Goal: Task Accomplishment & Management: Use online tool/utility

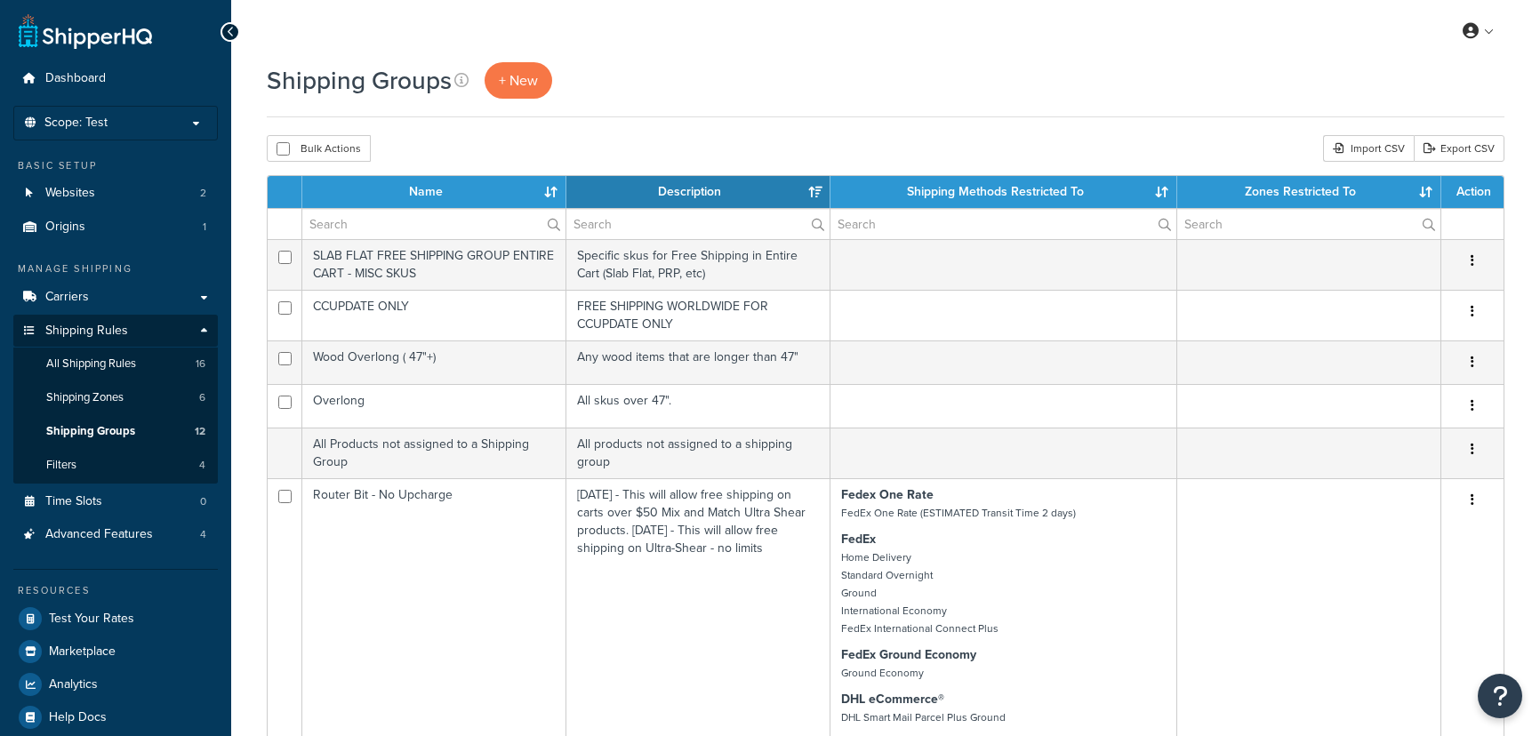
select select "15"
click at [116, 612] on span "Test Your Rates" at bounding box center [91, 619] width 85 height 15
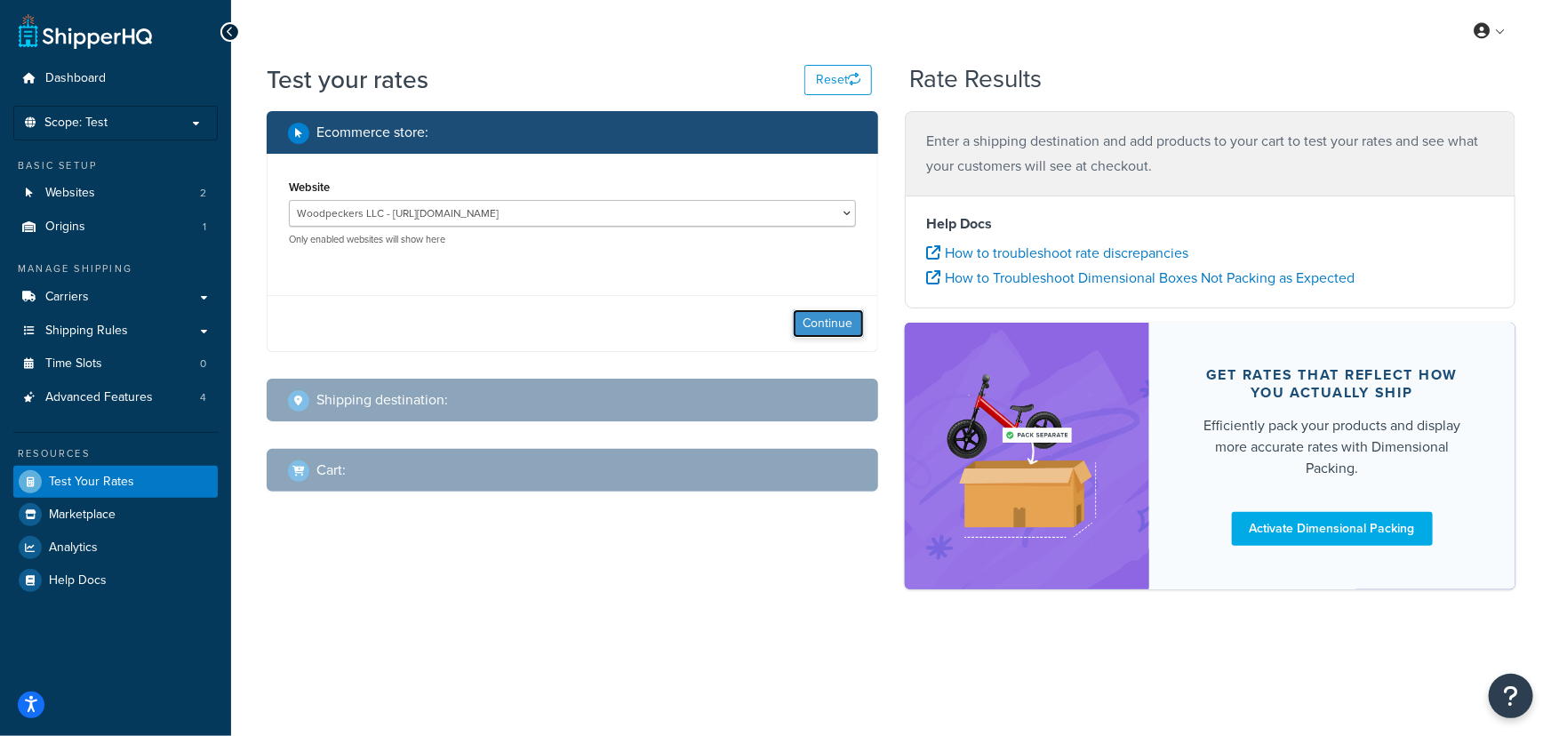
click at [842, 324] on button "Continue" at bounding box center [828, 323] width 71 height 28
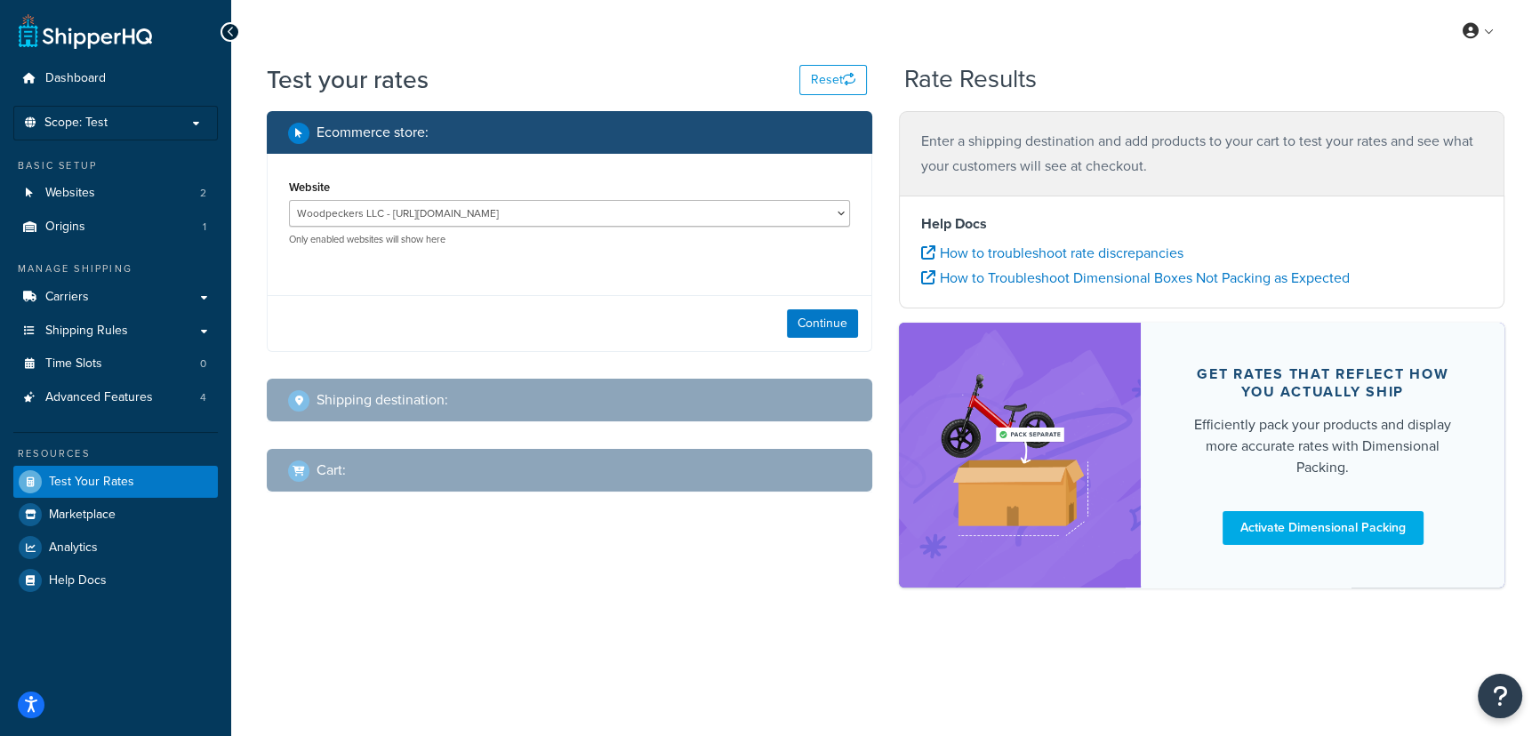
select select "TX"
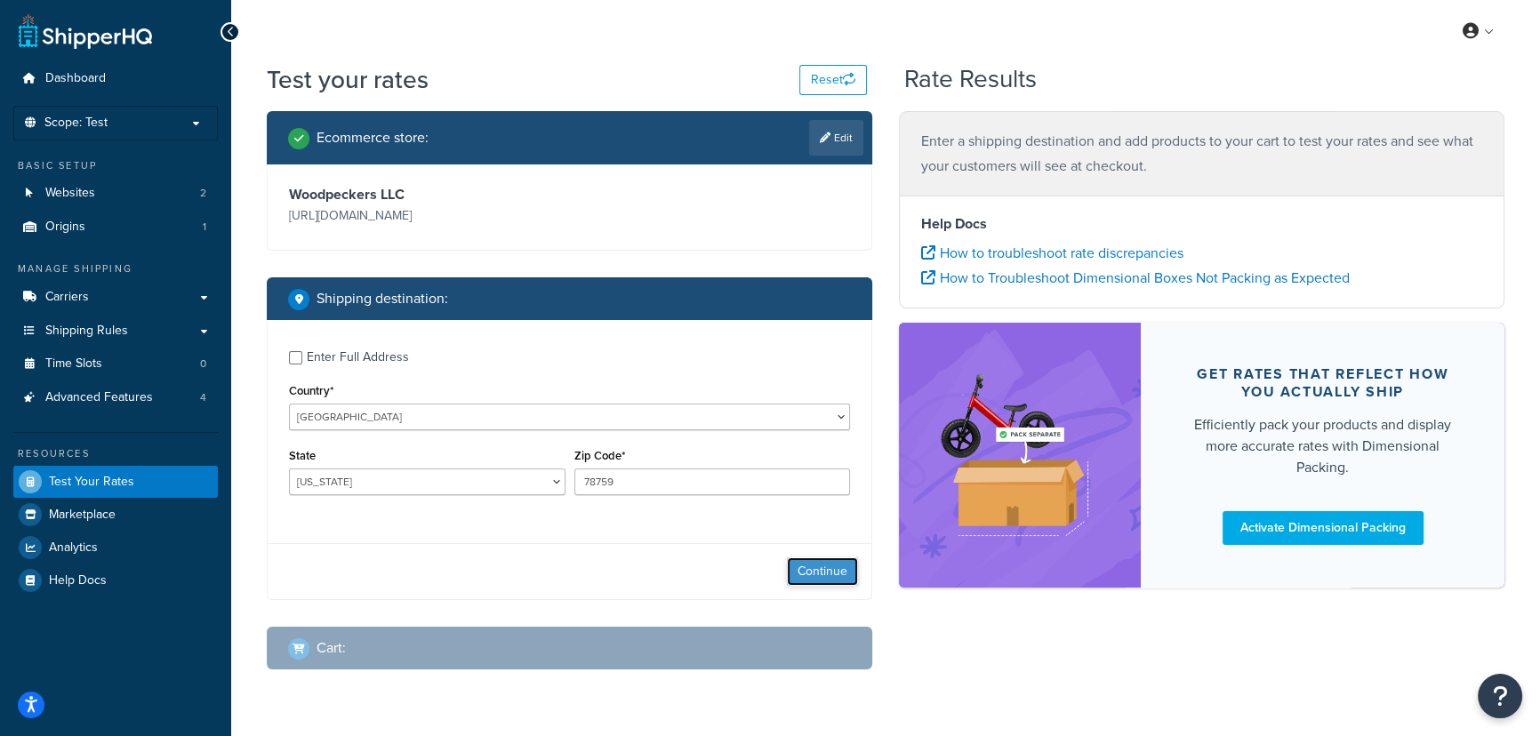
click at [810, 575] on button "Continue" at bounding box center [822, 571] width 71 height 28
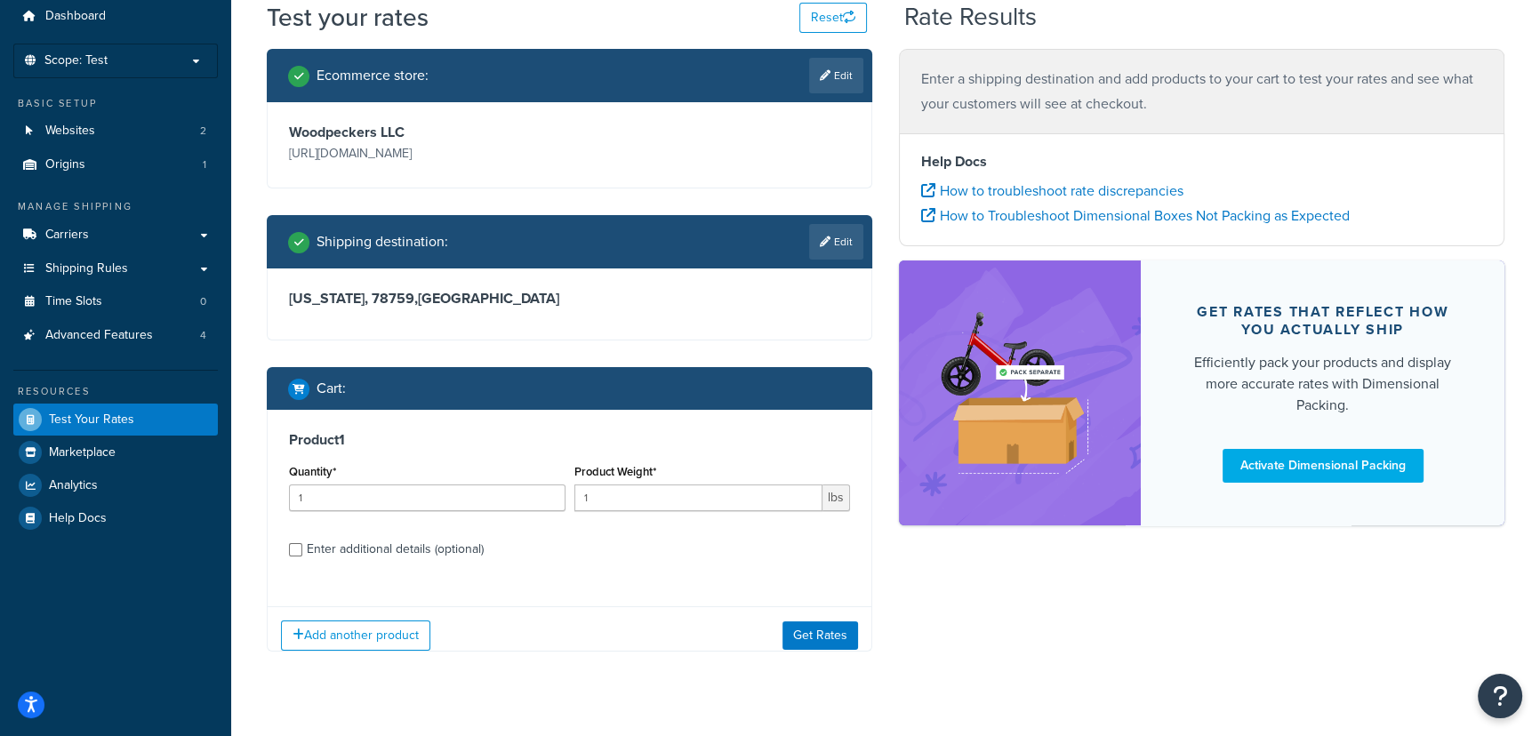
scroll to position [62, 0]
click at [439, 551] on div "Enter additional details (optional)" at bounding box center [395, 549] width 177 height 25
click at [302, 551] on input "Enter additional details (optional)" at bounding box center [295, 549] width 13 height 13
checkbox input "true"
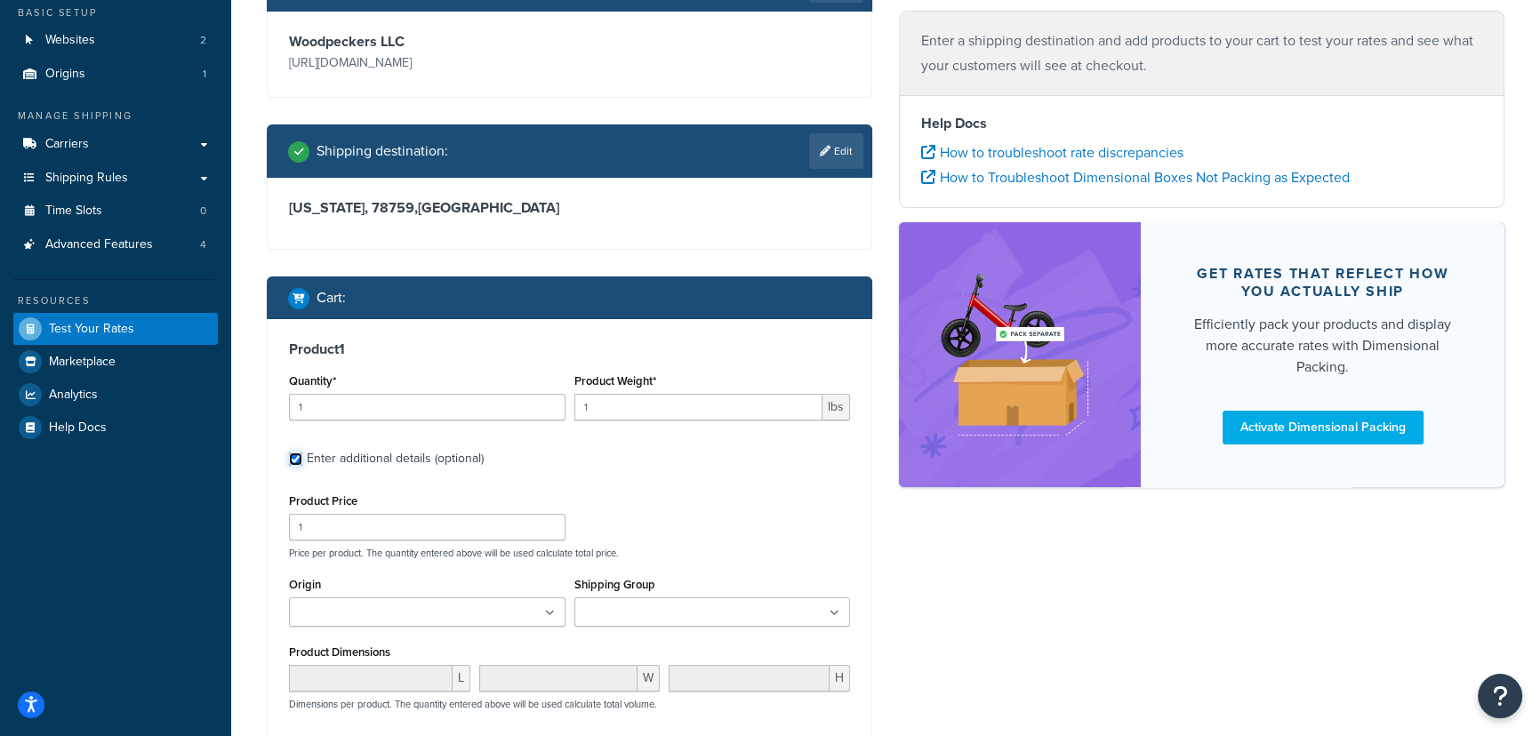
scroll to position [305, 0]
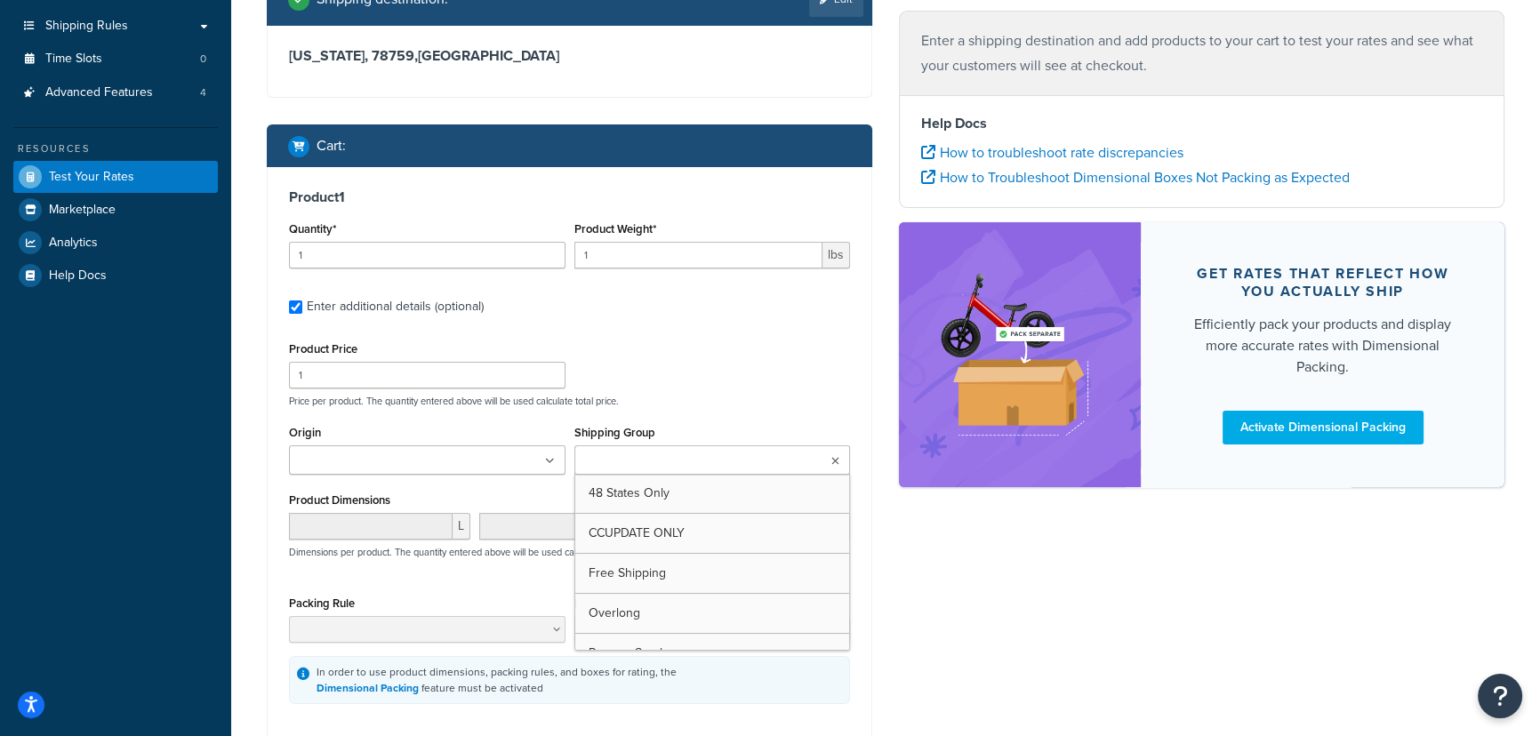
click at [701, 464] on input "Shipping Group" at bounding box center [658, 462] width 157 height 20
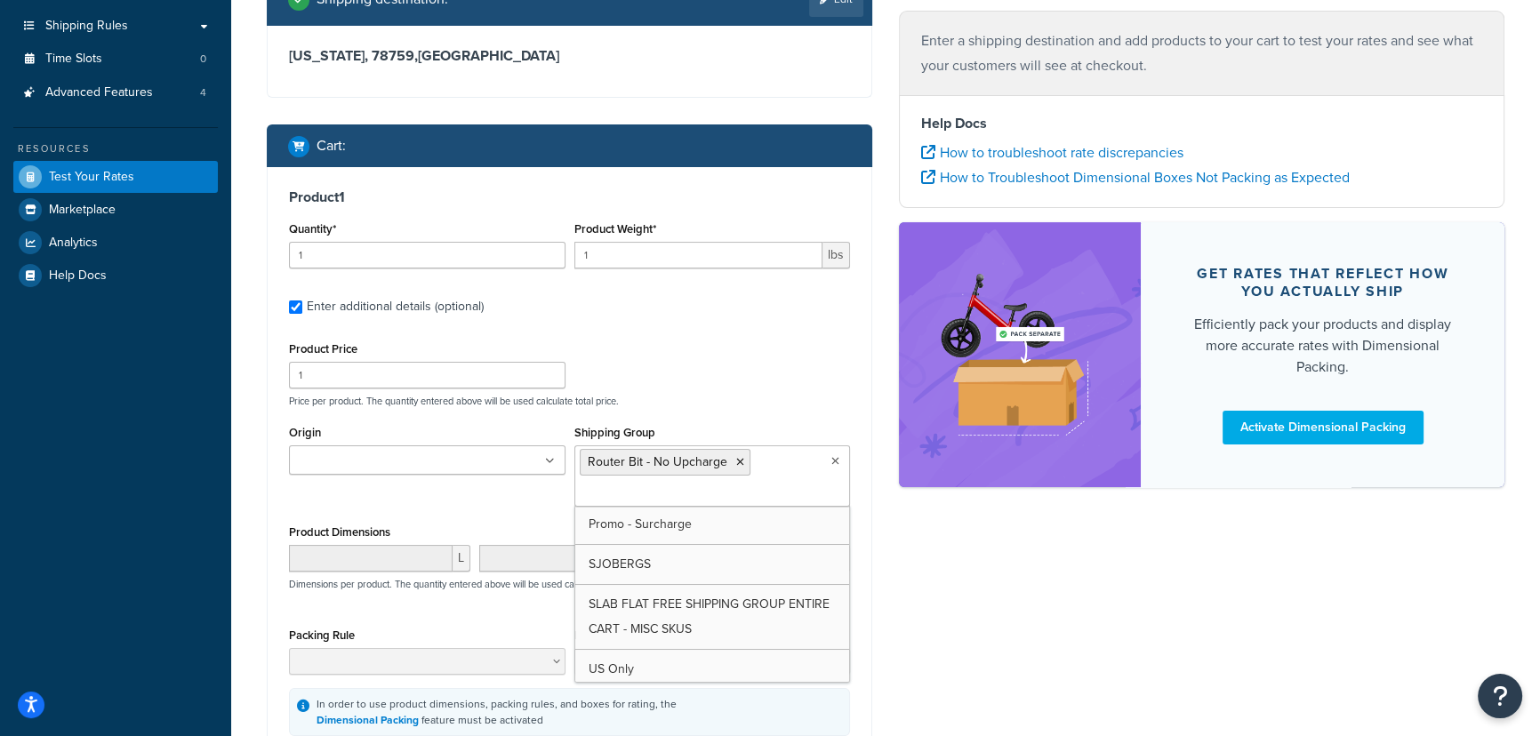
click at [875, 552] on div "Ecommerce store : Edit Woodpeckers LLC https://magento2.woodpeck.com/ Shipping …" at bounding box center [569, 331] width 632 height 1050
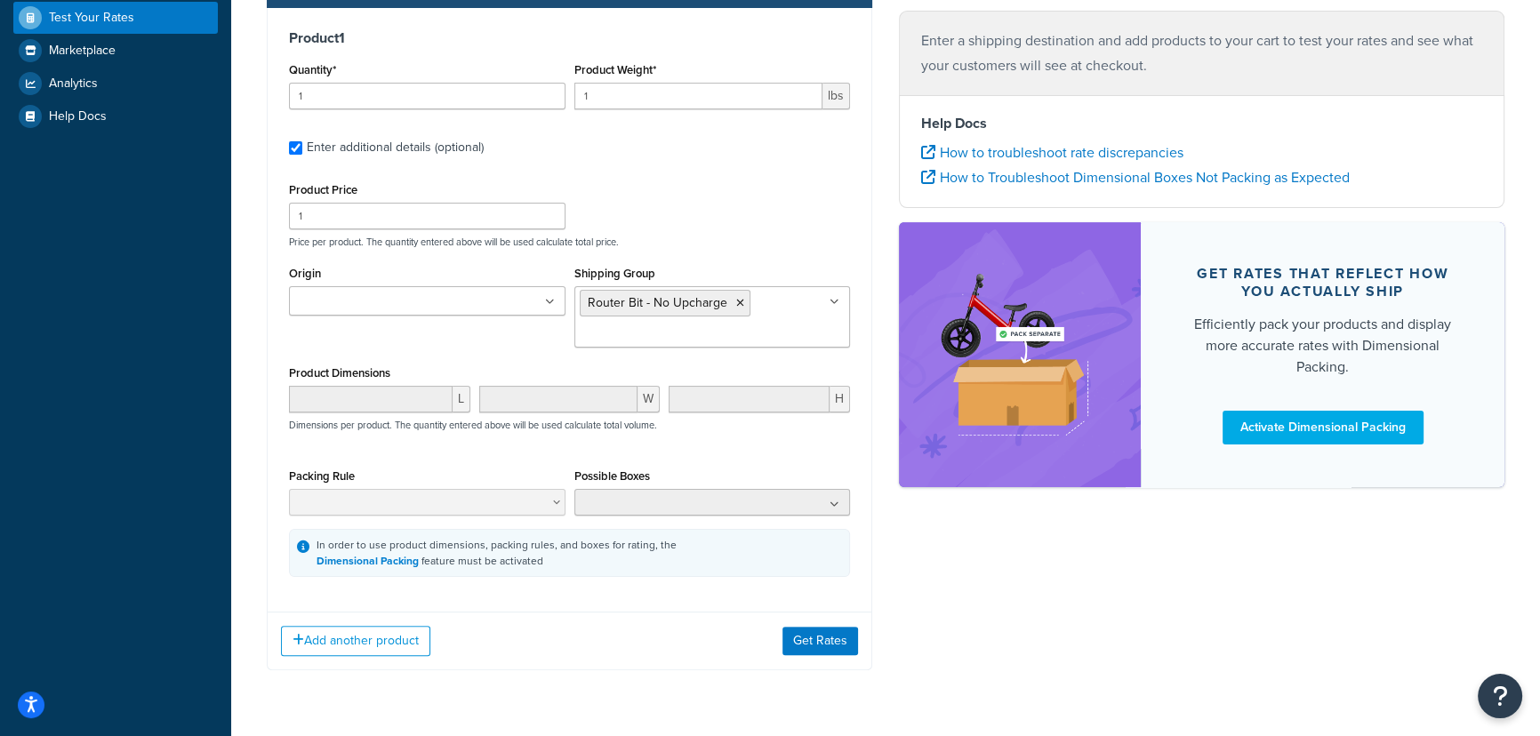
scroll to position [467, 0]
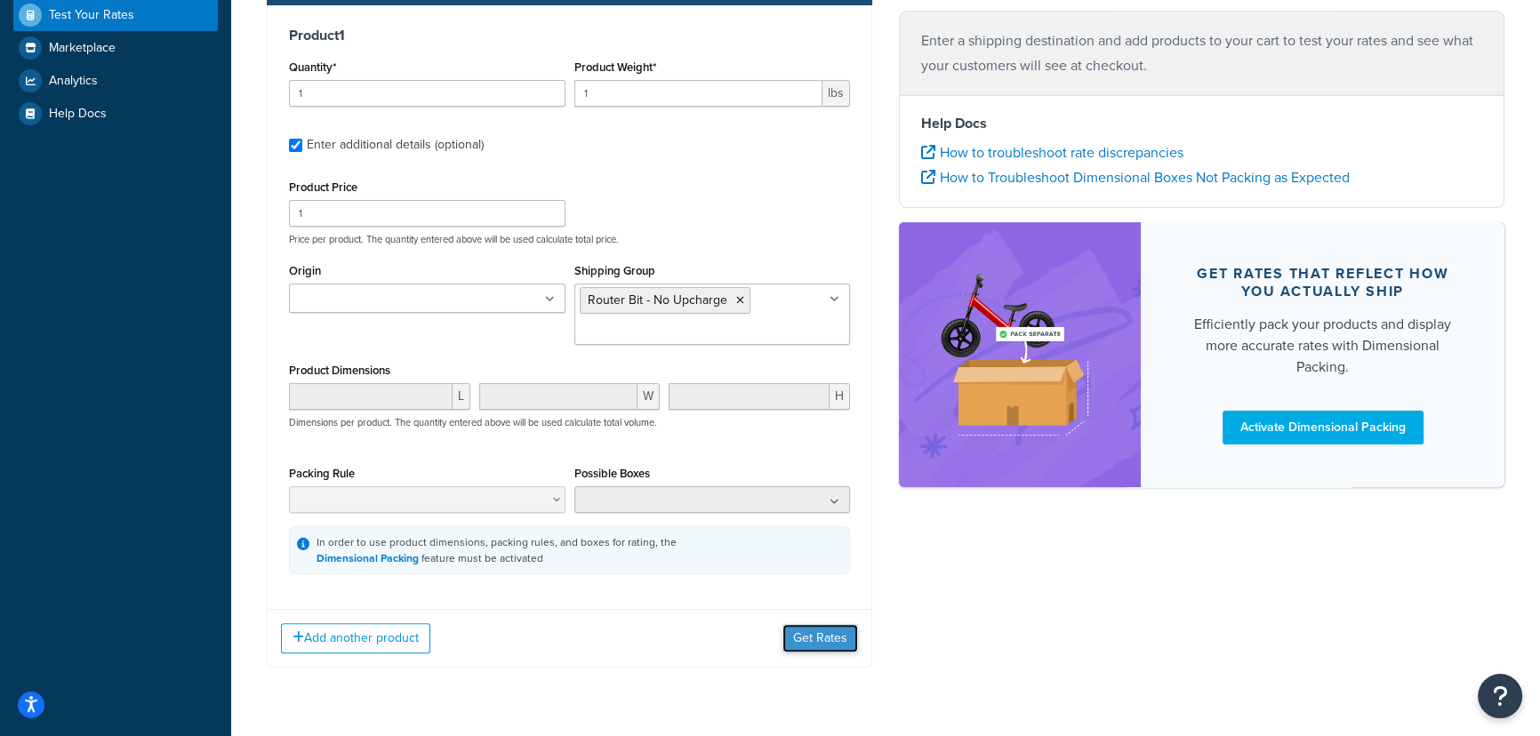
click at [818, 641] on button "Get Rates" at bounding box center [820, 638] width 76 height 28
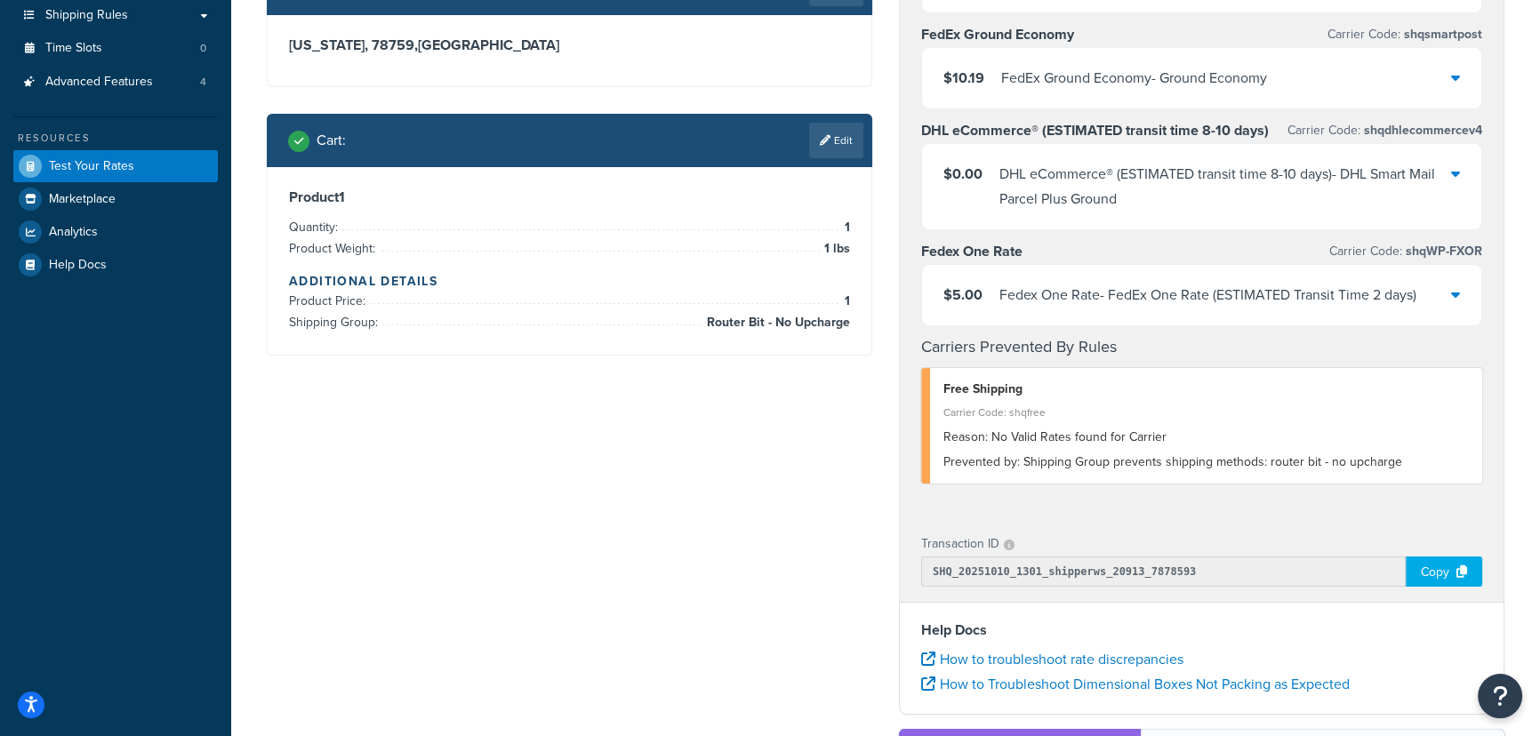
scroll to position [305, 0]
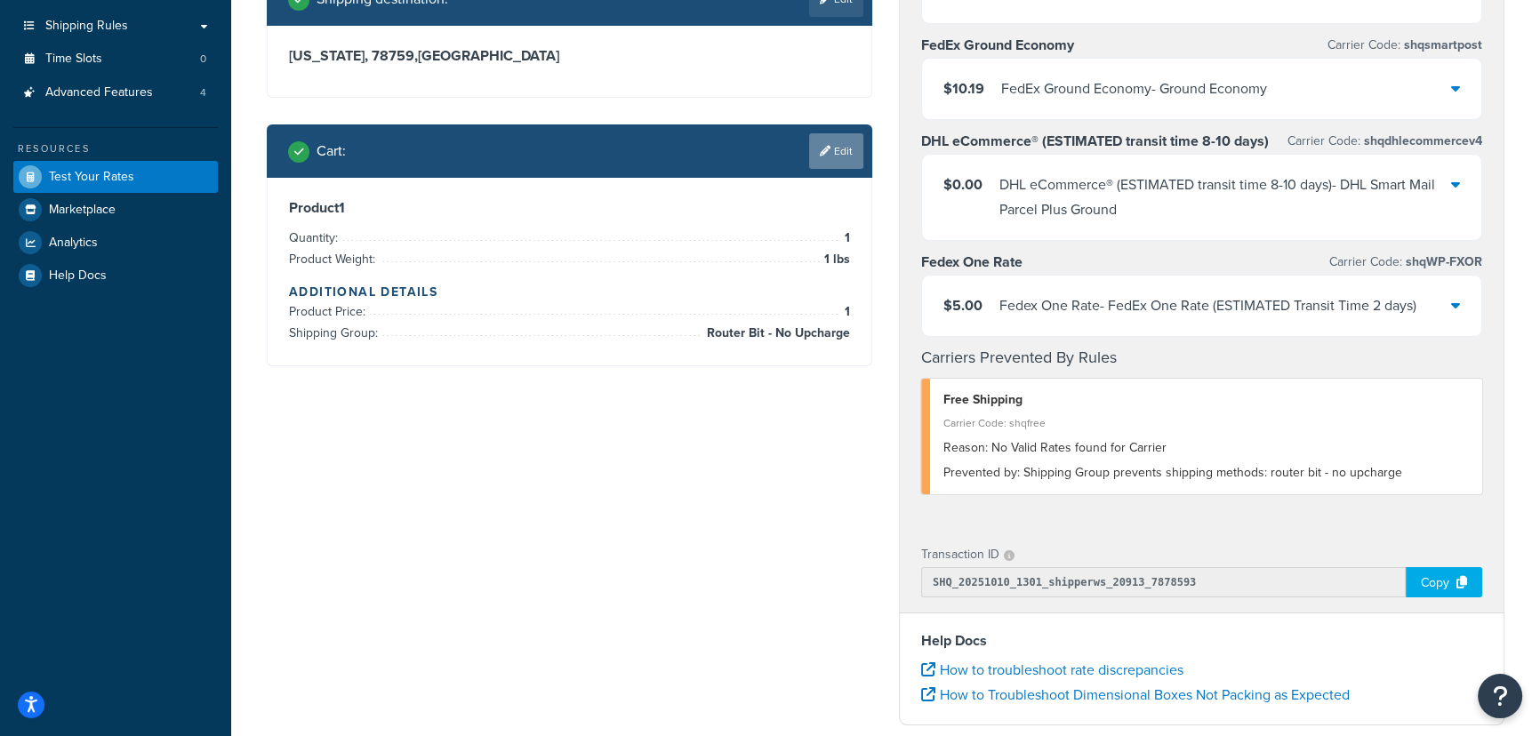
click at [845, 152] on link "Edit" at bounding box center [836, 151] width 54 height 36
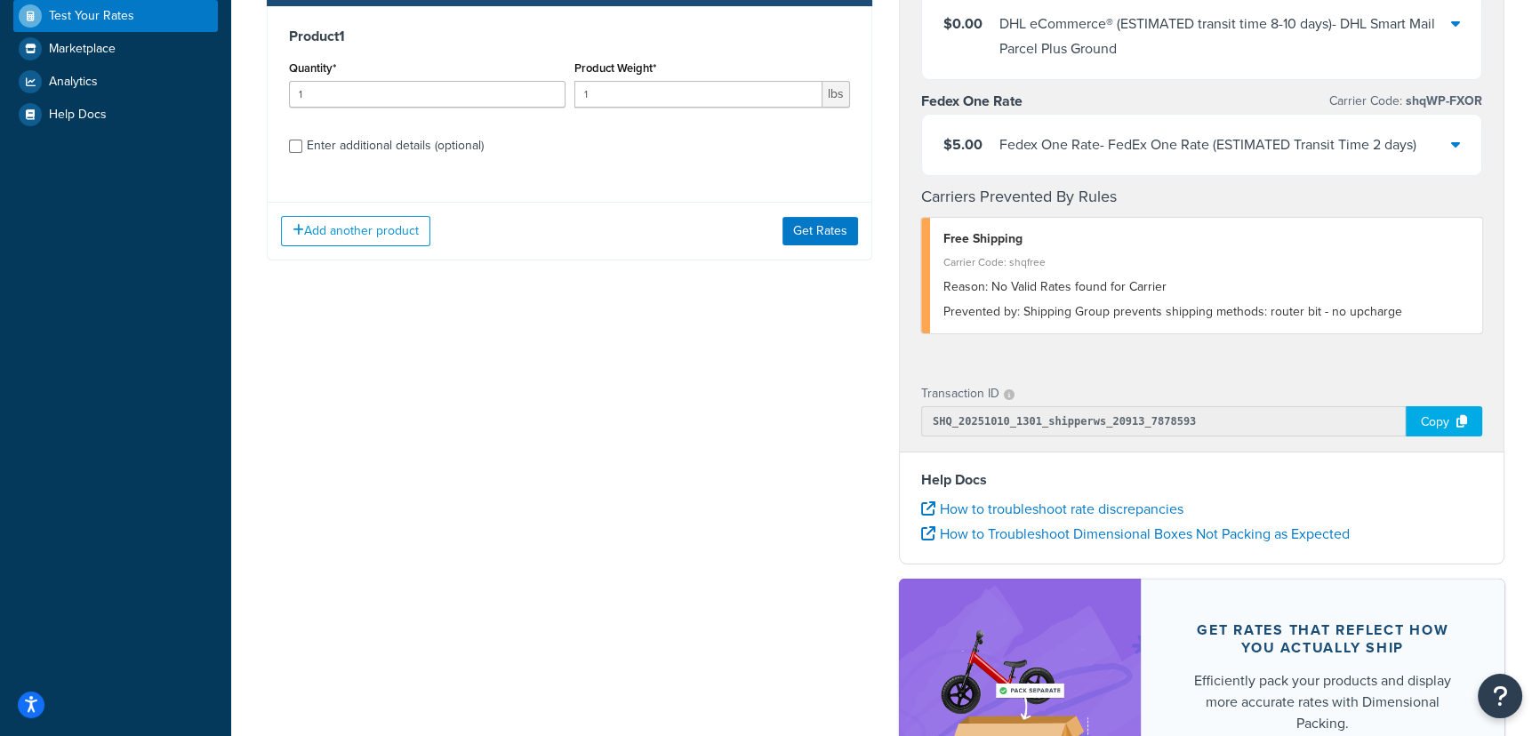
scroll to position [467, 0]
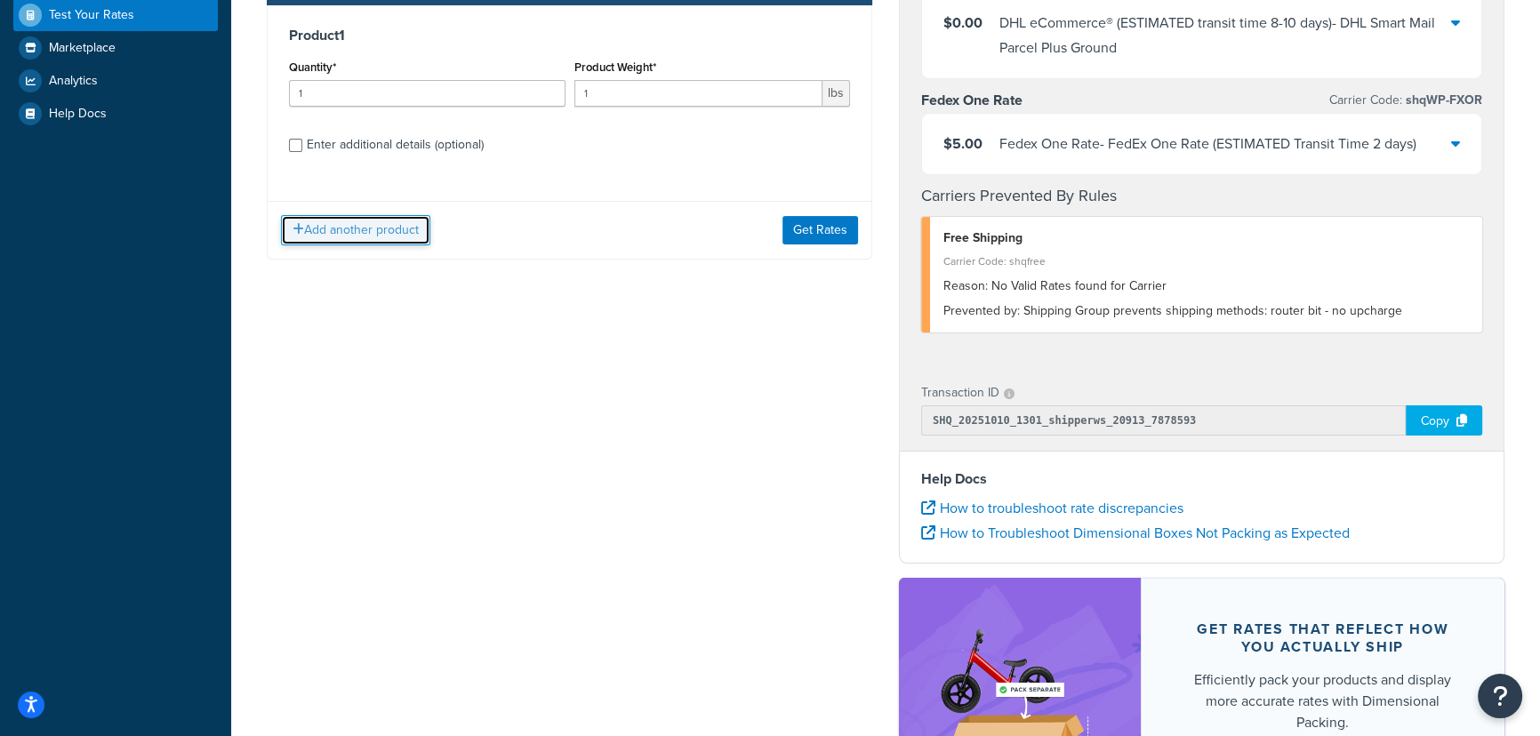
click at [365, 237] on button "Add another product" at bounding box center [355, 230] width 149 height 30
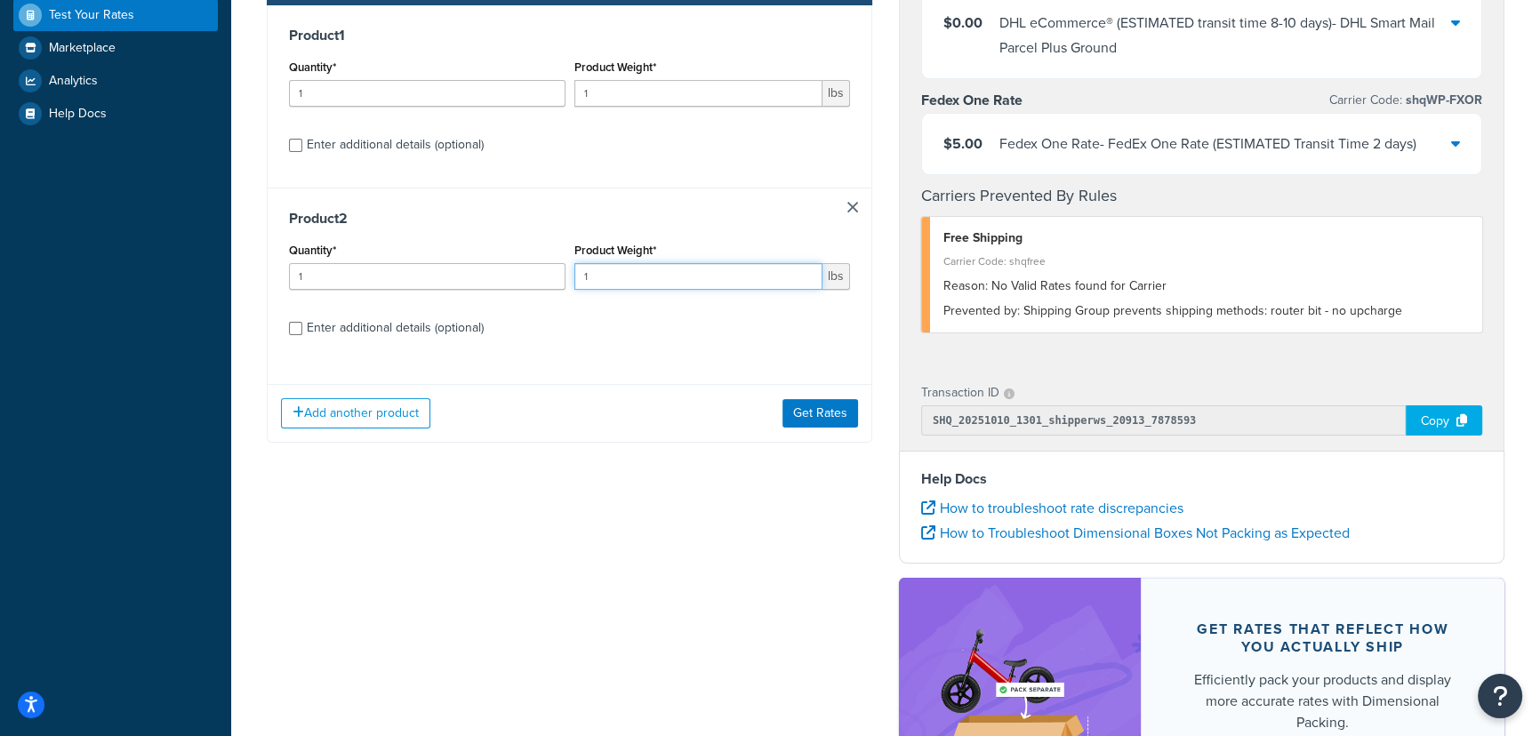
click at [673, 277] on input "1" at bounding box center [698, 276] width 249 height 27
click at [449, 334] on div "Enter additional details (optional)" at bounding box center [395, 328] width 177 height 25
click at [302, 334] on input "Enter additional details (optional)" at bounding box center [295, 328] width 13 height 13
checkbox input "true"
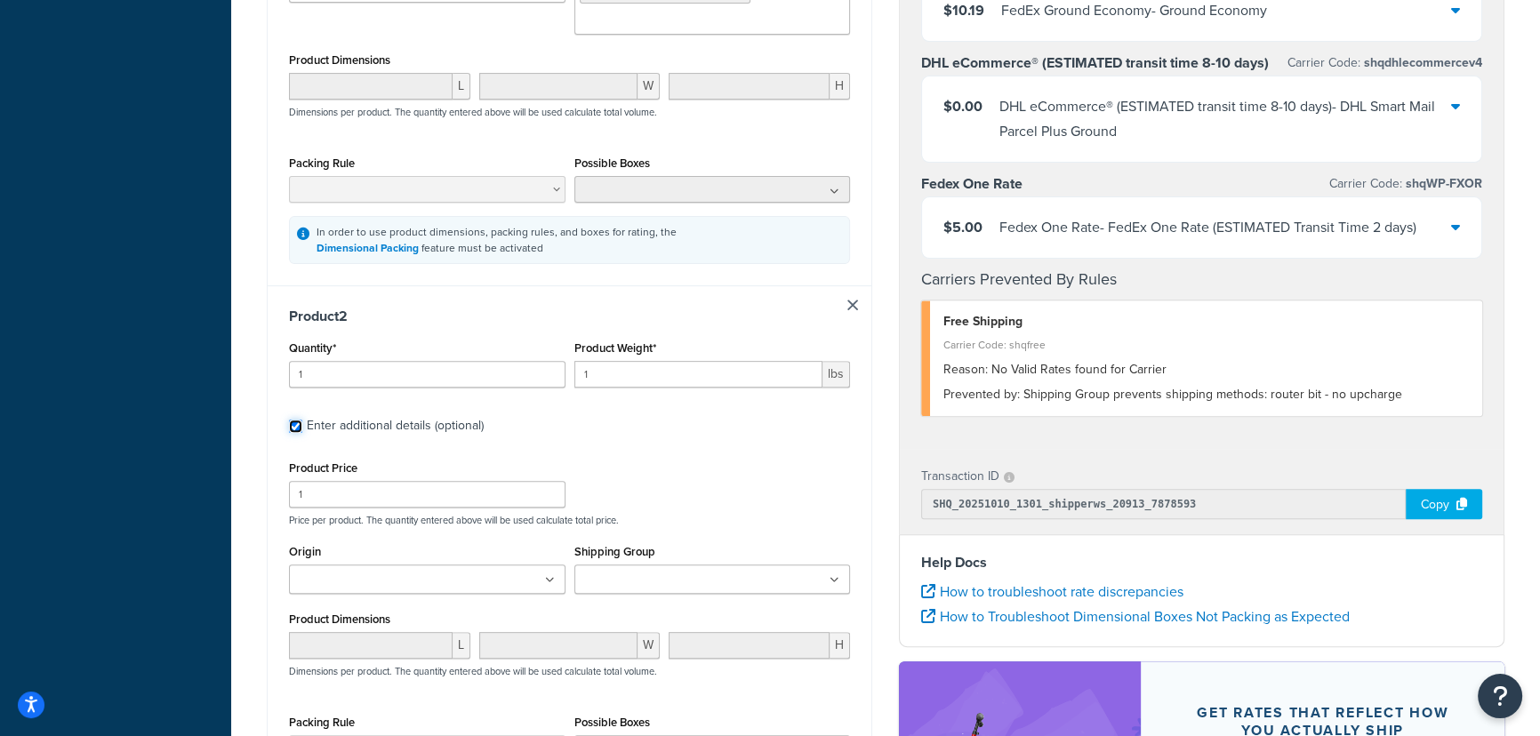
scroll to position [871, 0]
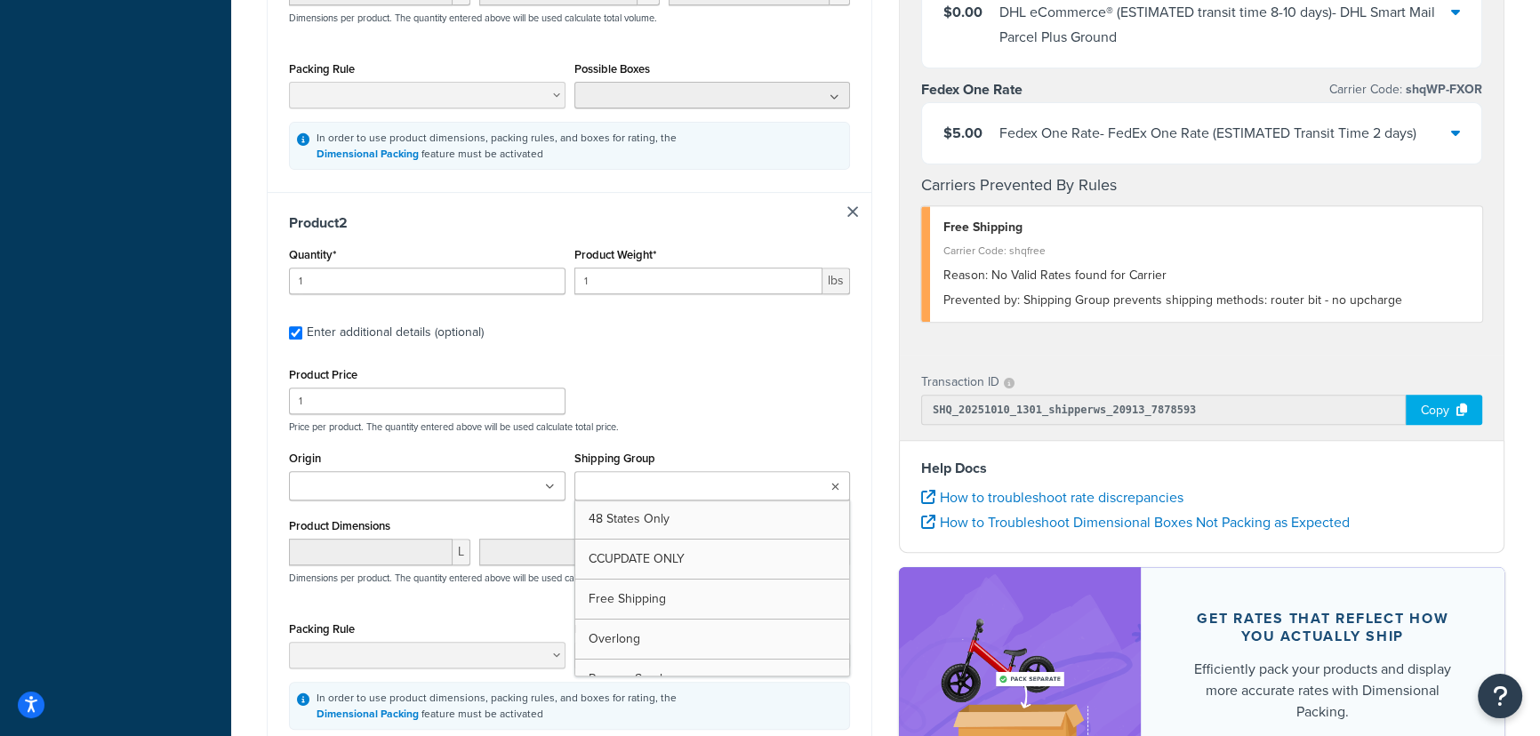
click at [660, 491] on input "Shipping Group" at bounding box center [658, 487] width 157 height 20
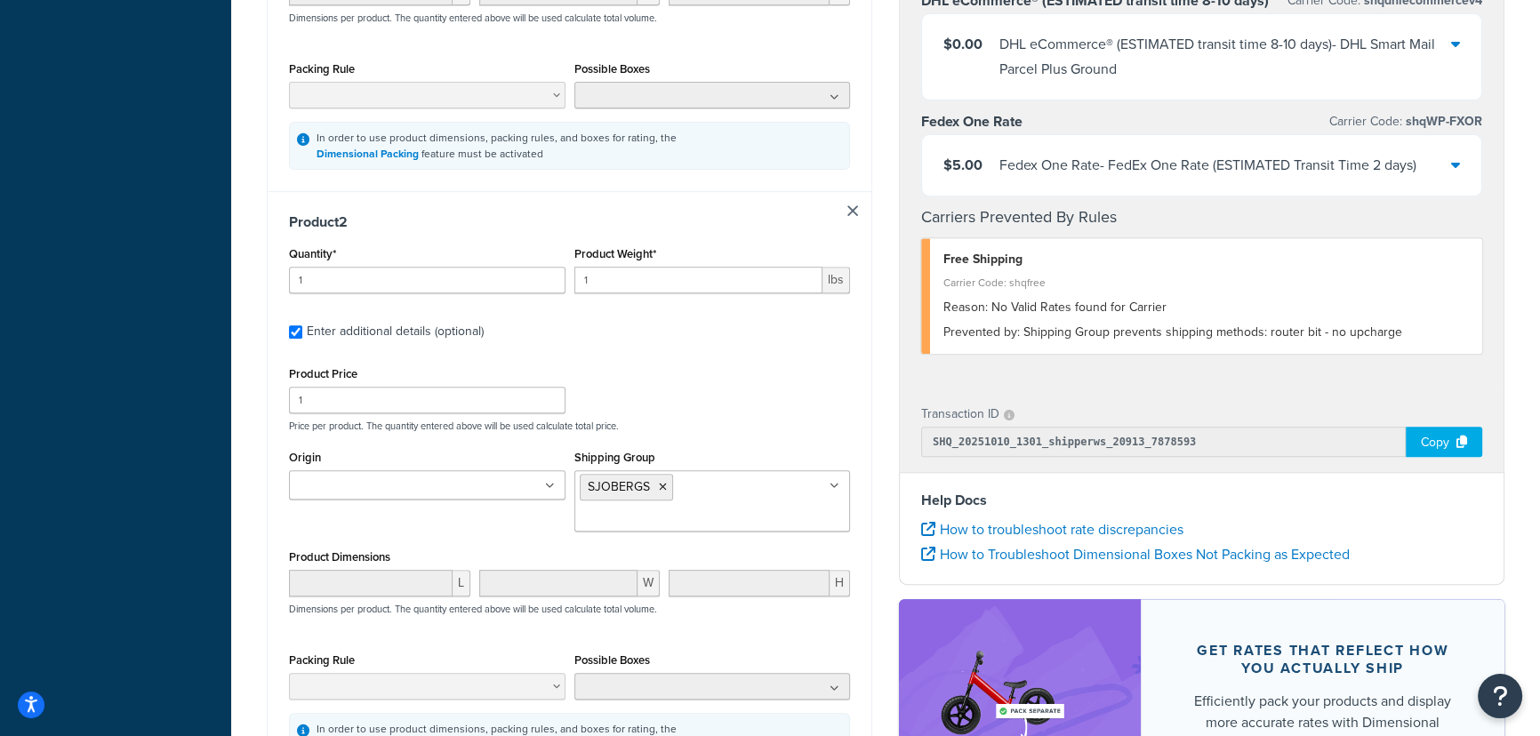
click at [870, 435] on div "Product 2 Quantity* 1 Product Weight* 1 lbs Enter additional details (optional)…" at bounding box center [570, 486] width 604 height 591
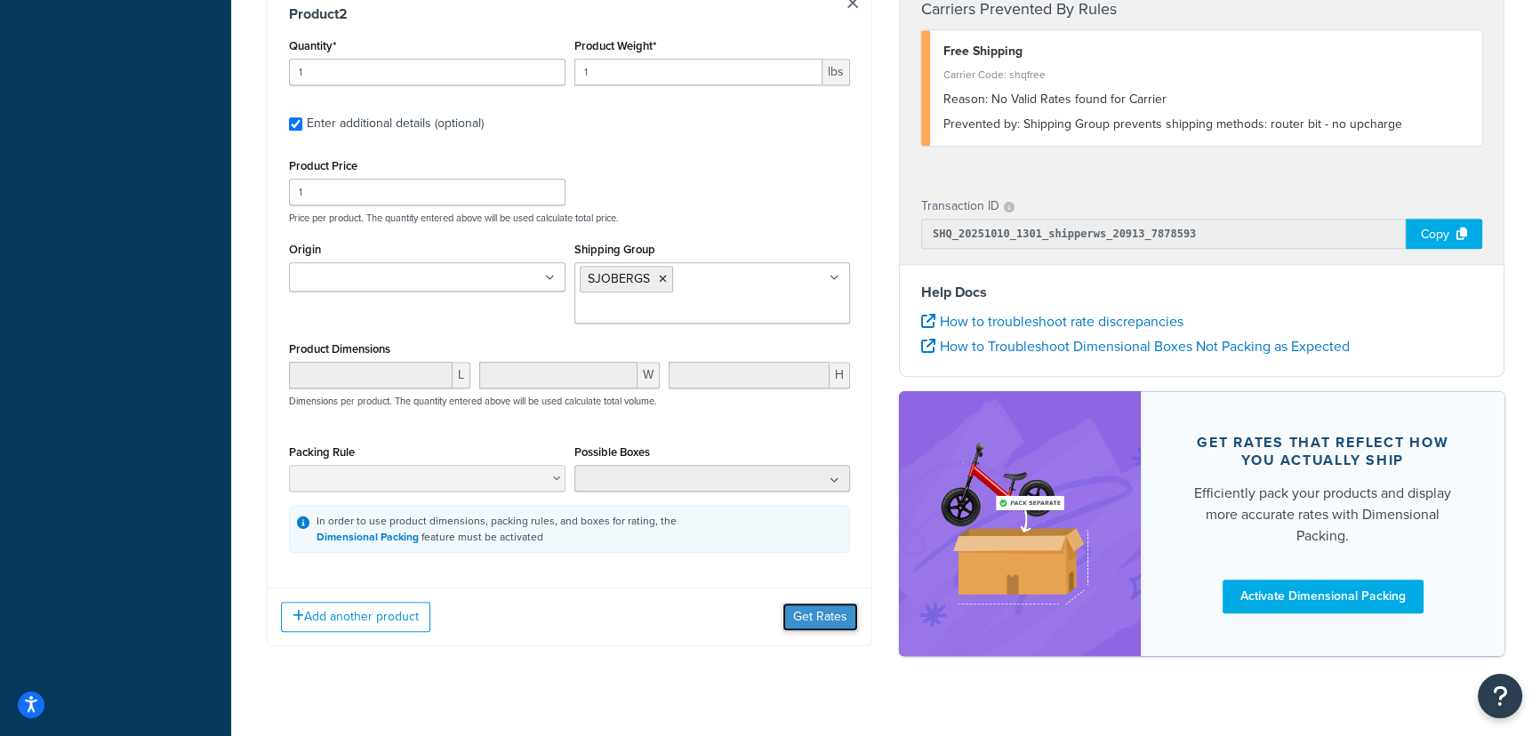
click at [826, 603] on button "Get Rates" at bounding box center [820, 617] width 76 height 28
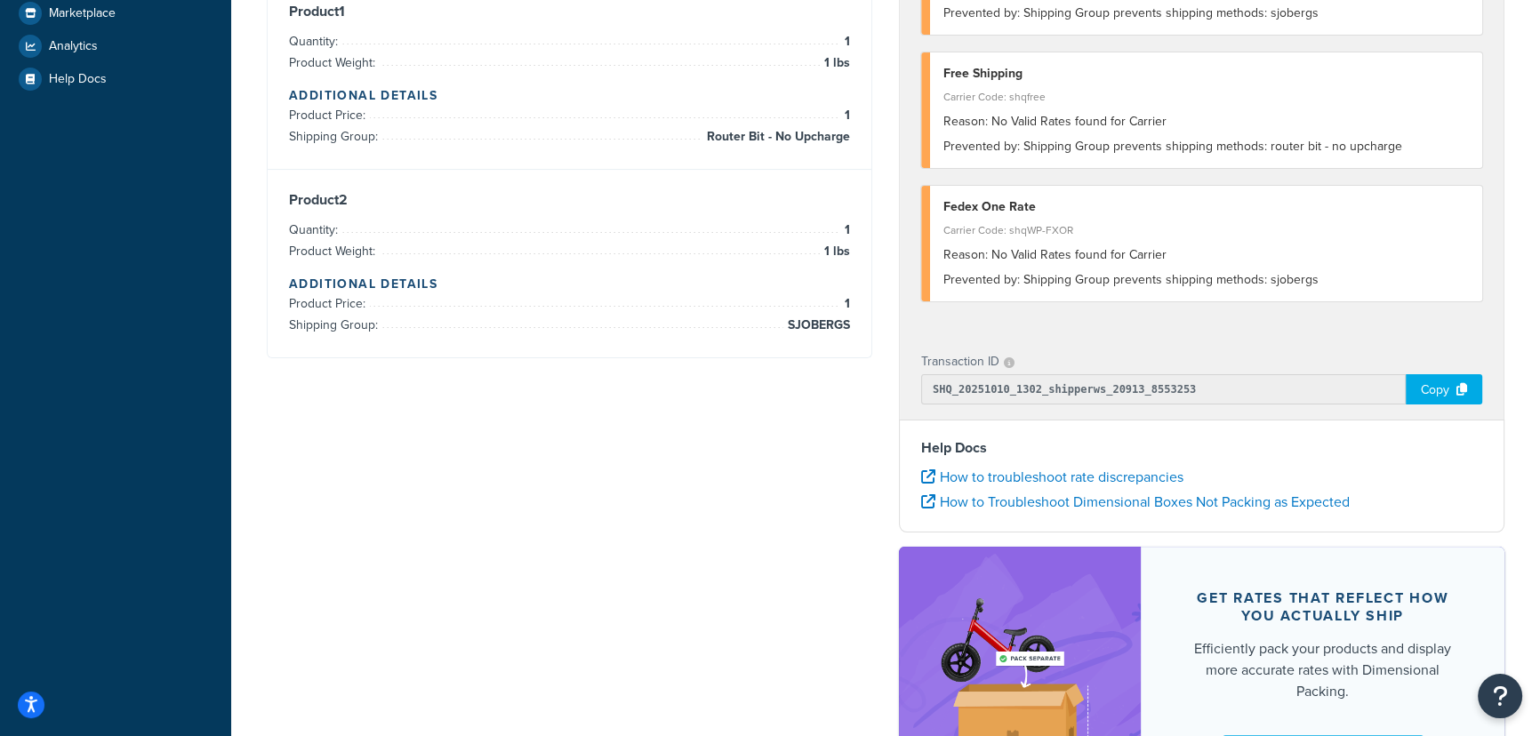
scroll to position [98, 0]
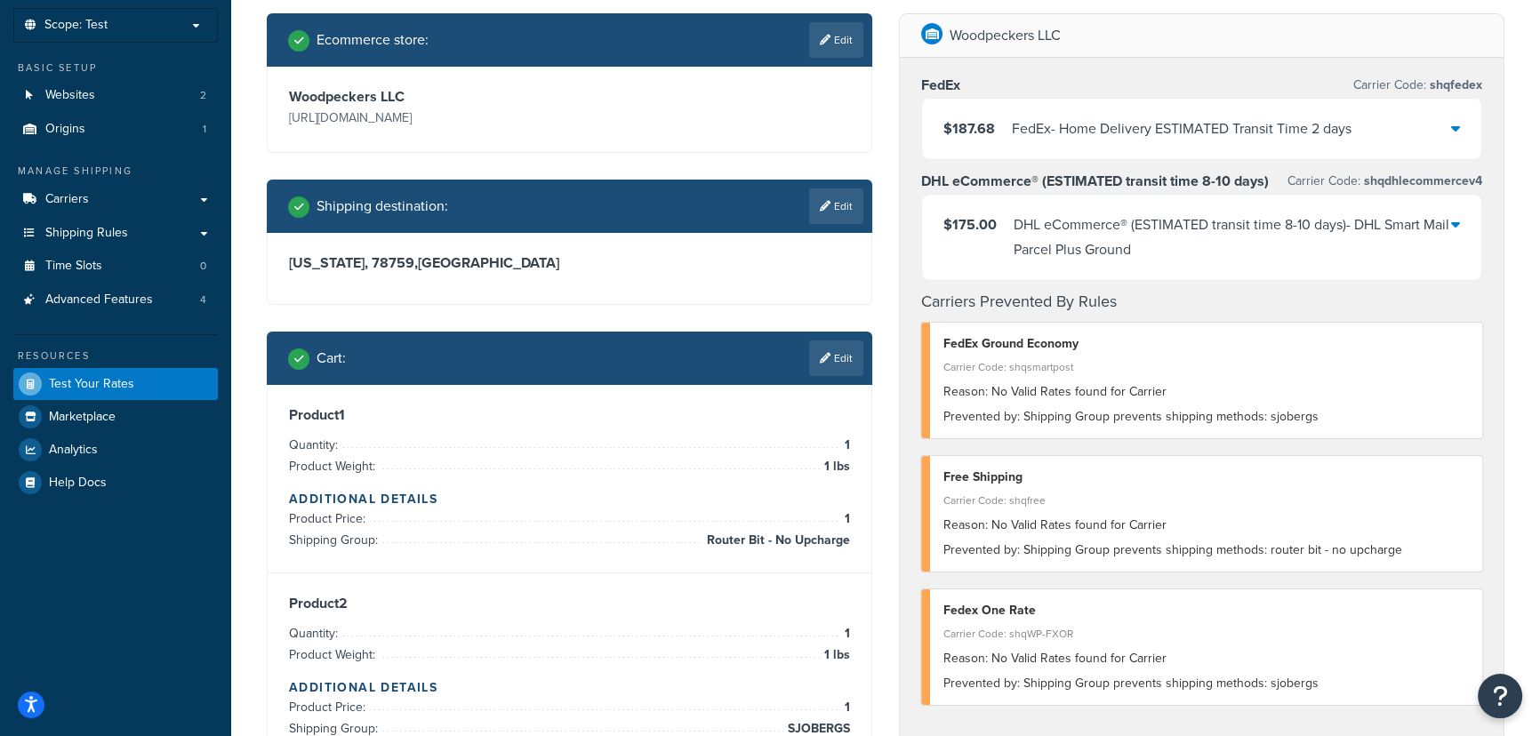
click at [1455, 132] on icon at bounding box center [1455, 128] width 9 height 14
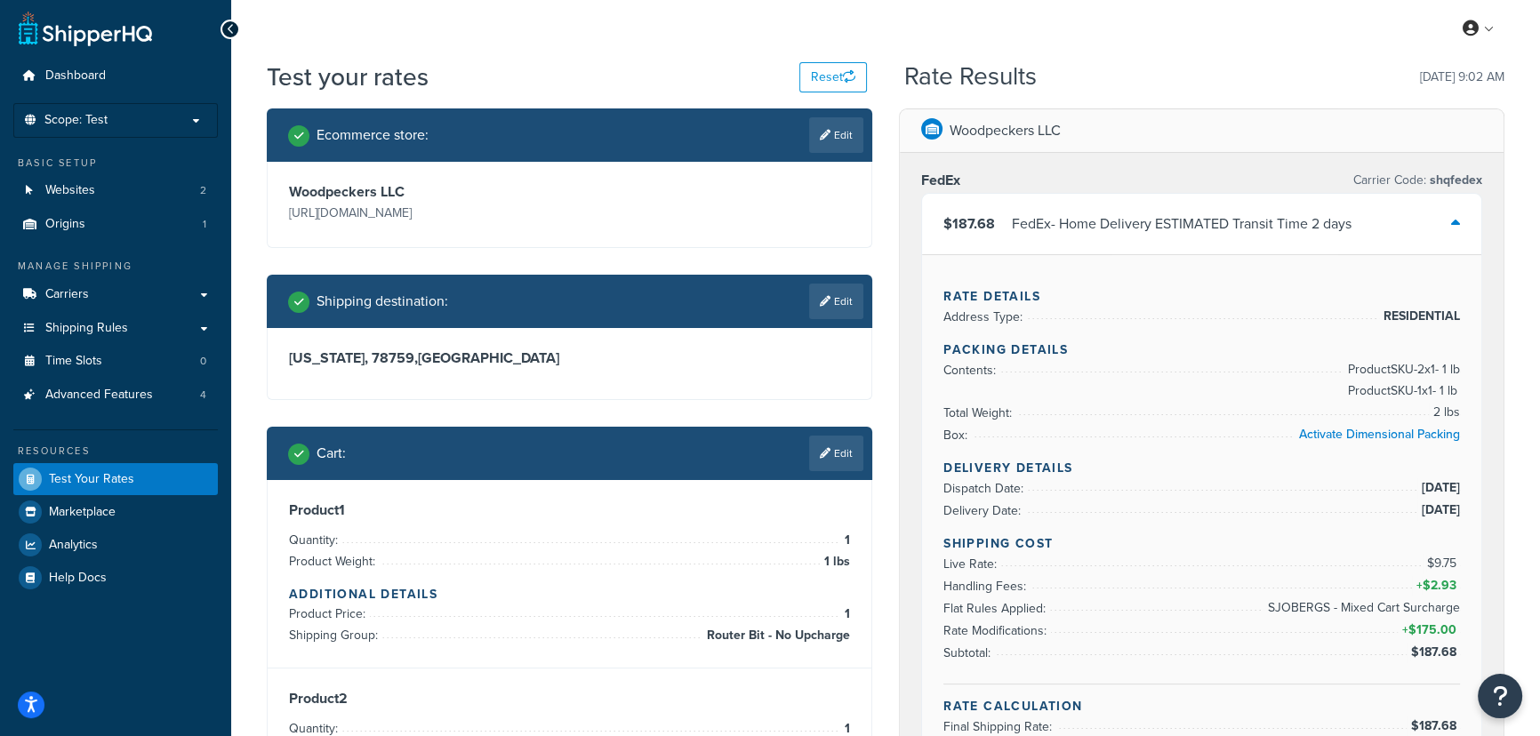
scroll to position [0, 0]
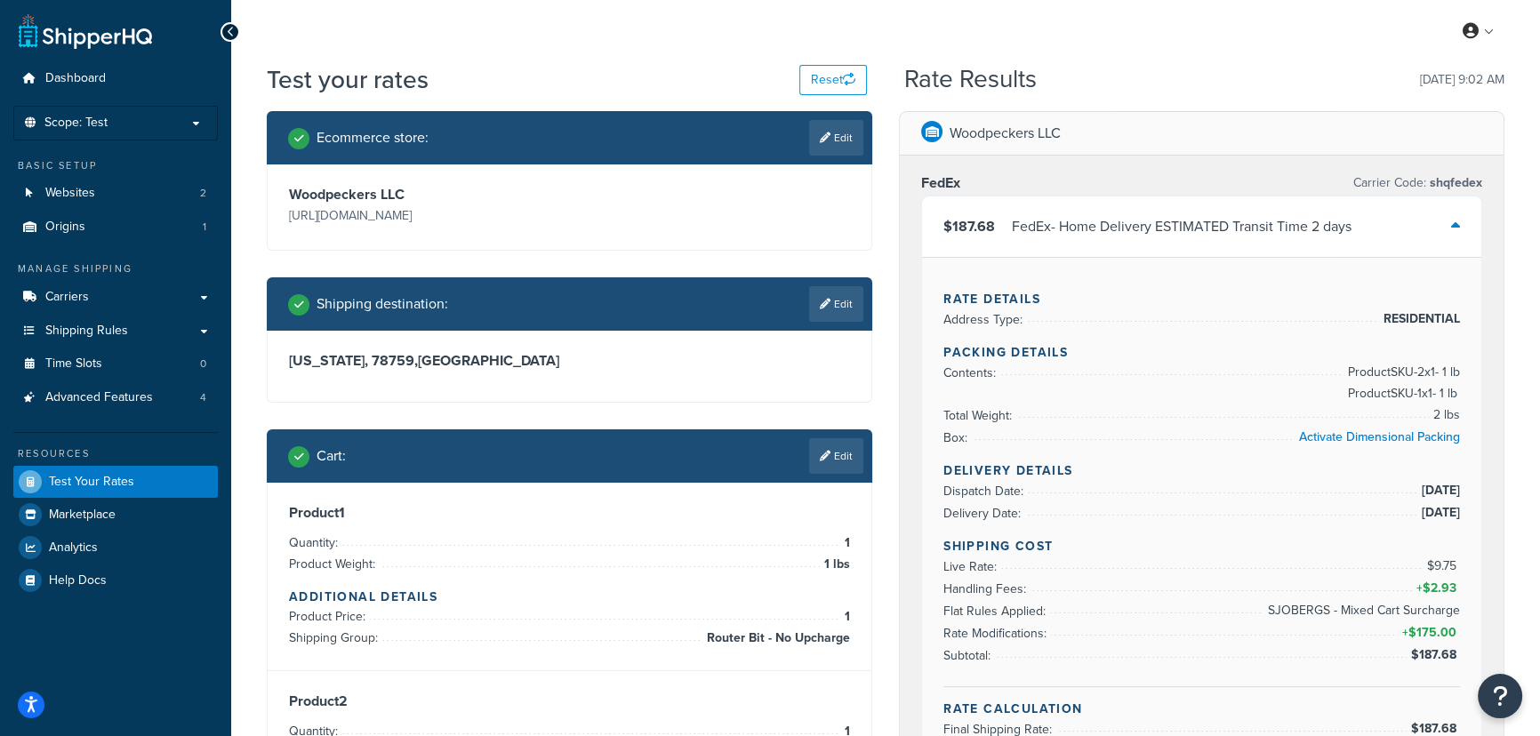
click at [1465, 225] on div "$187.68 FedEx - Home Delivery ESTIMATED Transit Time 2 days" at bounding box center [1201, 226] width 559 height 60
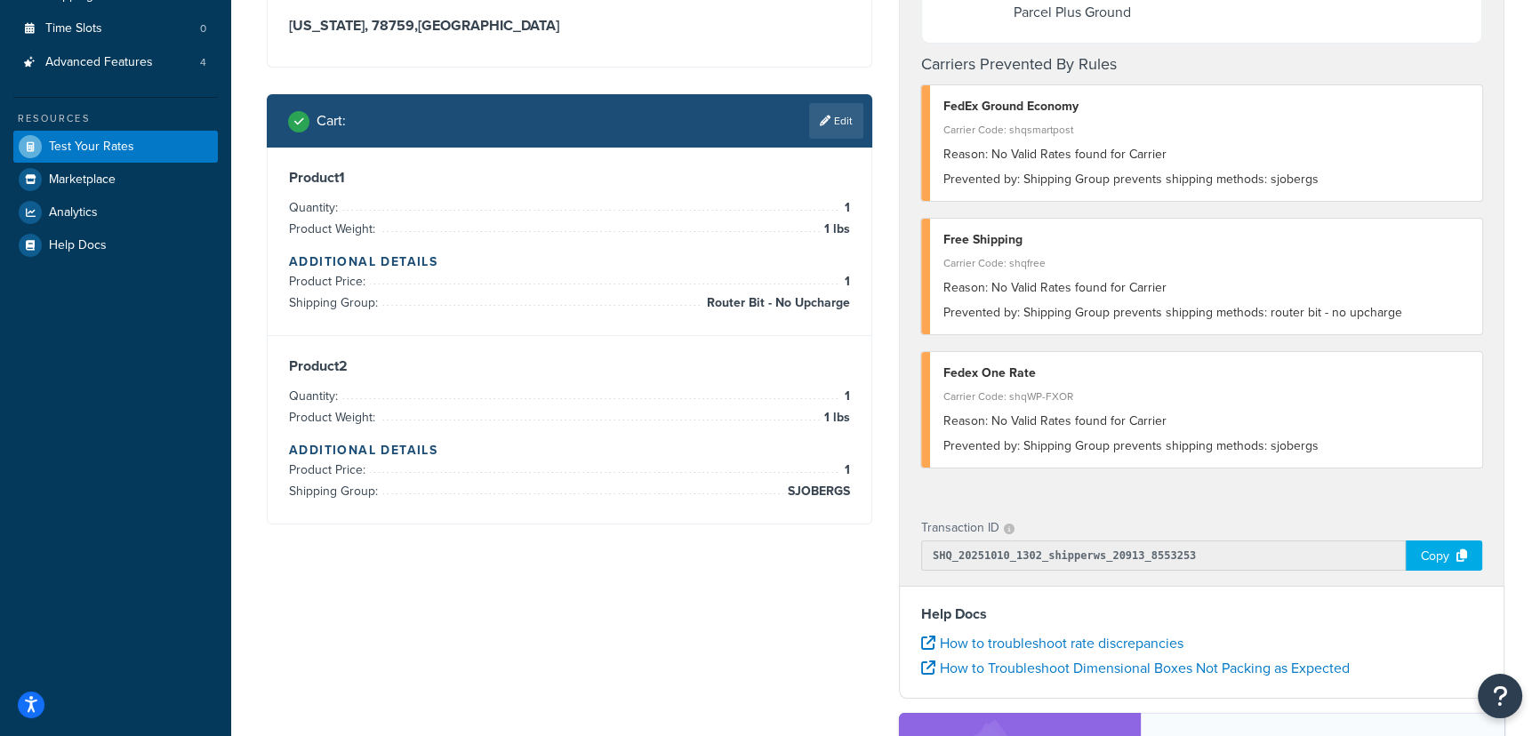
scroll to position [242, 0]
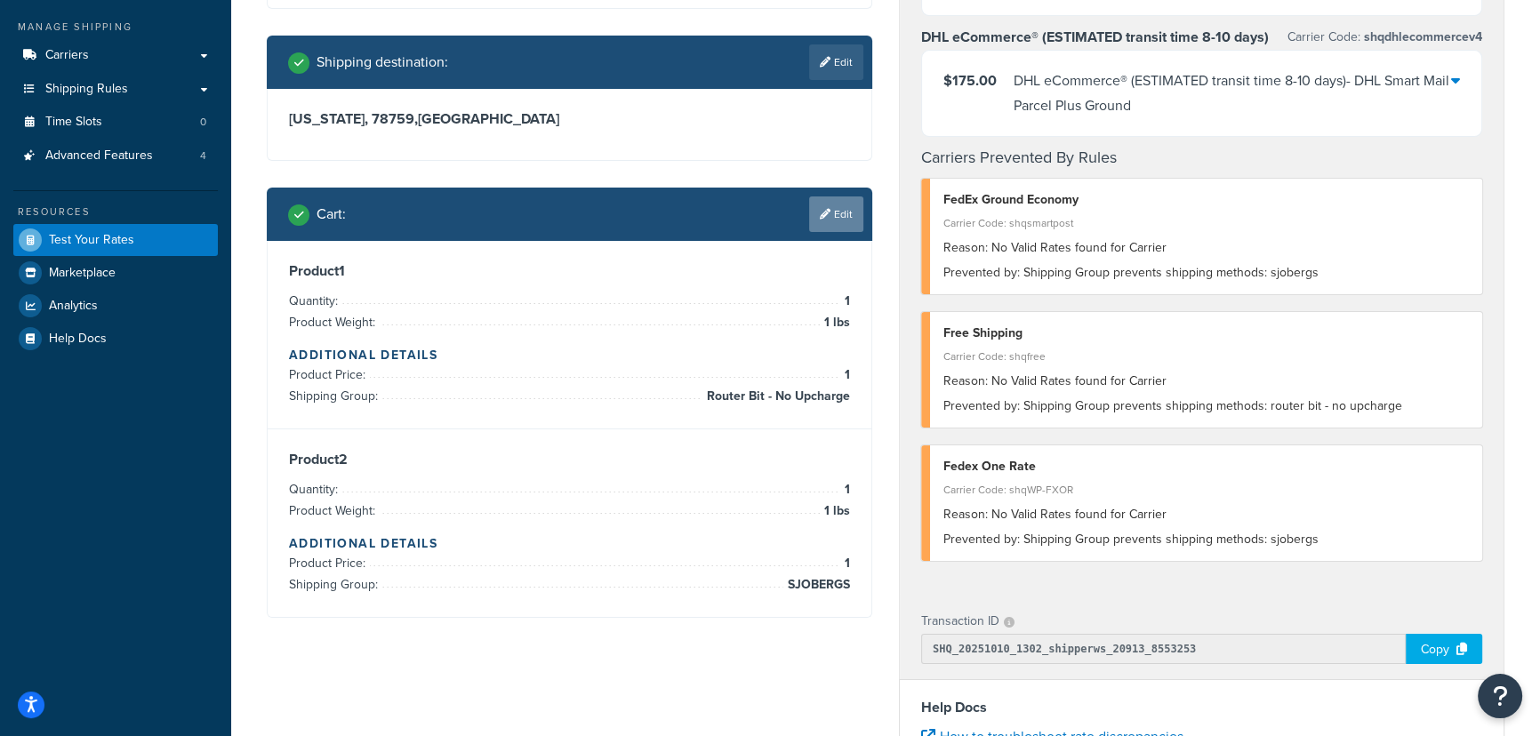
click at [833, 212] on link "Edit" at bounding box center [836, 214] width 54 height 36
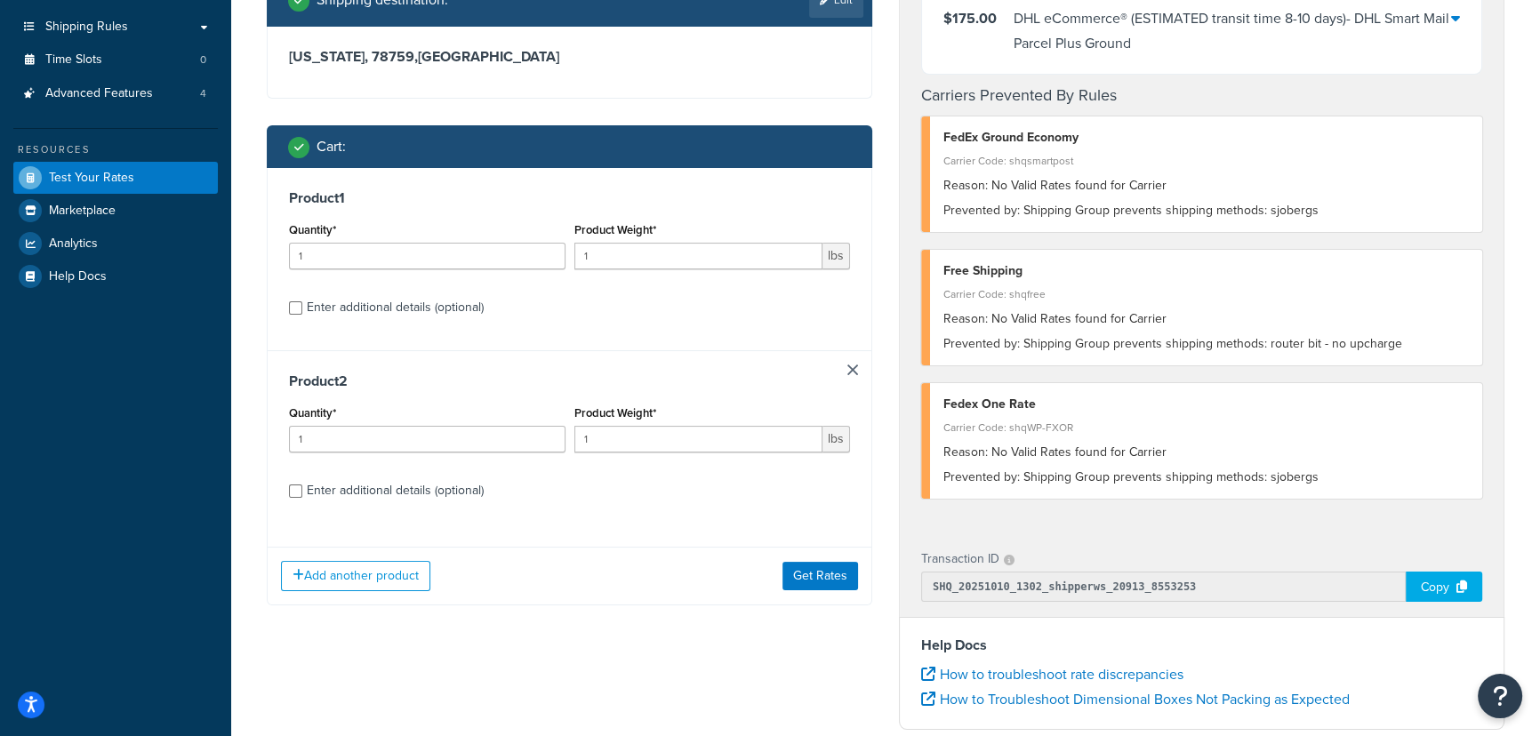
scroll to position [404, 0]
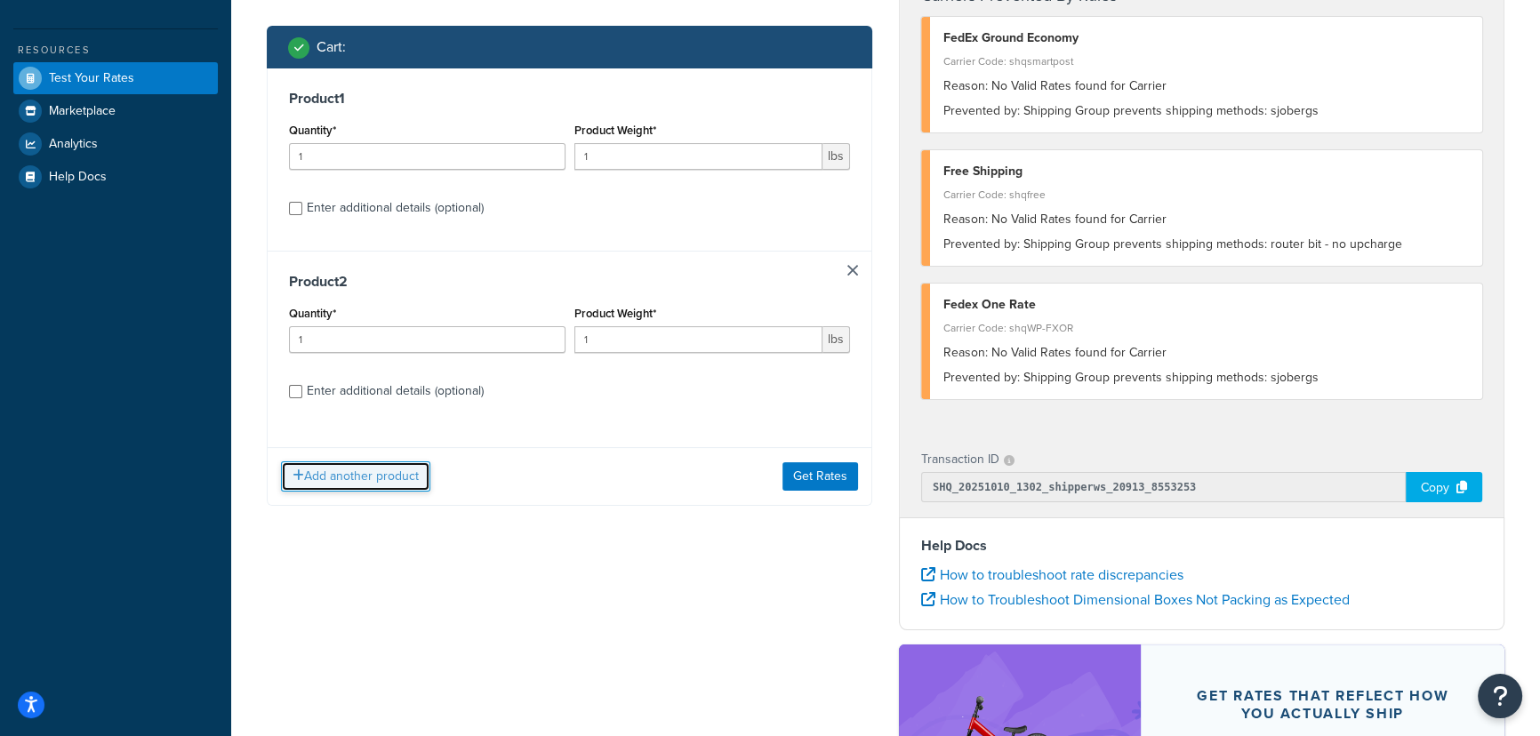
click at [406, 482] on button "Add another product" at bounding box center [355, 476] width 149 height 30
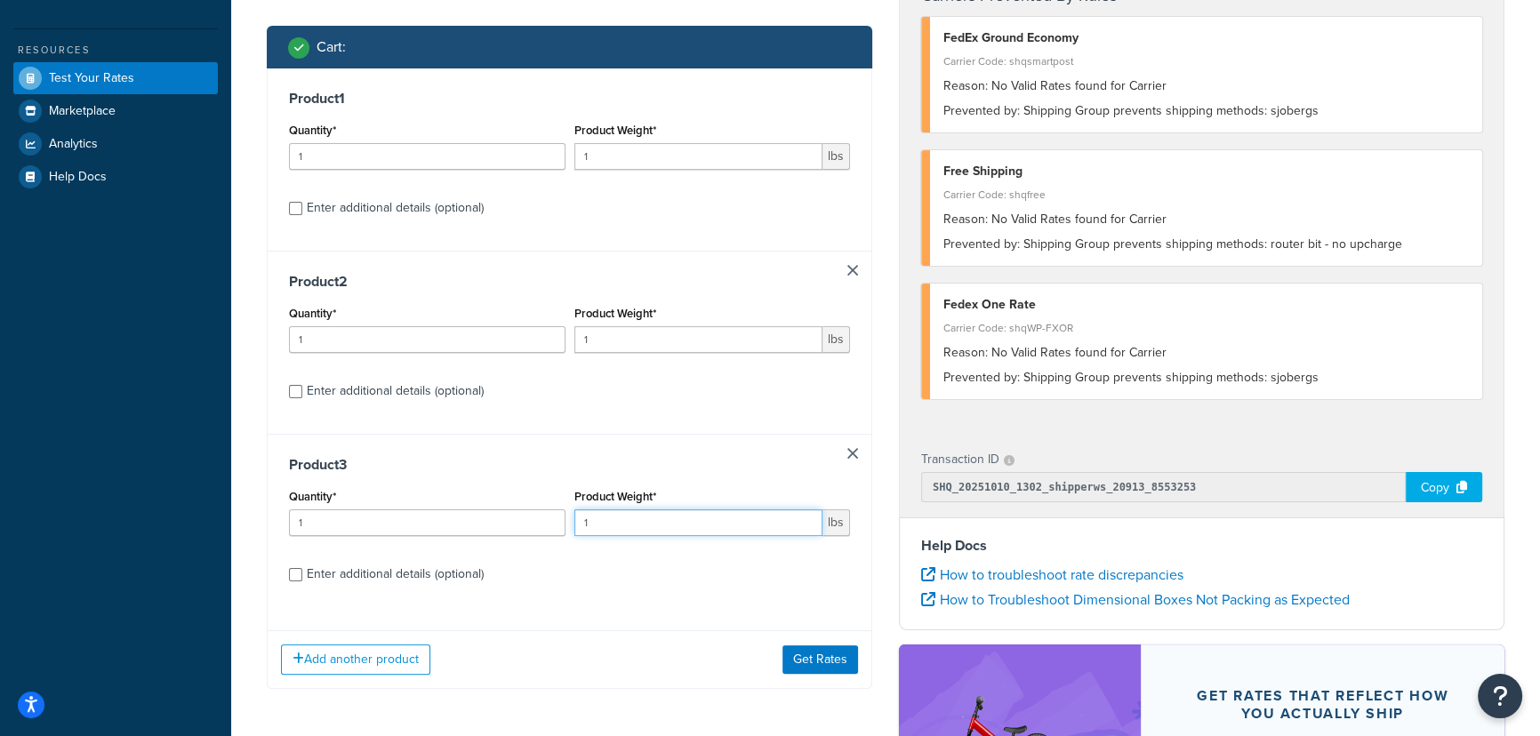
click at [615, 531] on input "1" at bounding box center [698, 522] width 249 height 27
type input "10"
click at [815, 657] on button "Get Rates" at bounding box center [820, 659] width 76 height 28
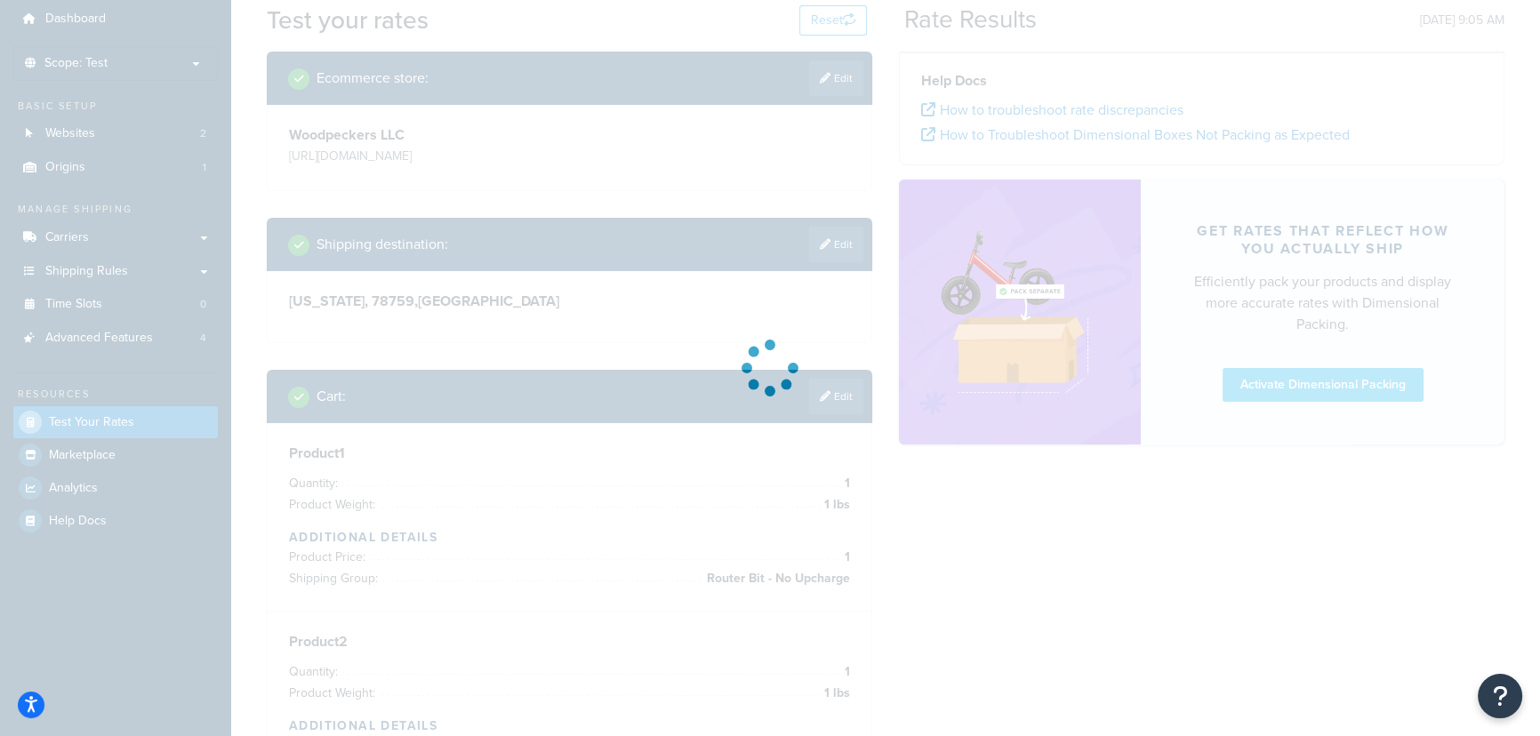
scroll to position [0, 0]
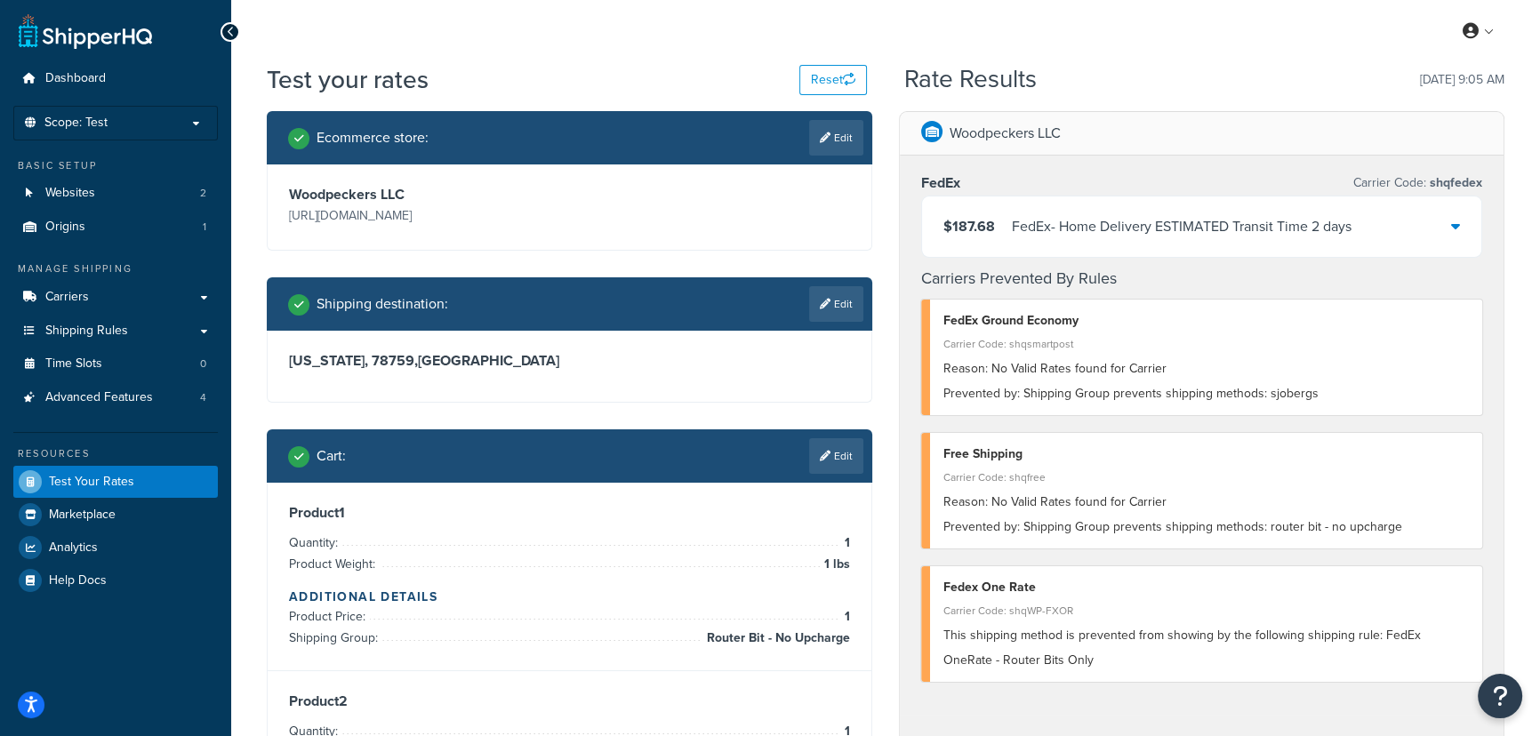
click at [1460, 230] on div "$187.68 FedEx - Home Delivery ESTIMATED Transit Time 2 days" at bounding box center [1201, 226] width 559 height 60
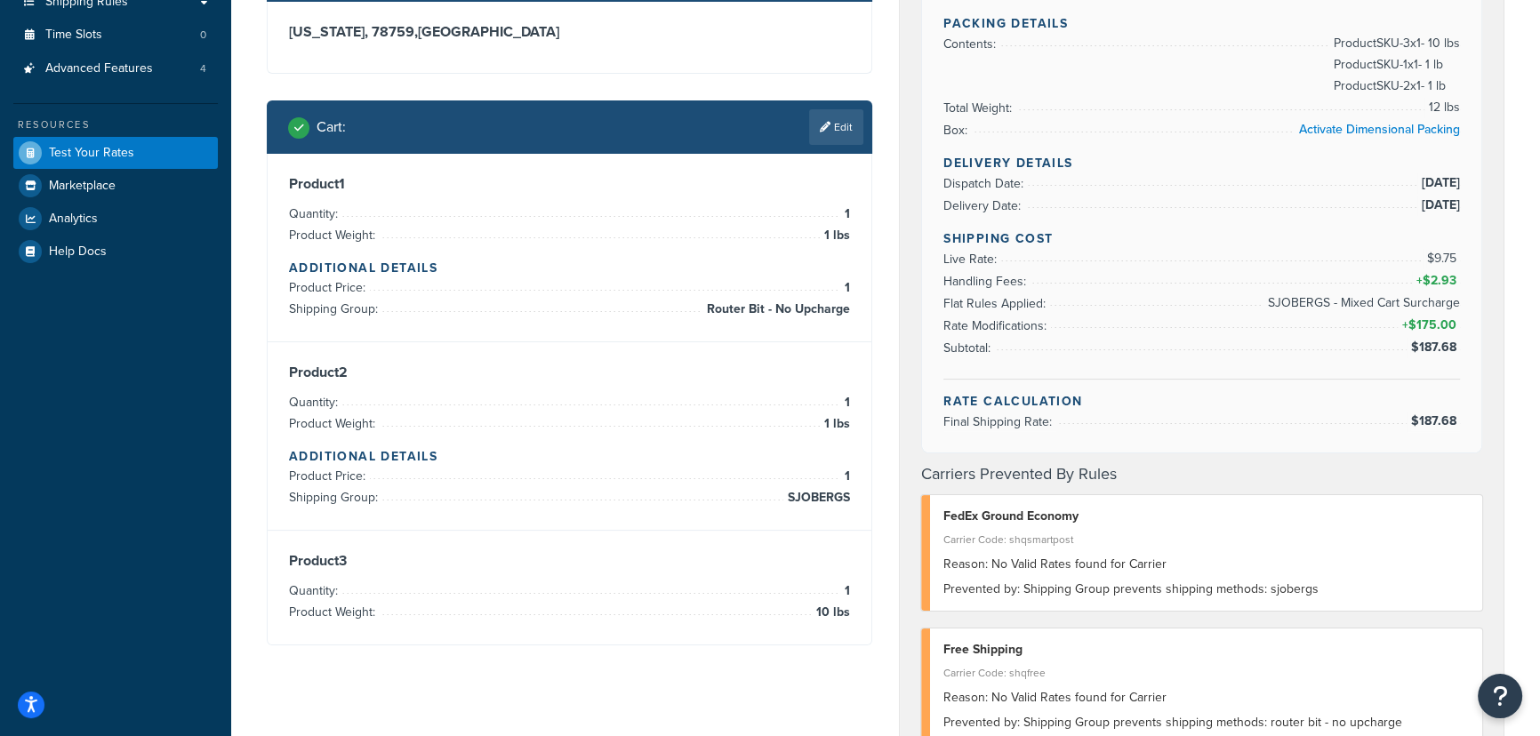
scroll to position [161, 0]
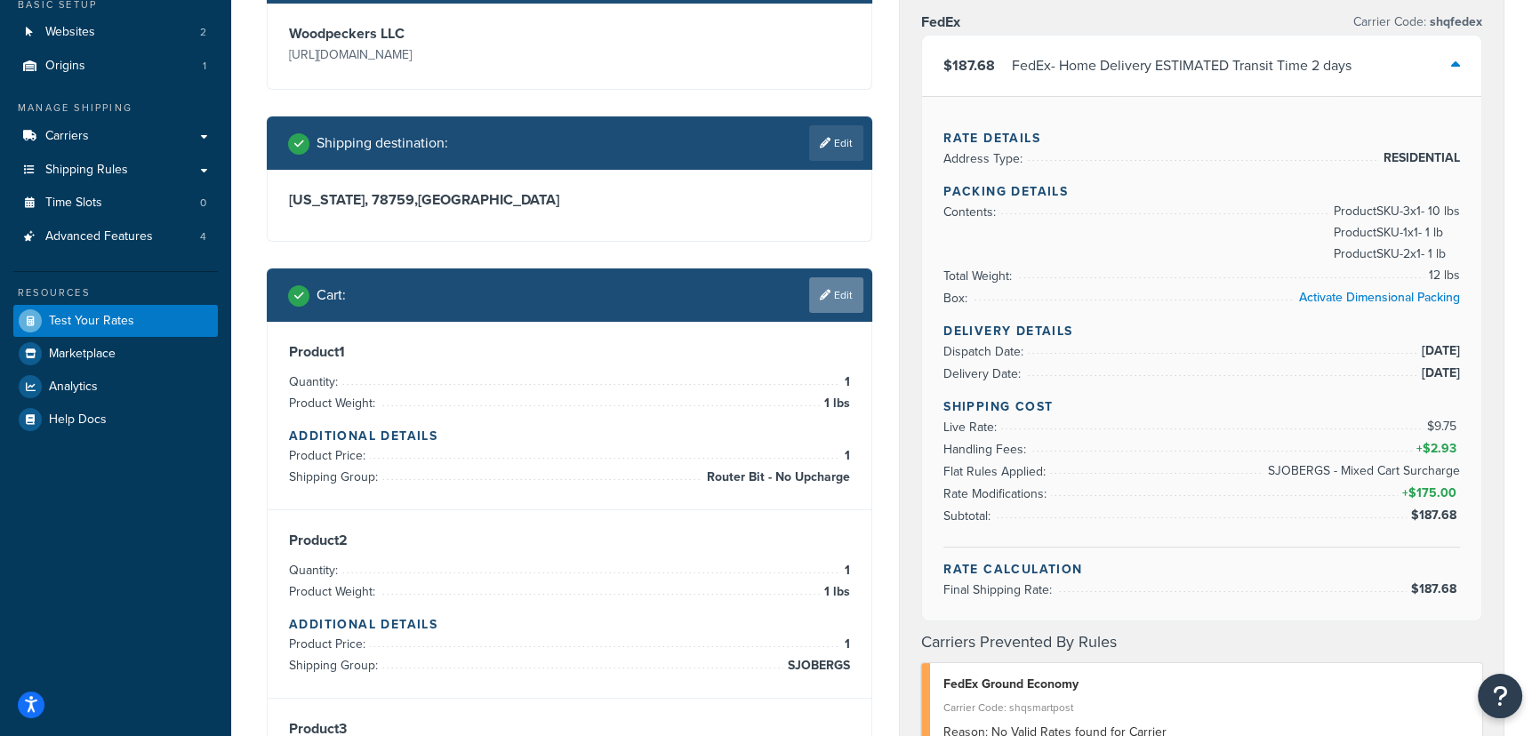
click at [846, 299] on link "Edit" at bounding box center [836, 295] width 54 height 36
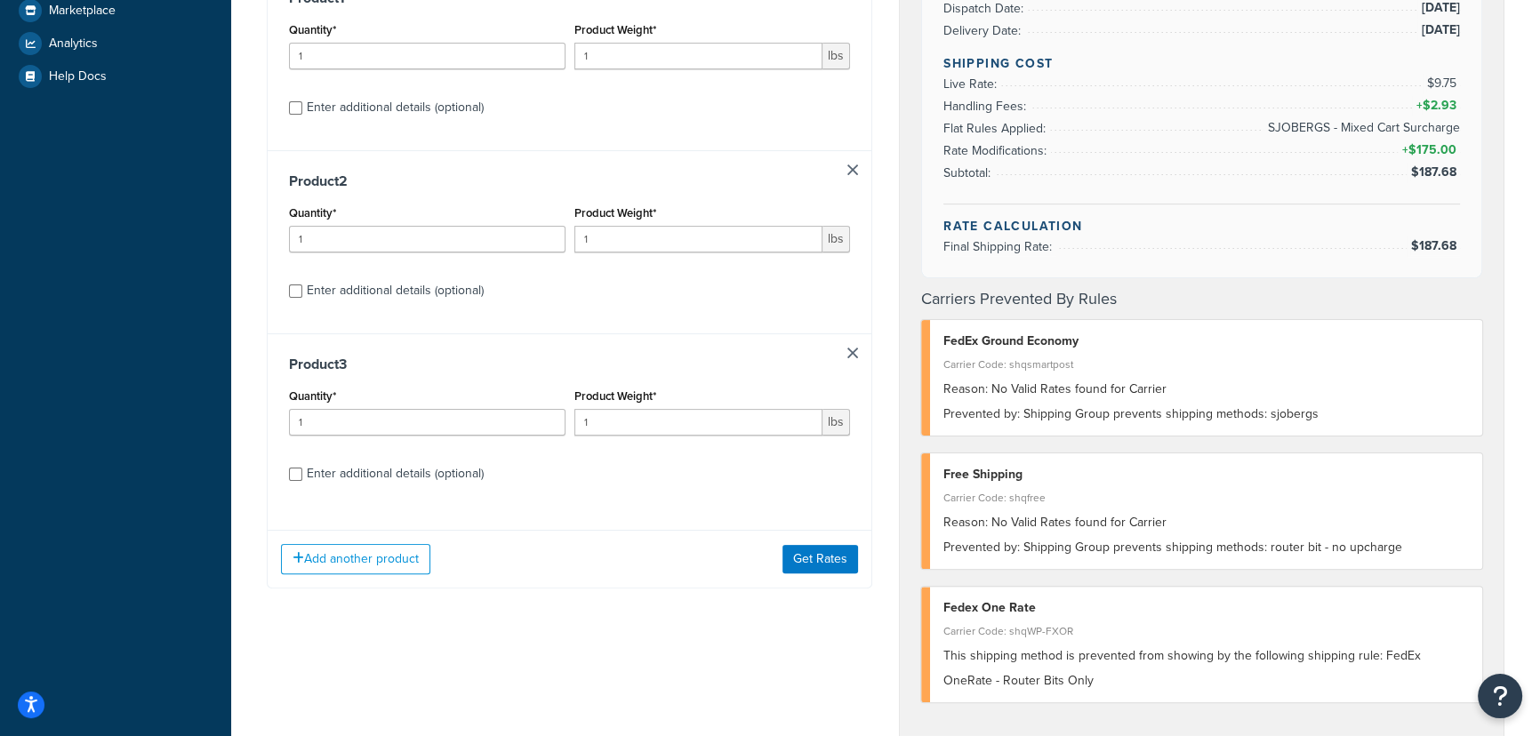
scroll to position [404, 0]
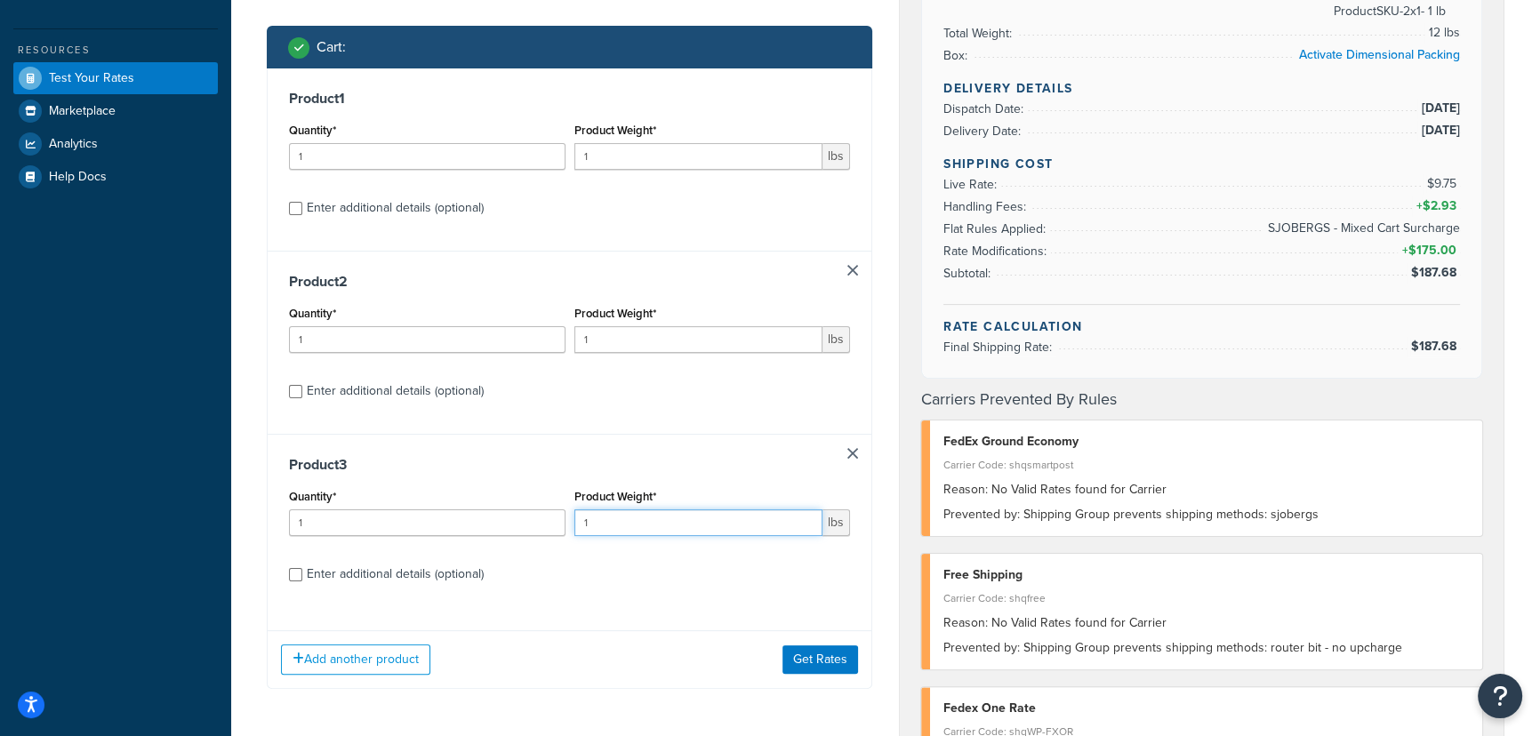
click at [636, 532] on input "1" at bounding box center [698, 522] width 249 height 27
type input "10"
click at [823, 661] on button "Get Rates" at bounding box center [820, 659] width 76 height 28
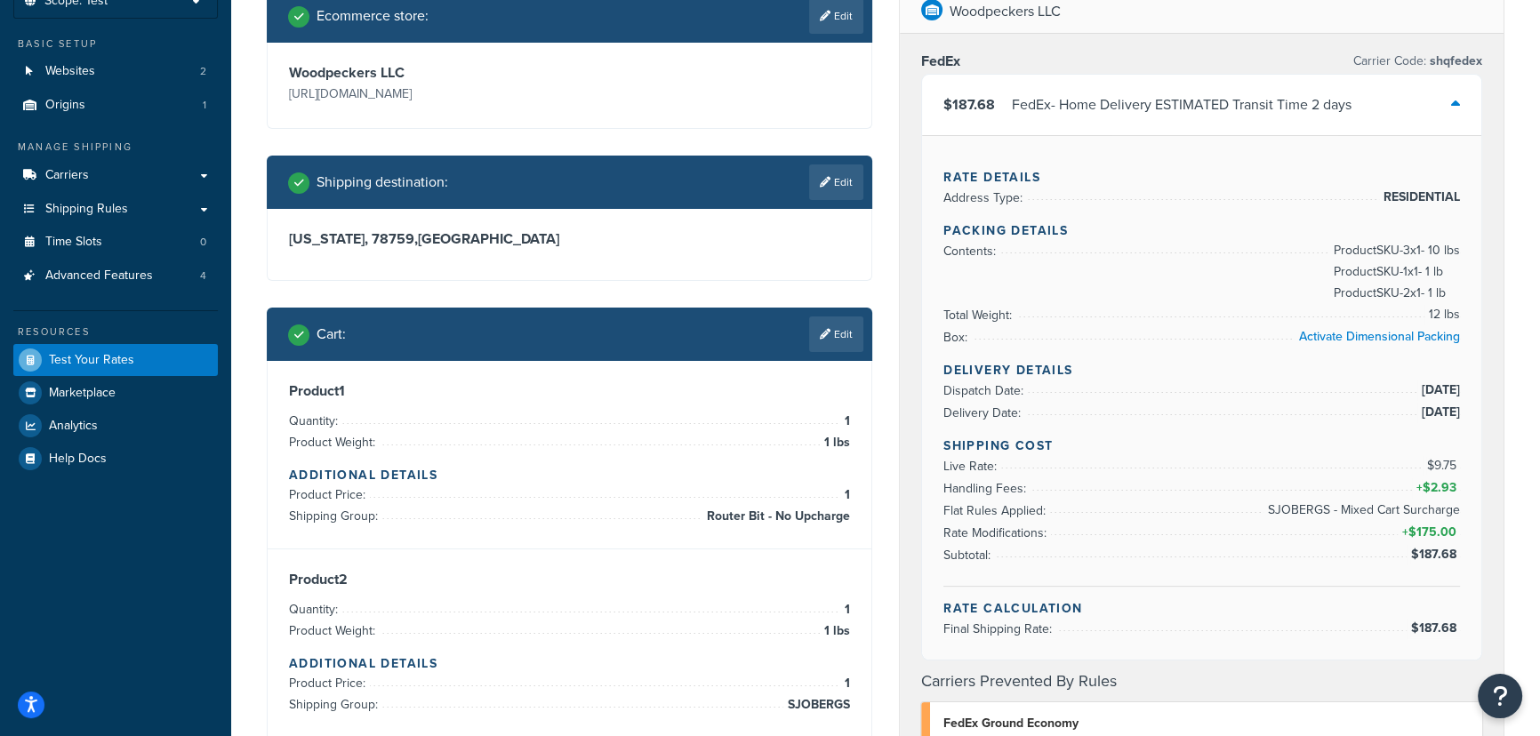
scroll to position [0, 0]
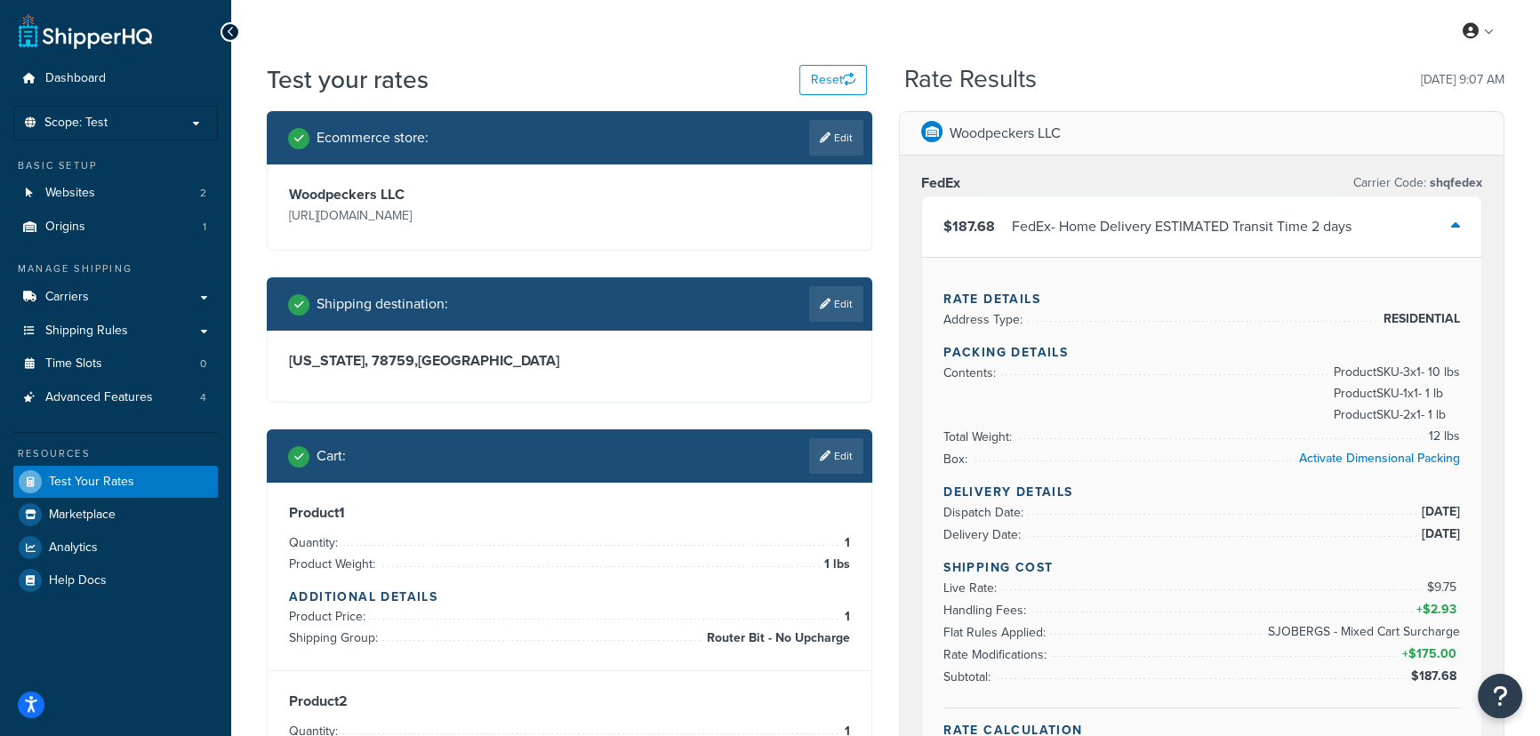
click at [1458, 225] on icon at bounding box center [1455, 226] width 9 height 14
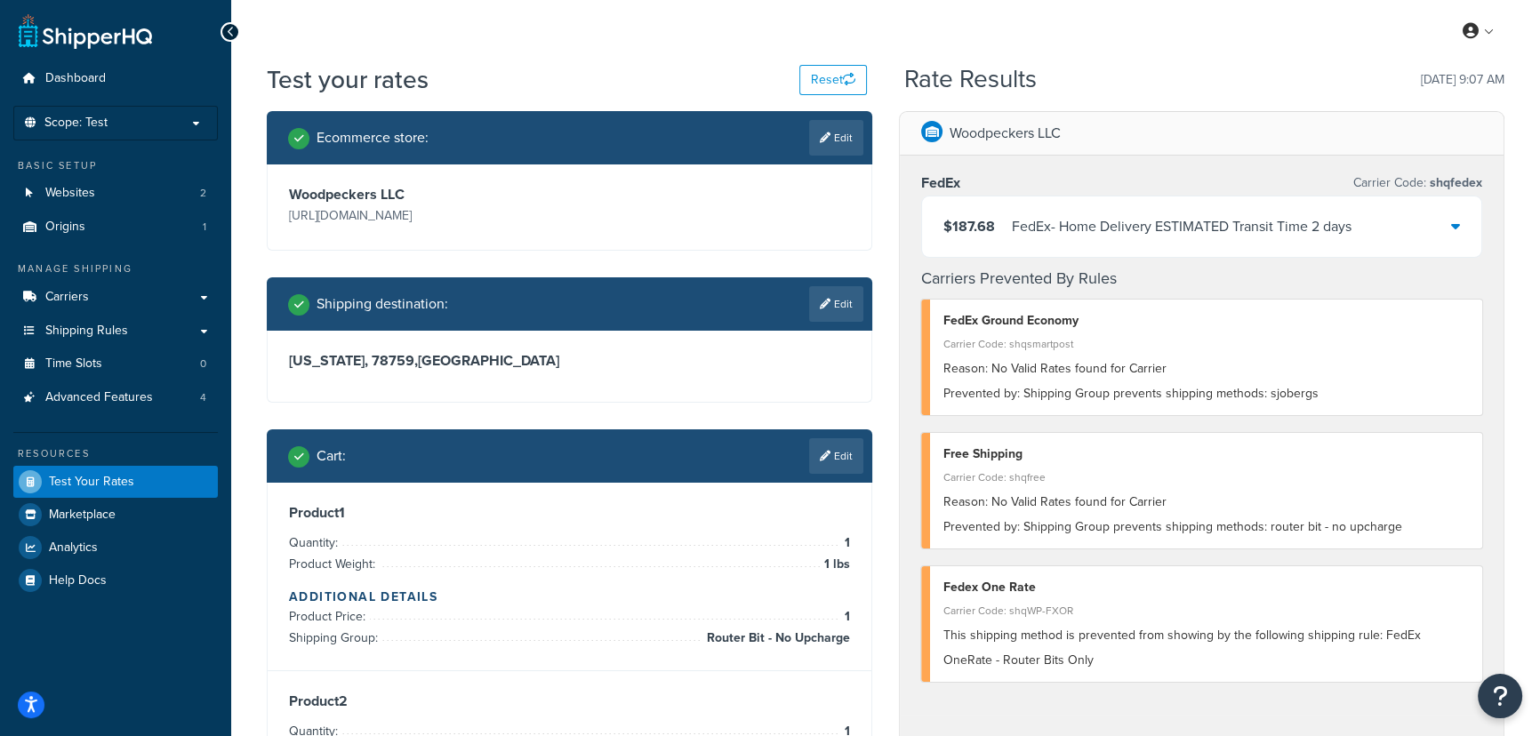
click at [1207, 240] on div "$187.68 FedEx - Home Delivery ESTIMATED Transit Time 2 days" at bounding box center [1201, 226] width 559 height 60
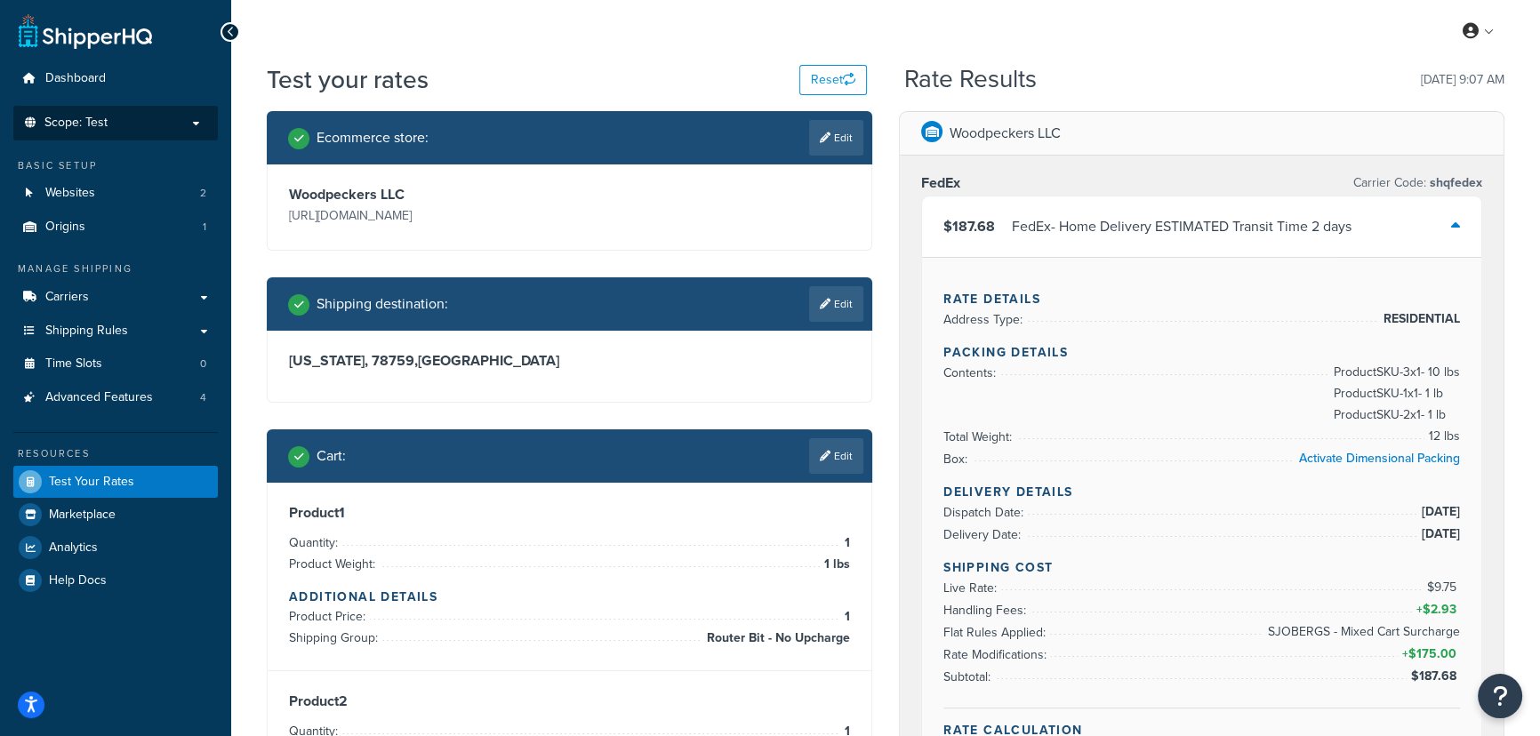
click at [93, 122] on span "Scope: Test" at bounding box center [75, 123] width 63 height 15
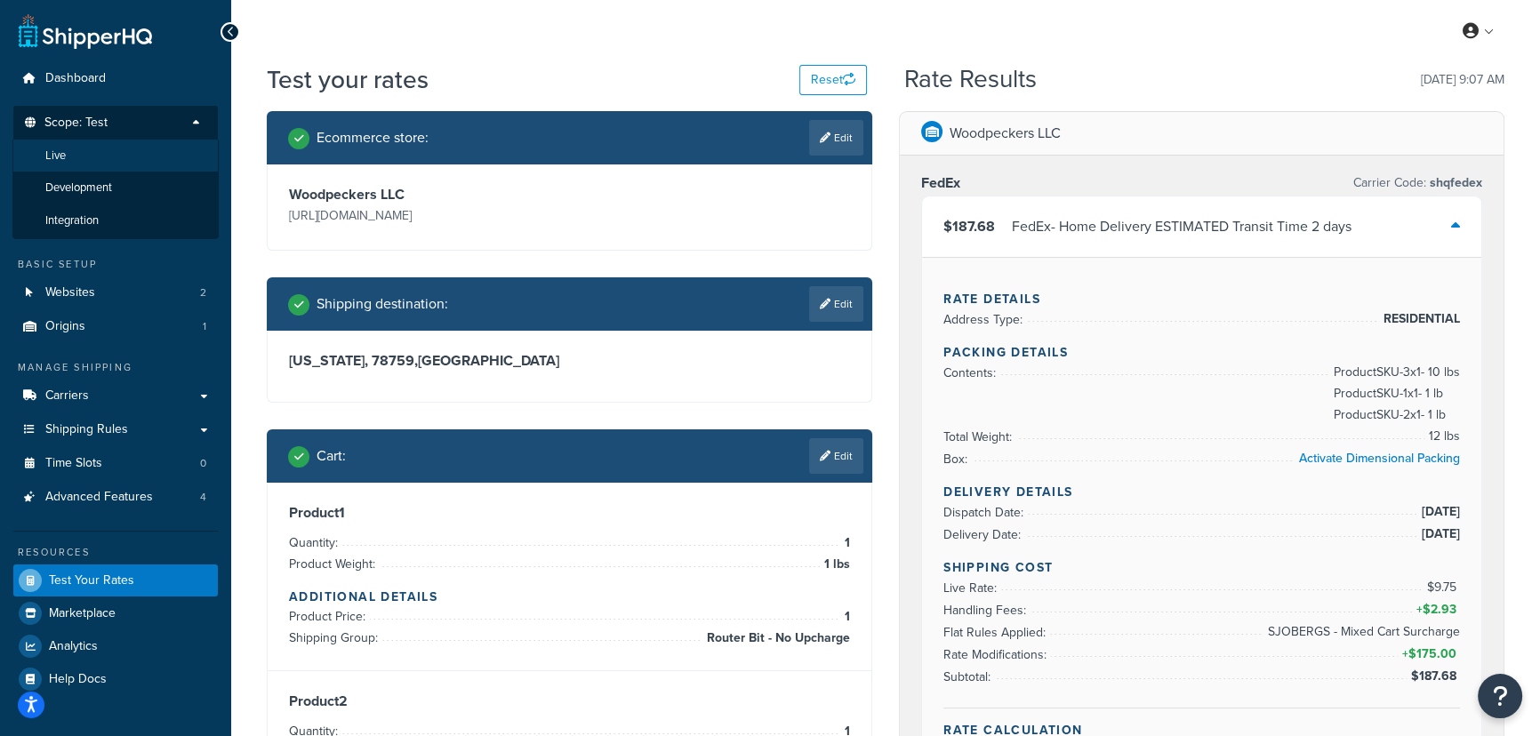
click at [121, 153] on li "Live" at bounding box center [115, 156] width 206 height 33
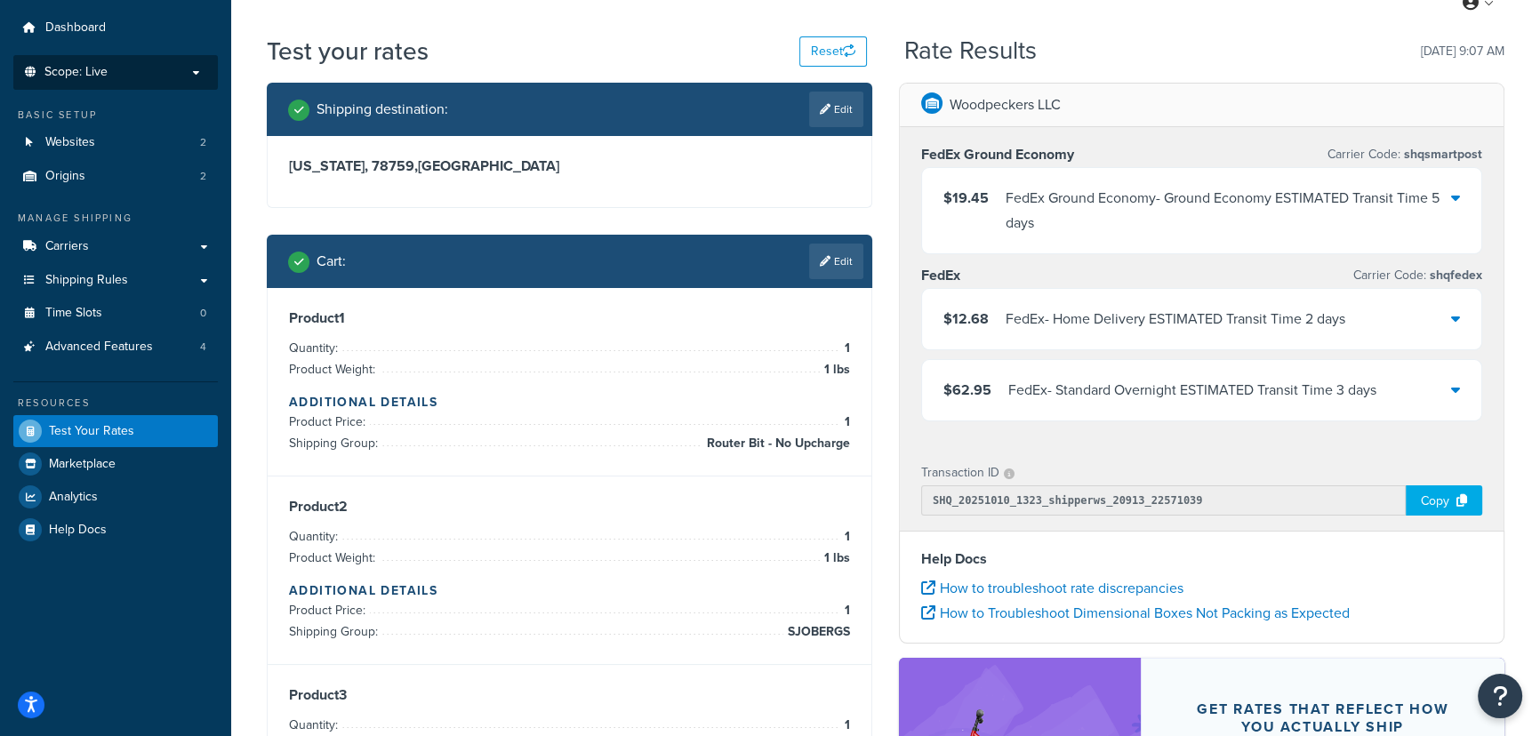
scroll to position [21, 0]
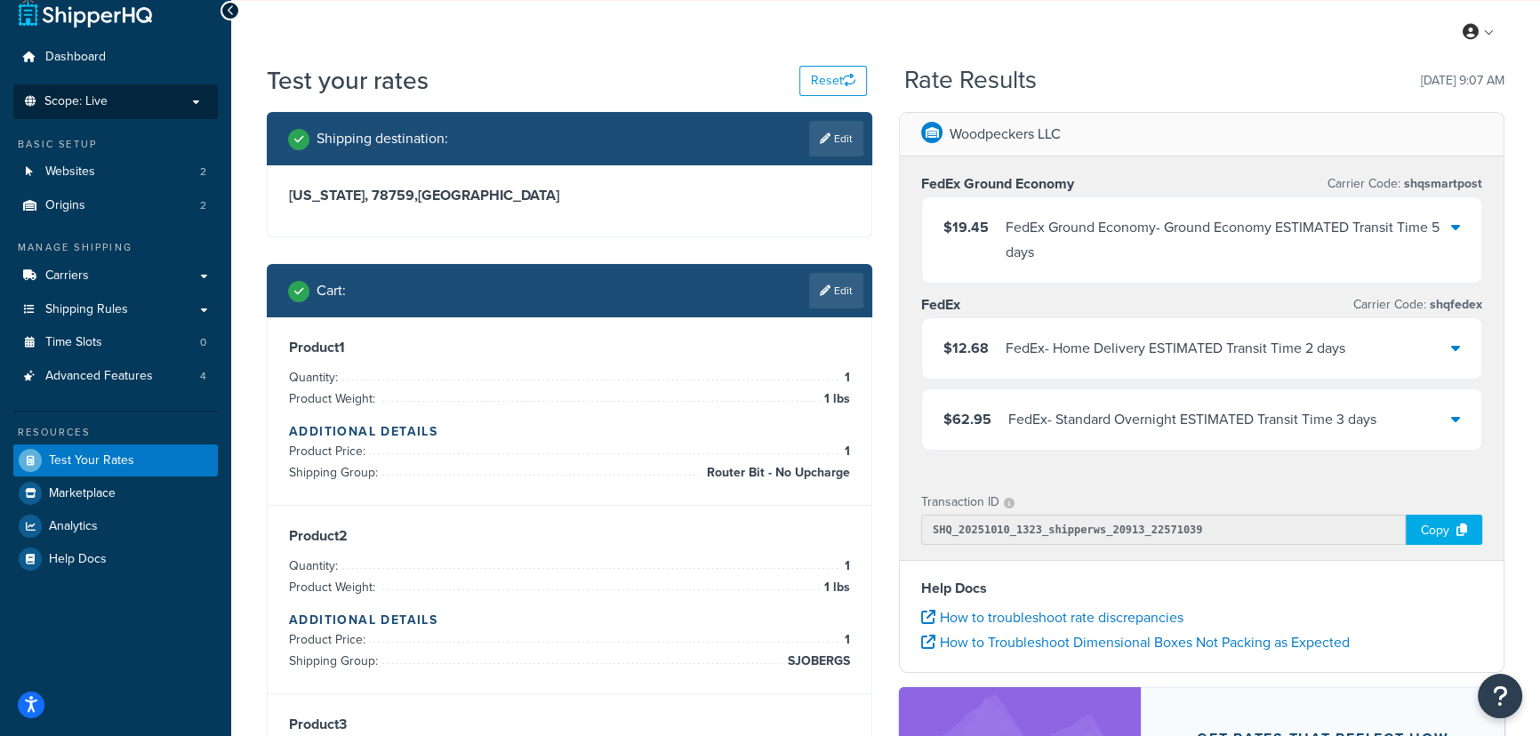
click at [835, 294] on link "Edit" at bounding box center [836, 291] width 54 height 36
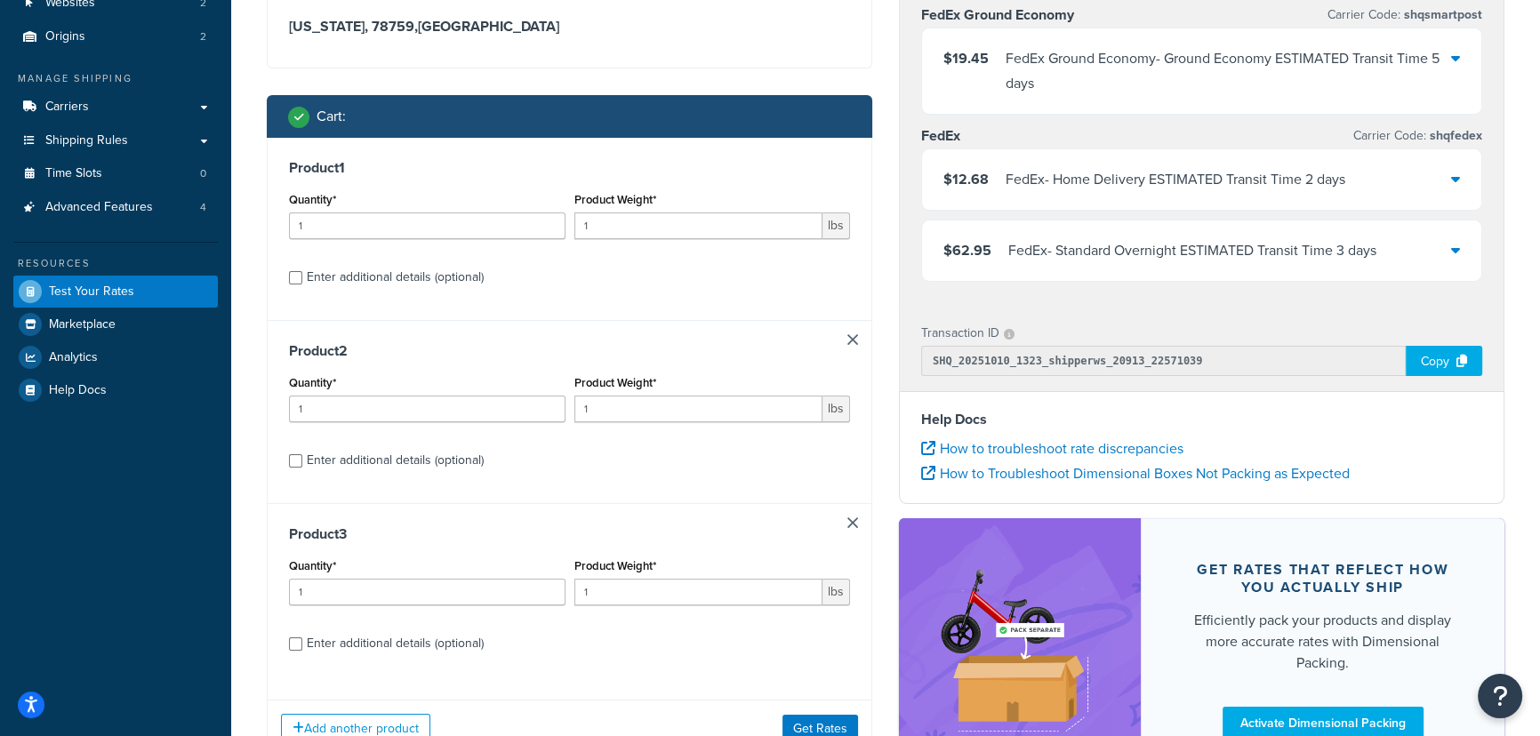
scroll to position [345, 0]
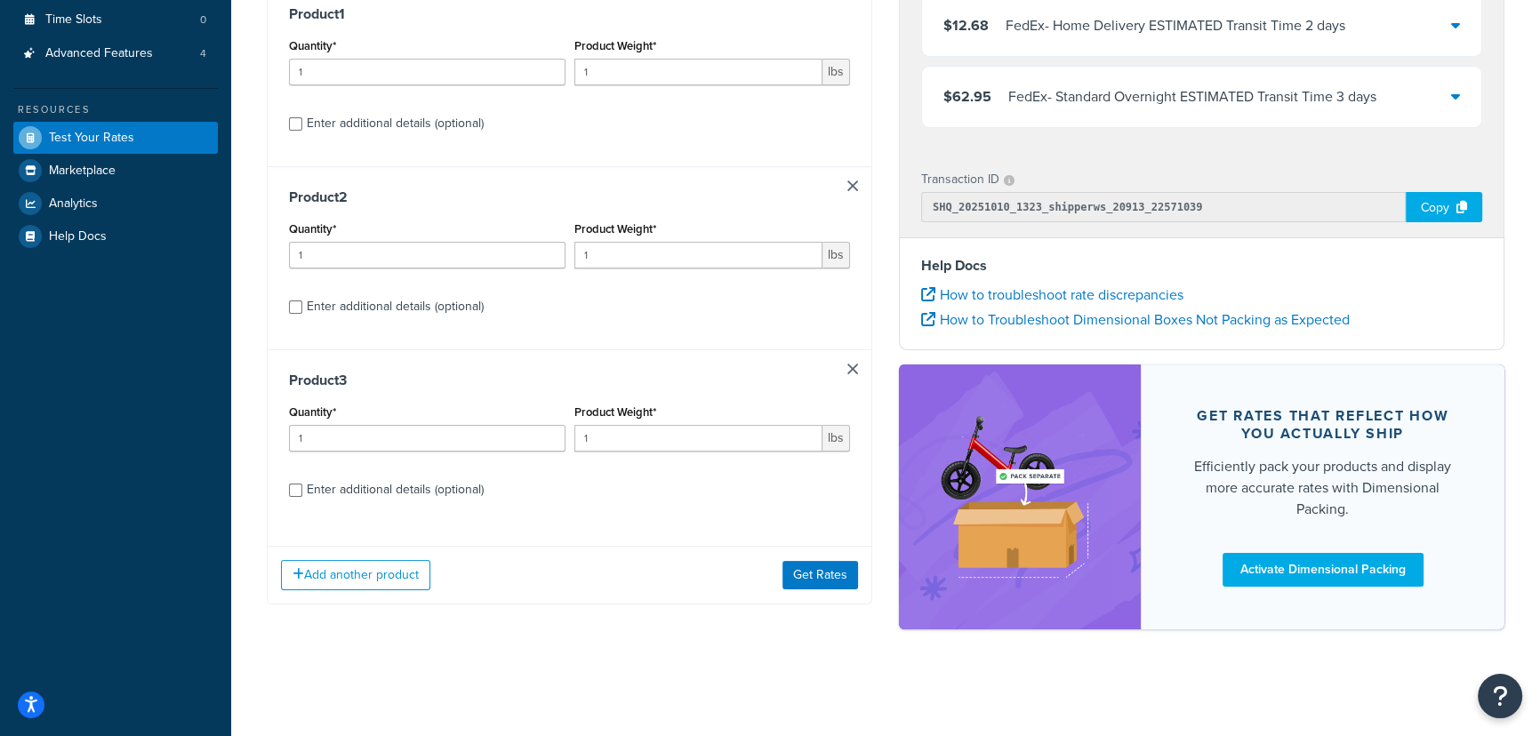
click at [853, 371] on link at bounding box center [852, 369] width 11 height 11
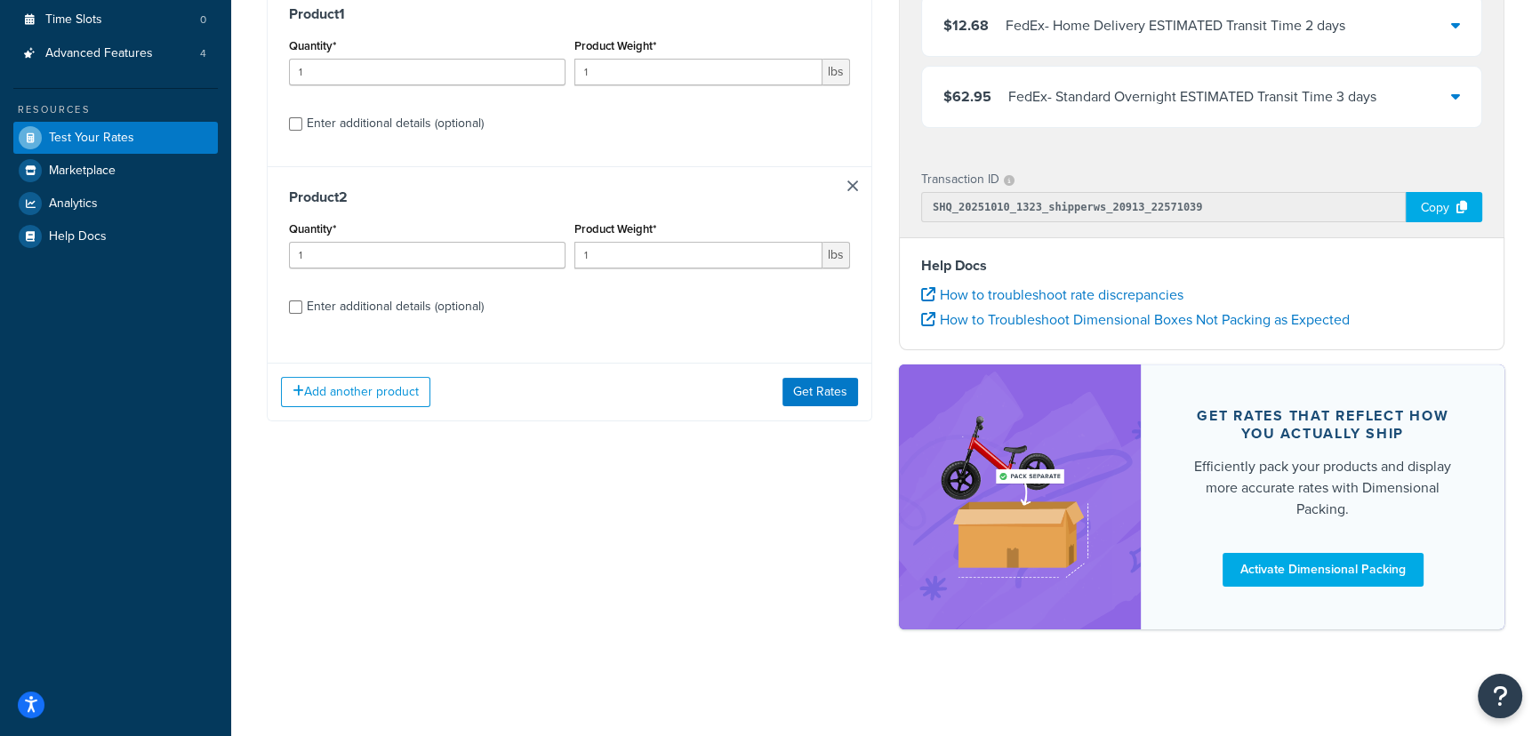
click at [854, 185] on link at bounding box center [852, 185] width 11 height 11
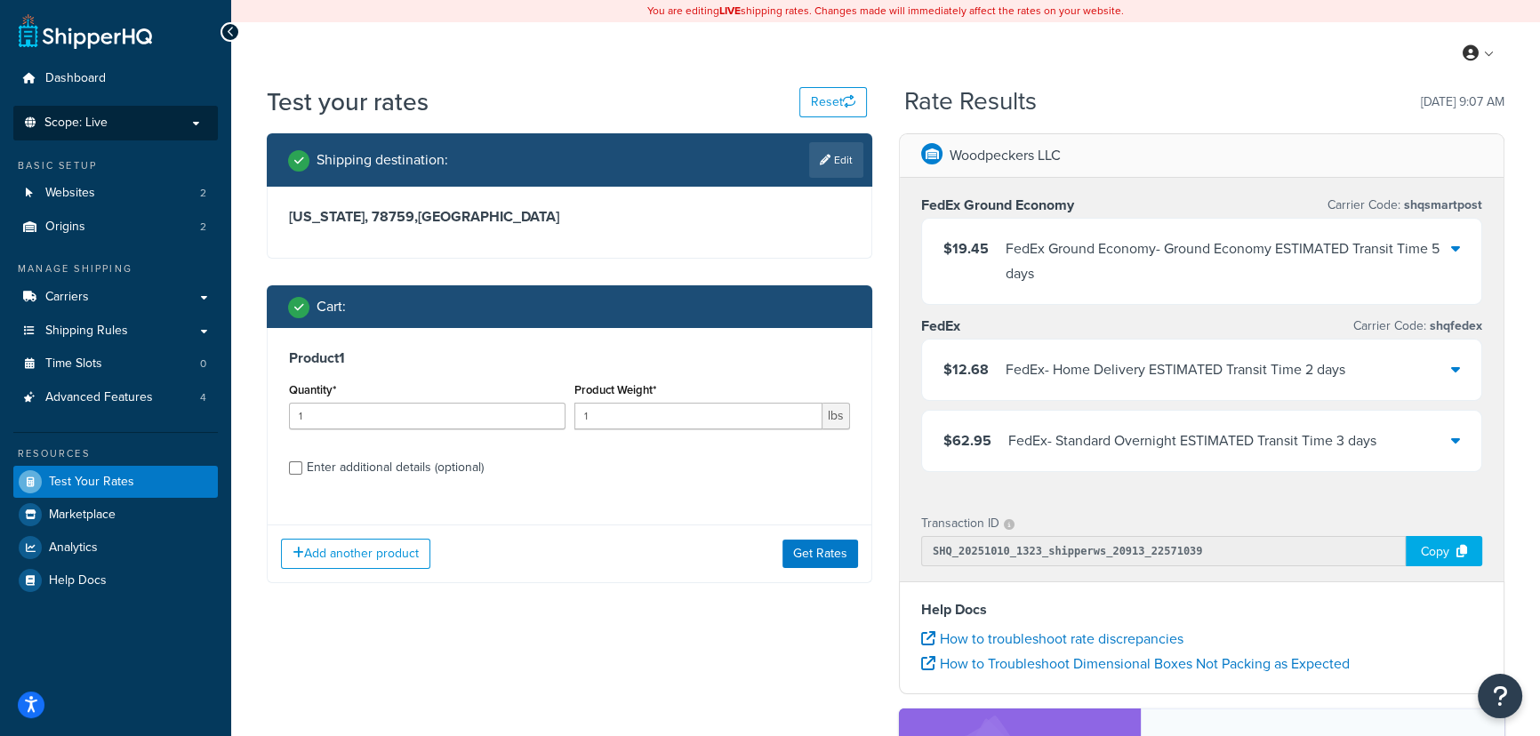
scroll to position [0, 0]
click at [425, 470] on div "Enter additional details (optional)" at bounding box center [395, 467] width 177 height 25
click at [302, 470] on input "Enter additional details (optional)" at bounding box center [295, 467] width 13 height 13
checkbox input "true"
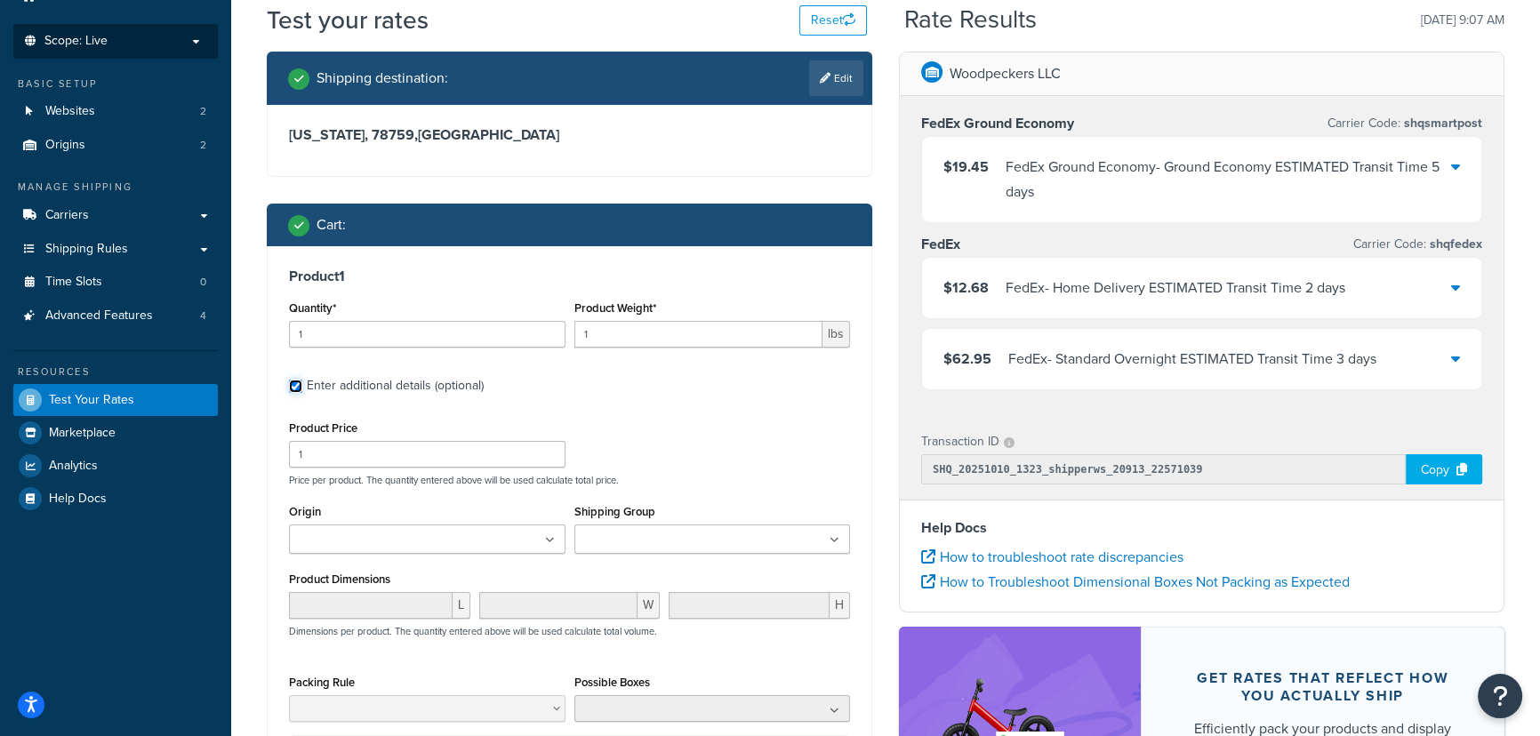
scroll to position [161, 0]
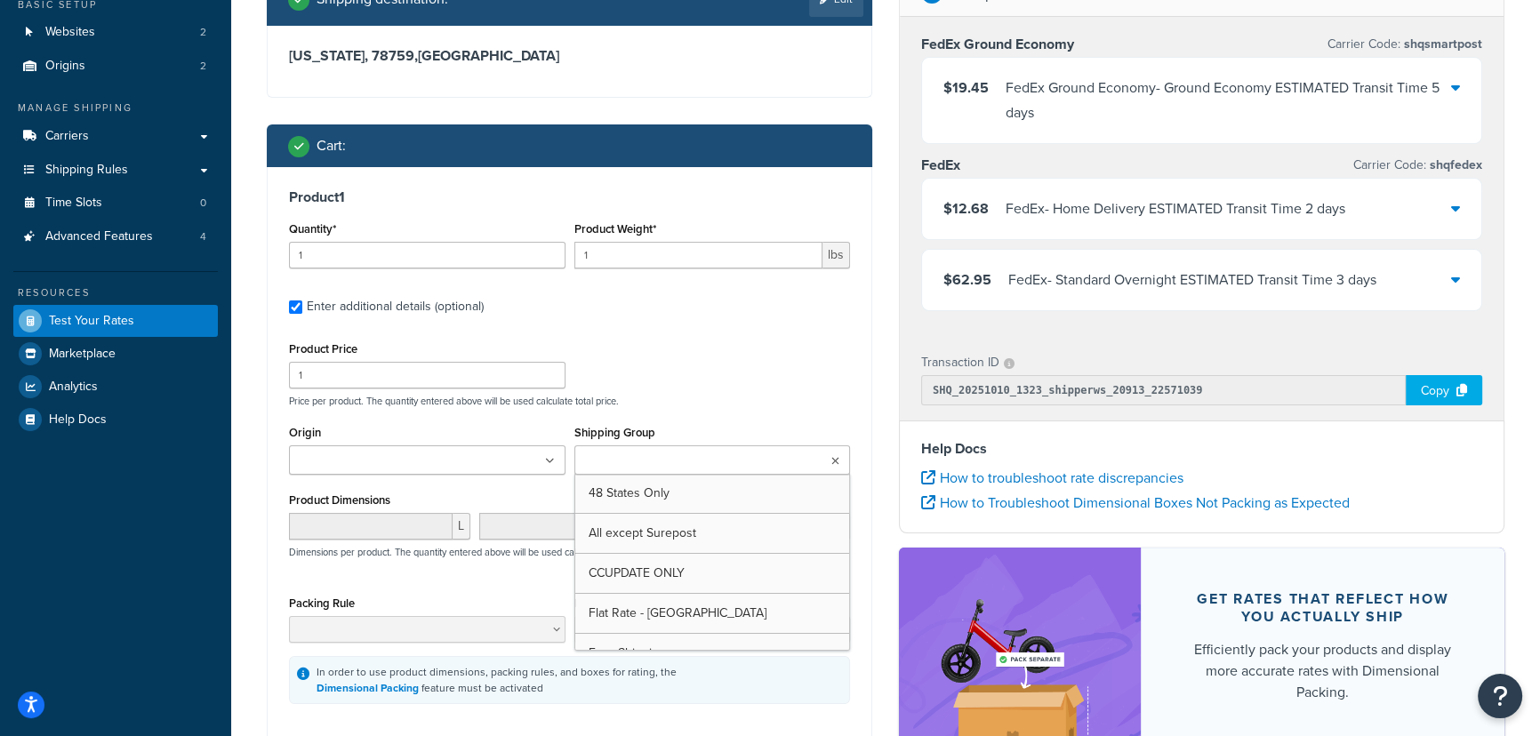
click at [653, 460] on input "Shipping Group" at bounding box center [658, 462] width 157 height 20
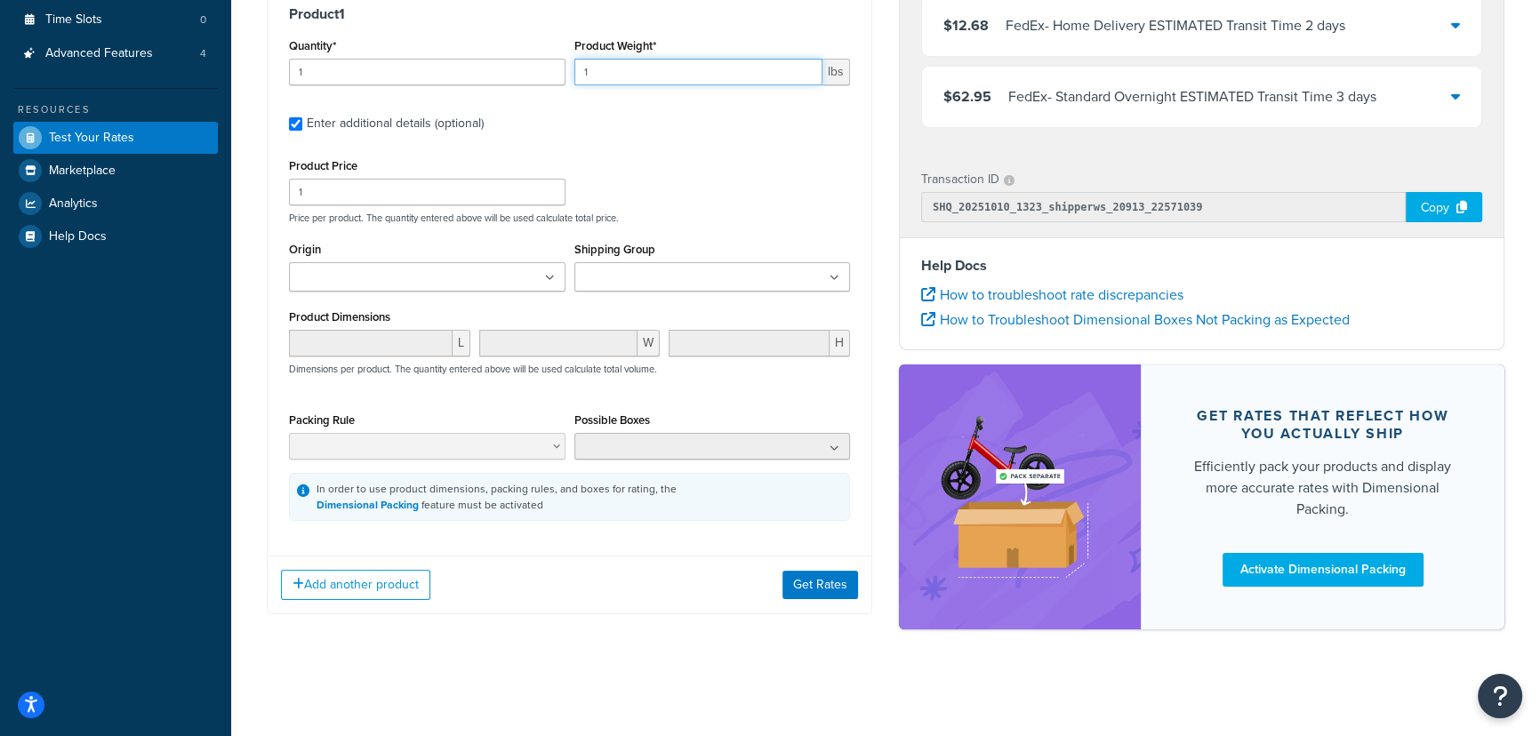
click at [684, 61] on input "1" at bounding box center [698, 72] width 249 height 27
type input "150"
drag, startPoint x: 828, startPoint y: 582, endPoint x: 868, endPoint y: 518, distance: 75.5
click at [842, 565] on div "Add another product Get Rates" at bounding box center [570, 585] width 604 height 58
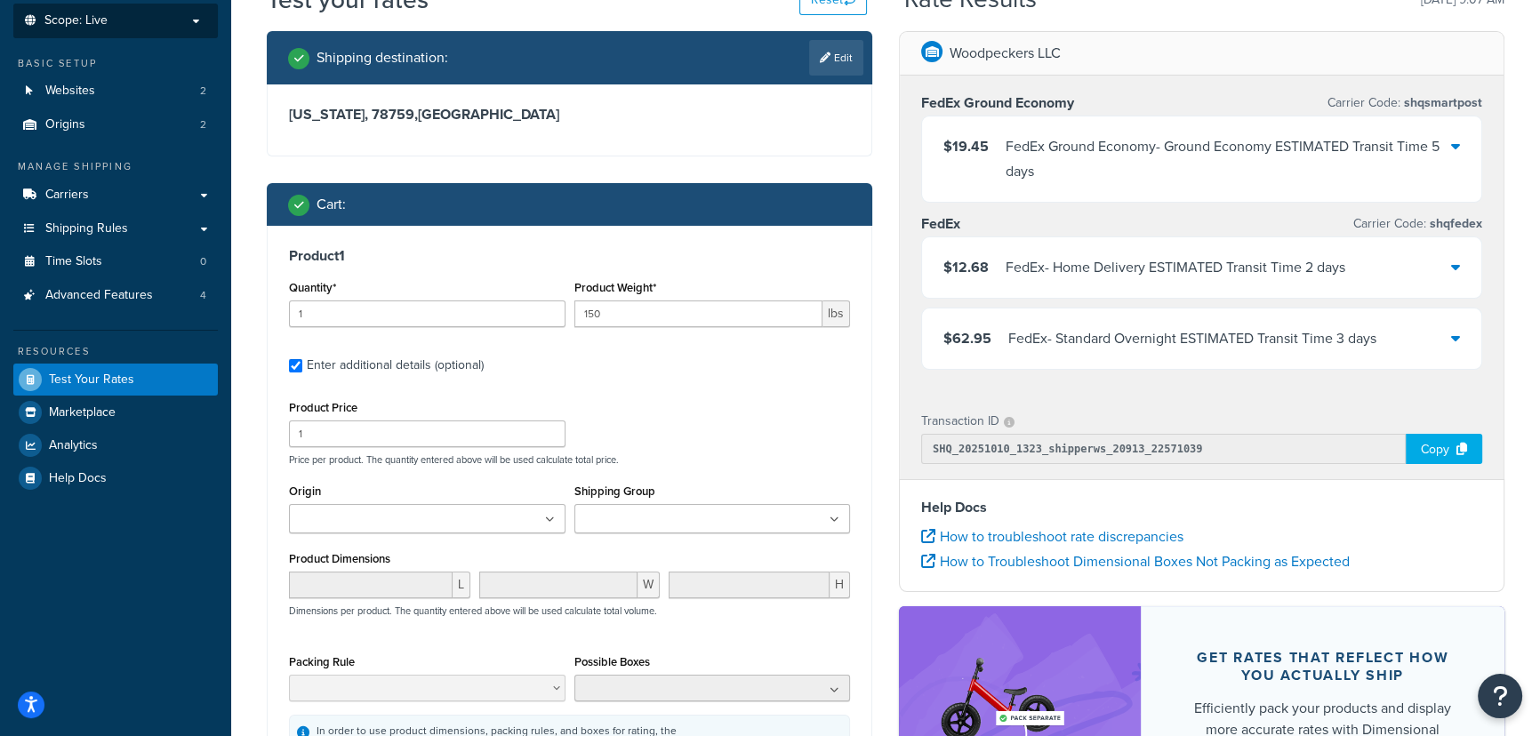
scroll to position [345, 0]
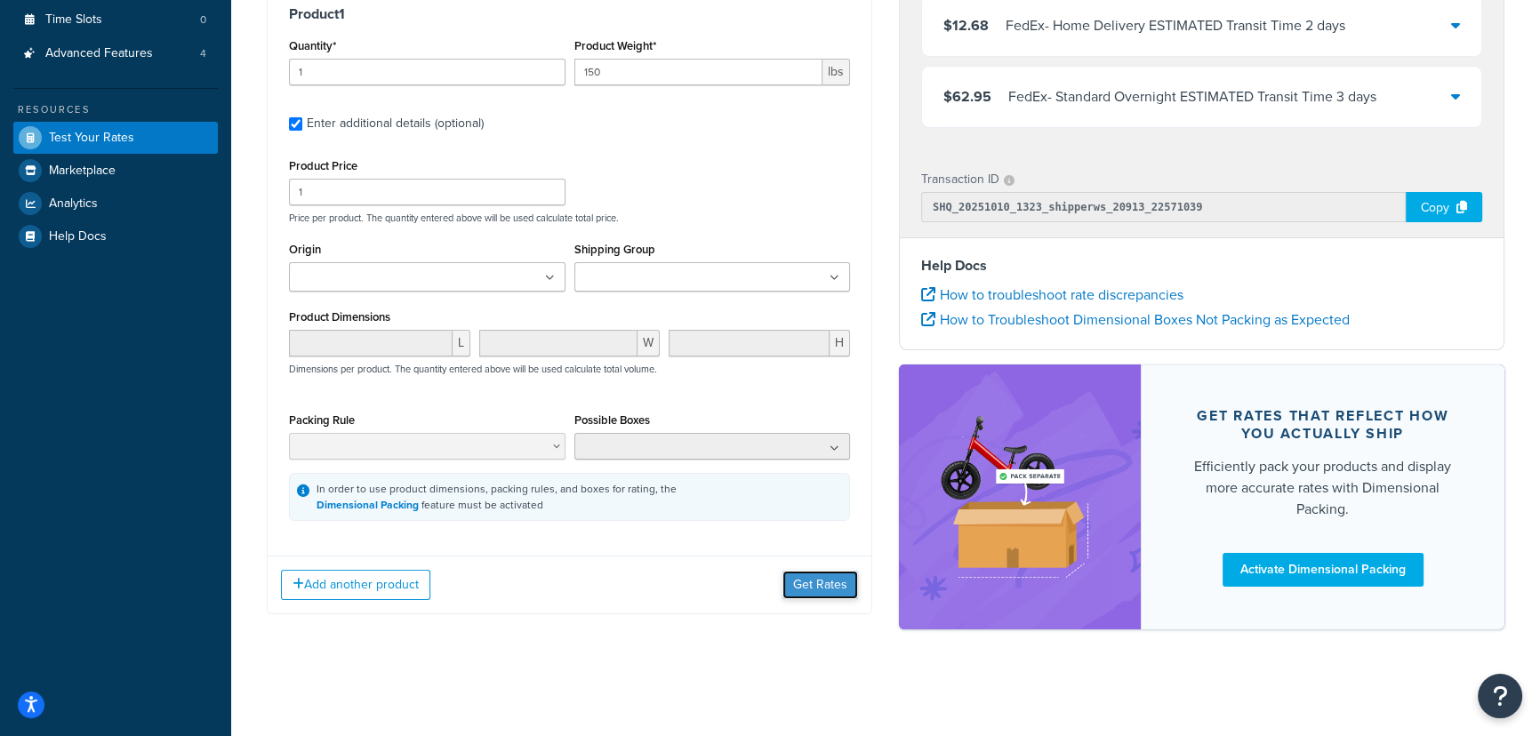
click at [813, 590] on button "Get Rates" at bounding box center [820, 585] width 76 height 28
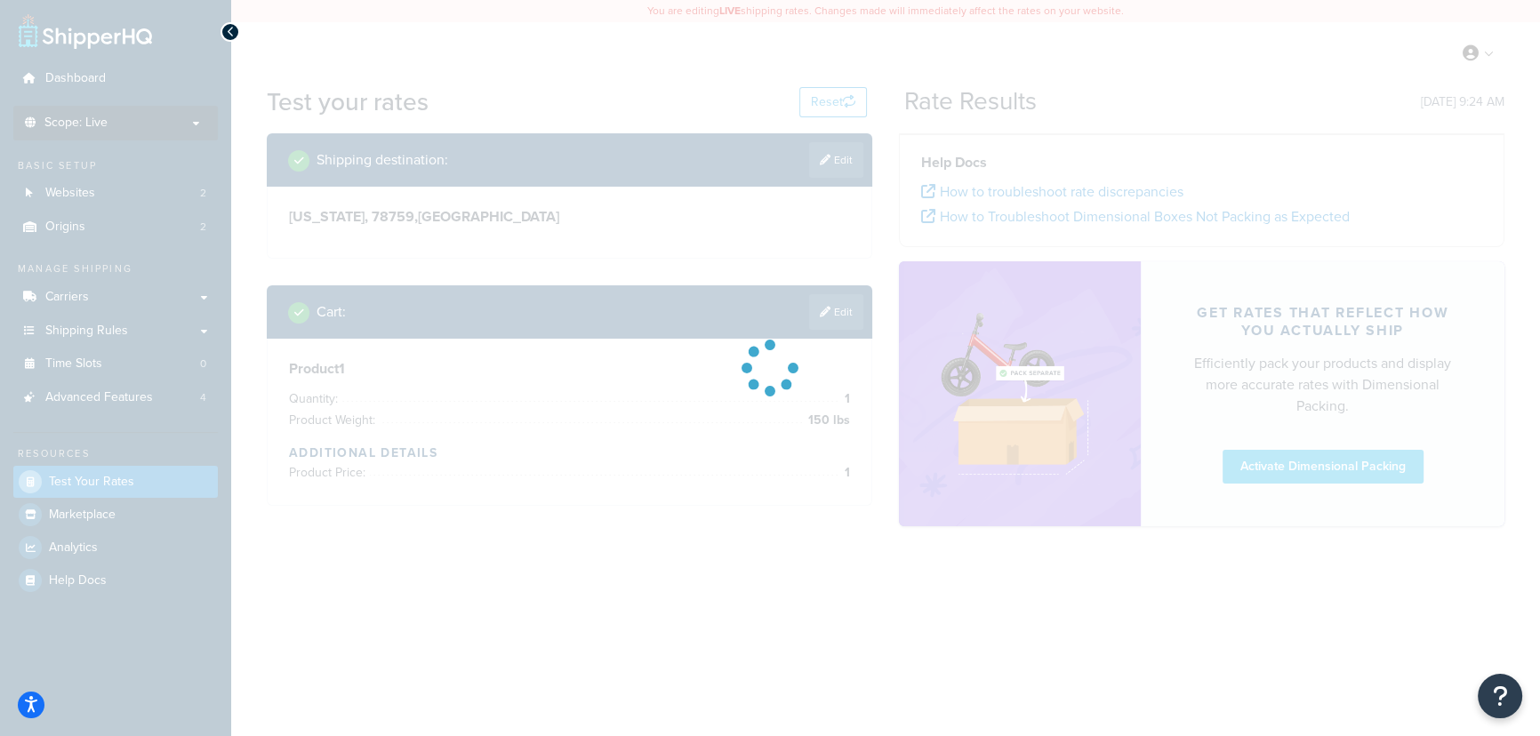
scroll to position [0, 0]
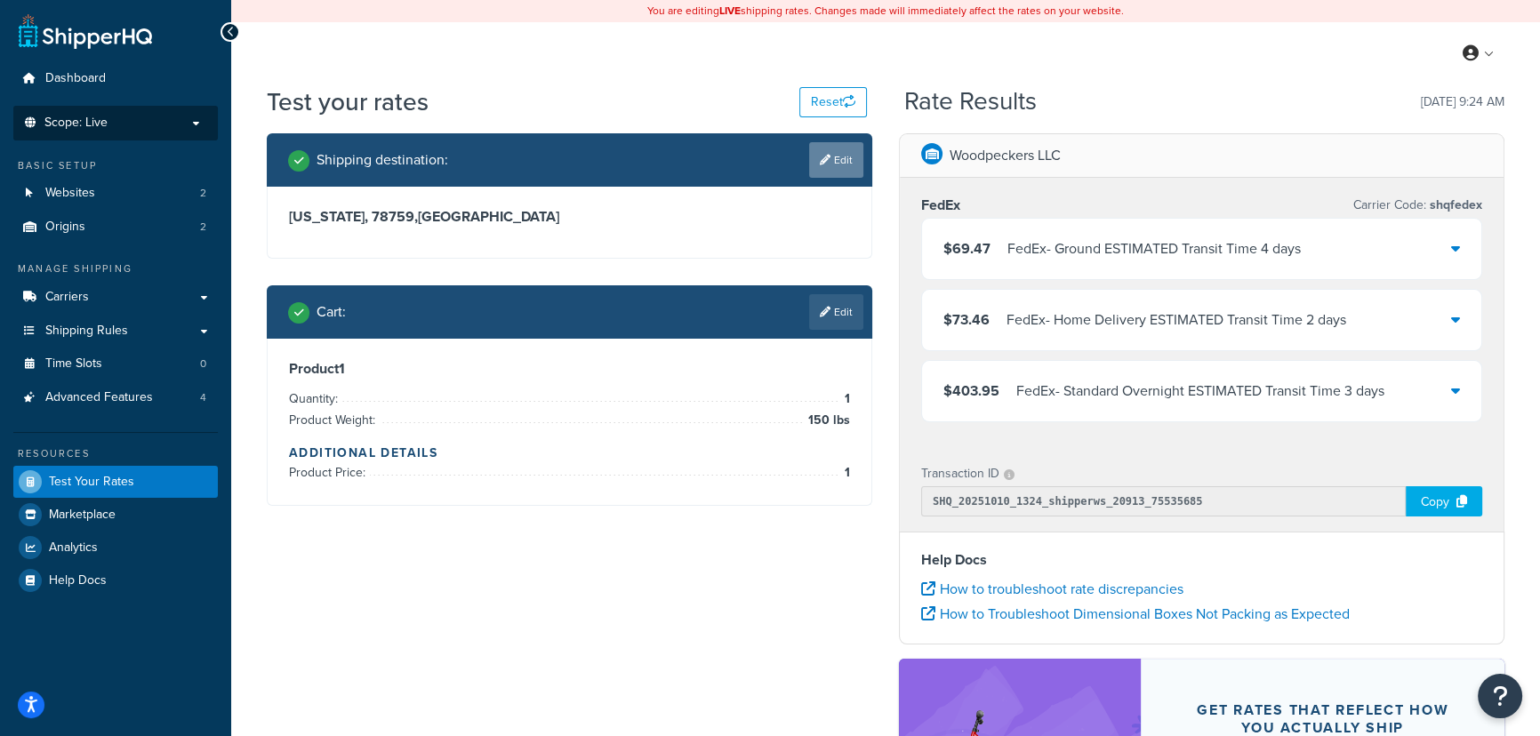
click at [824, 158] on icon at bounding box center [825, 160] width 11 height 11
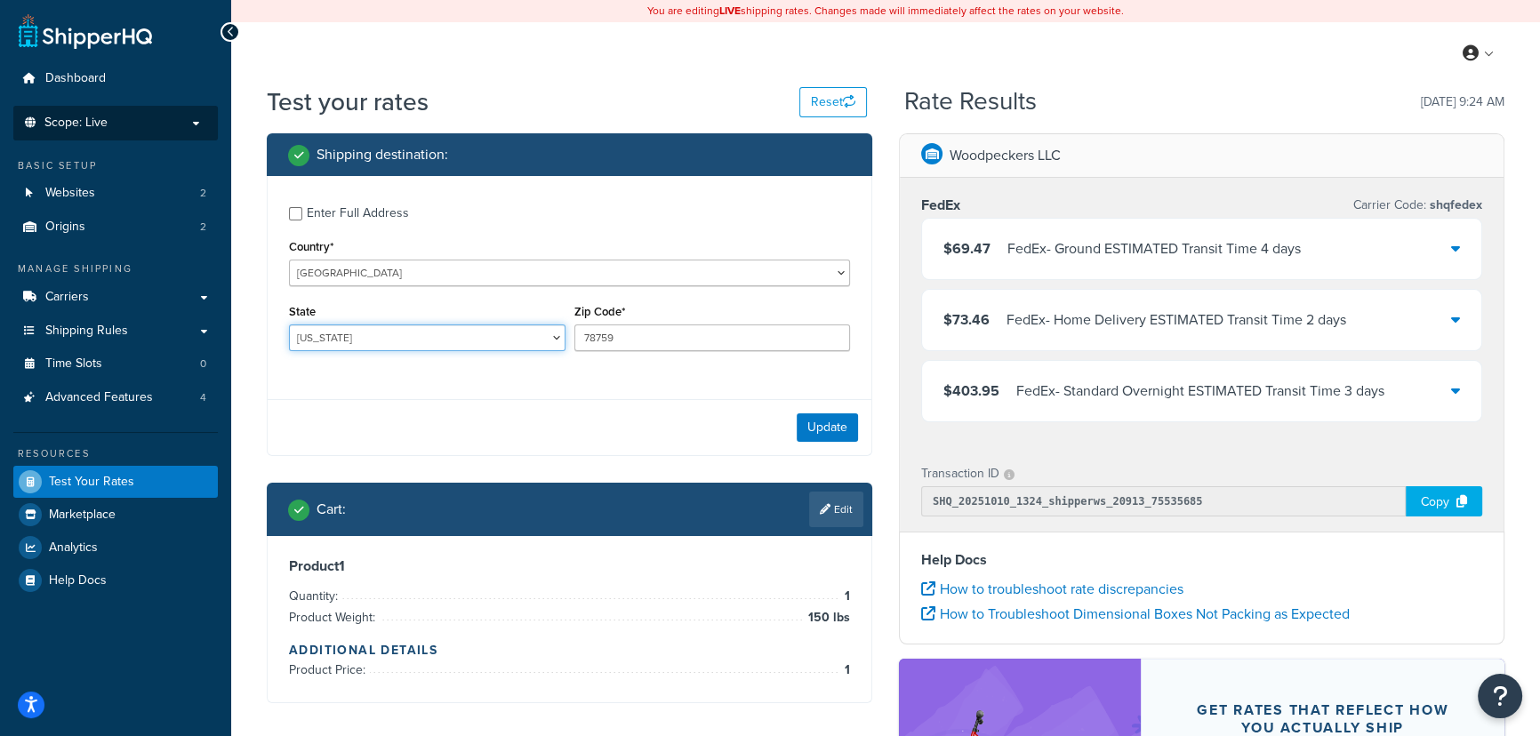
click at [497, 332] on select "Alabama Alaska American Samoa Arizona Arkansas Armed Forces Americas Armed Forc…" at bounding box center [427, 337] width 276 height 27
select select "CA"
click at [289, 326] on select "Alabama Alaska American Samoa Arizona Arkansas Armed Forces Americas Armed Forc…" at bounding box center [427, 337] width 276 height 27
drag, startPoint x: 630, startPoint y: 347, endPoint x: 584, endPoint y: 347, distance: 46.2
click at [584, 347] on input "78759" at bounding box center [712, 337] width 276 height 27
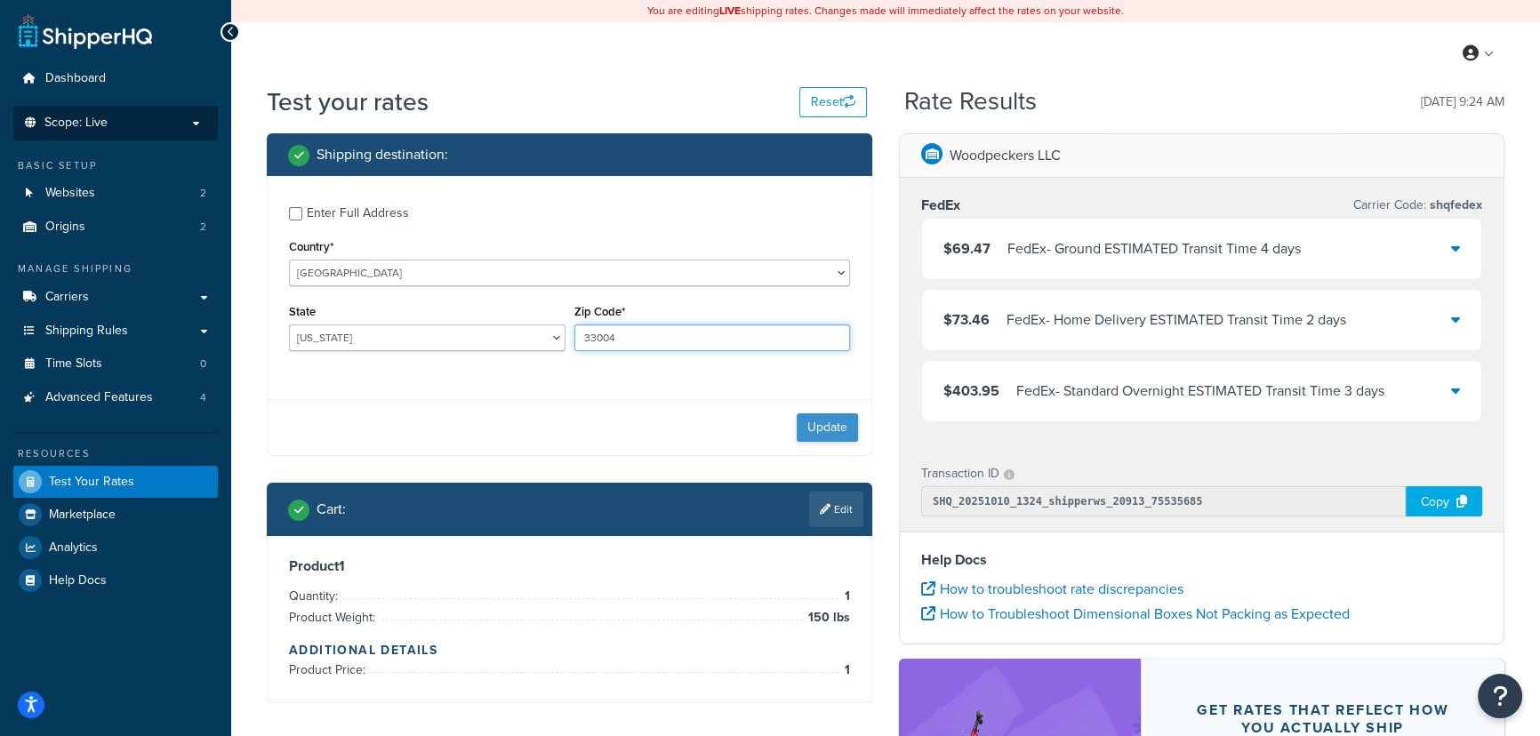
type input "33004"
click at [837, 428] on button "Update" at bounding box center [827, 427] width 61 height 28
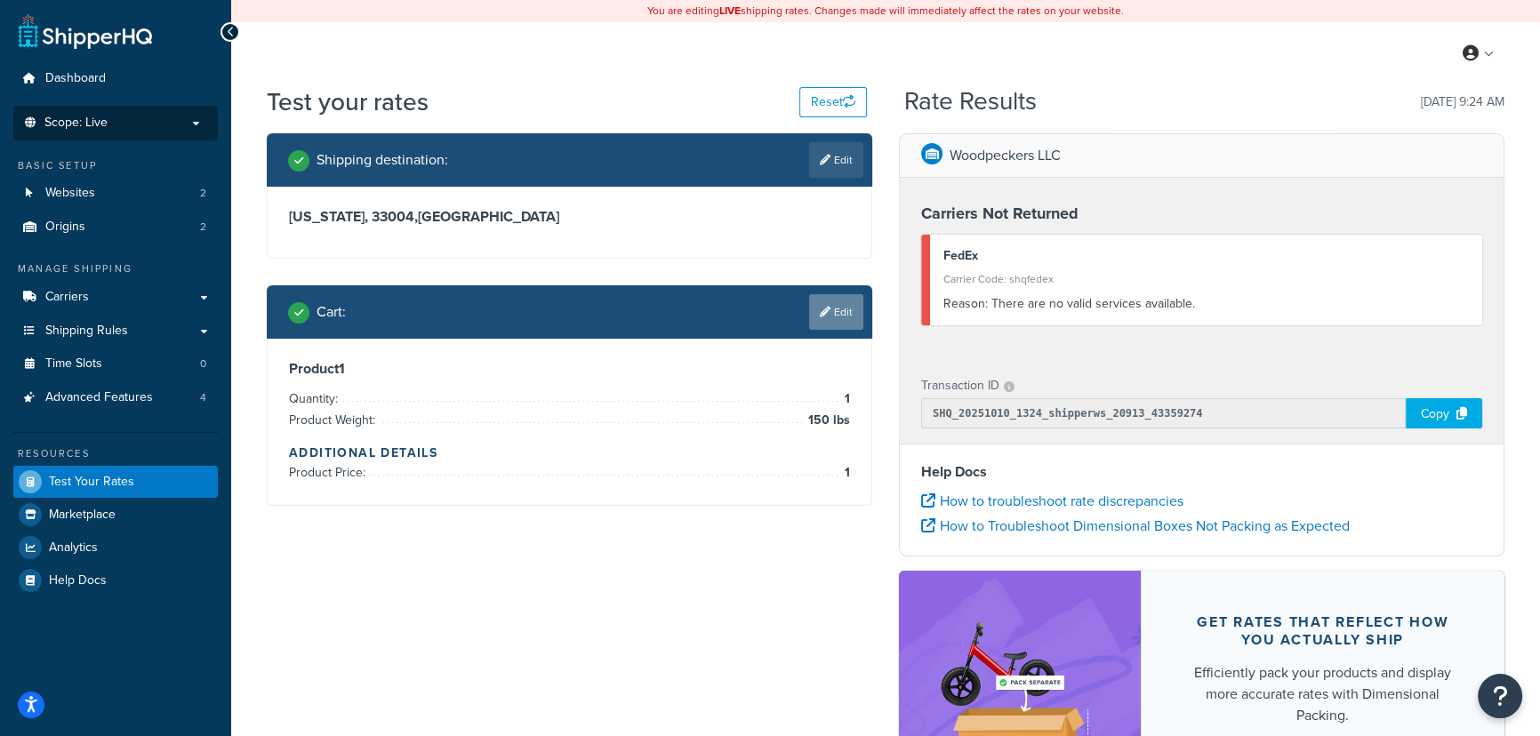
click at [845, 324] on link "Edit" at bounding box center [836, 312] width 54 height 36
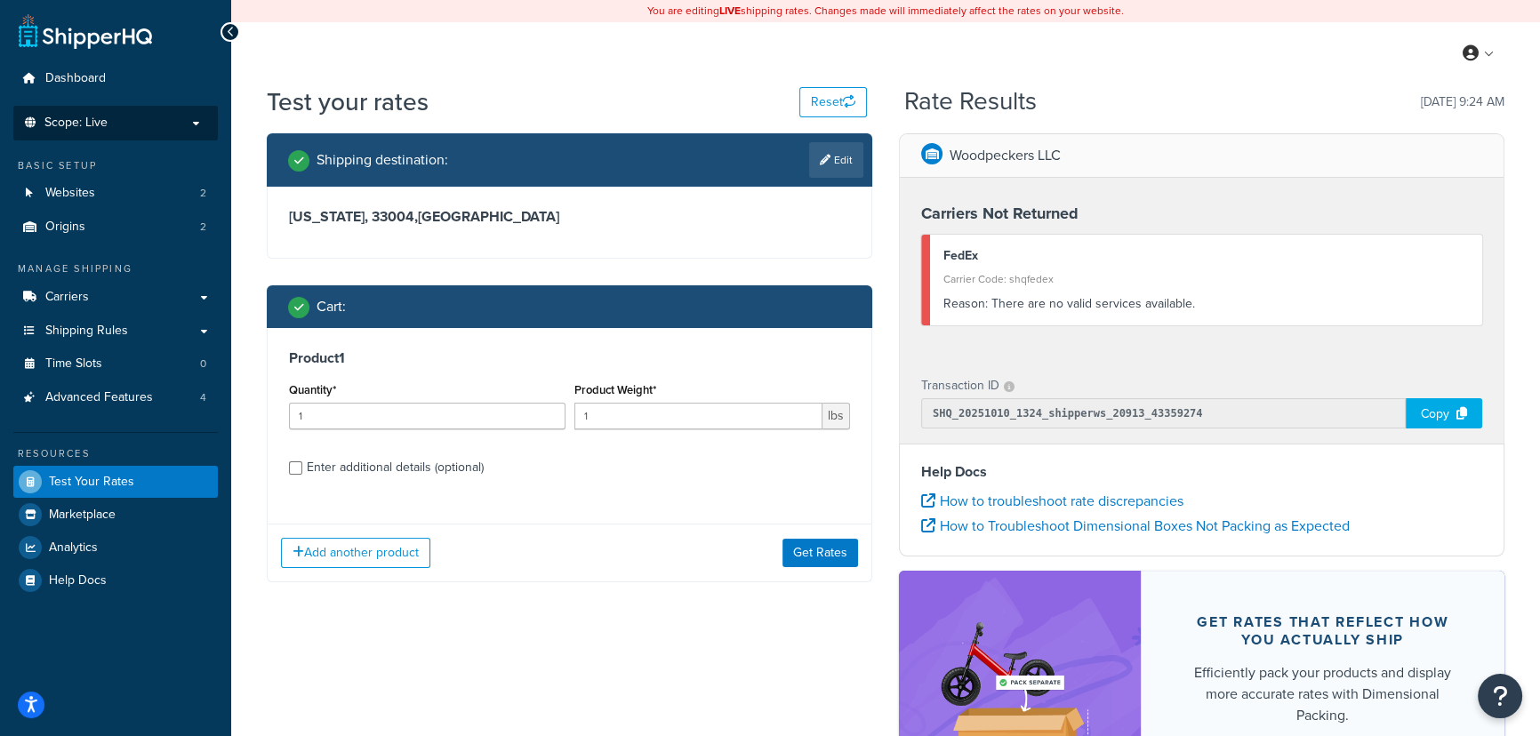
click at [442, 455] on label "Enter additional details (optional)" at bounding box center [578, 466] width 543 height 28
click at [302, 461] on input "Enter additional details (optional)" at bounding box center [295, 467] width 13 height 13
checkbox input "true"
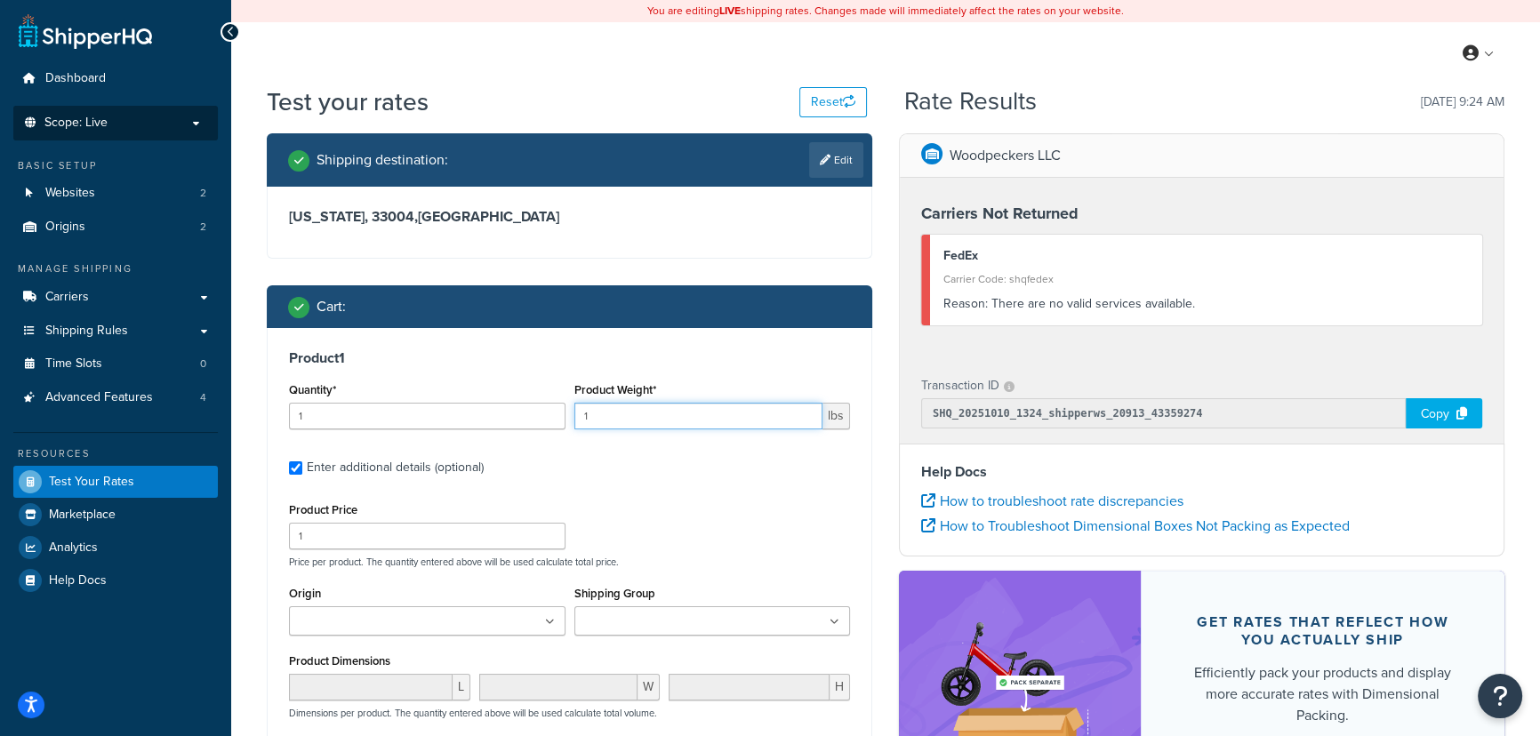
click at [773, 410] on input "1" at bounding box center [698, 416] width 249 height 27
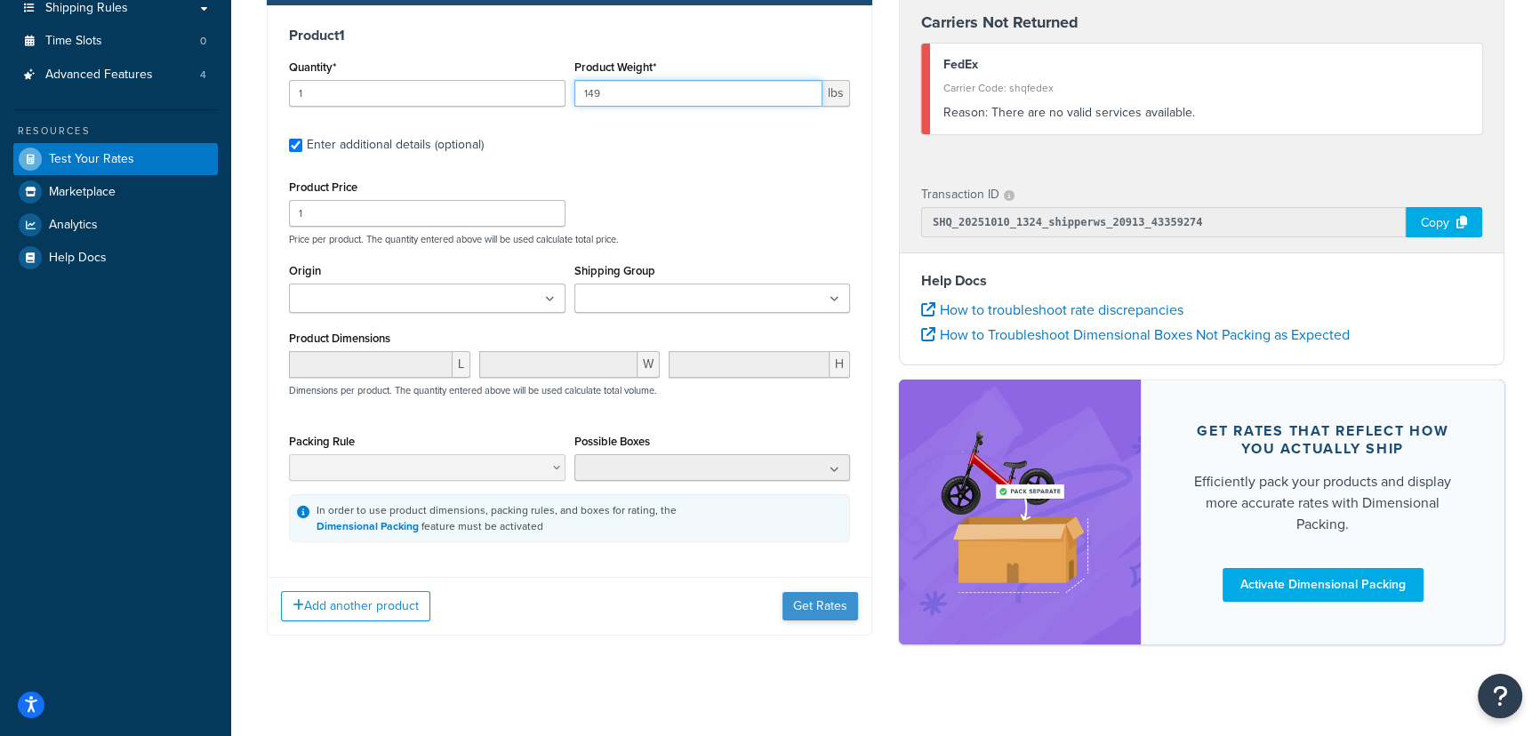
type input "149"
click at [817, 614] on button "Get Rates" at bounding box center [820, 606] width 76 height 28
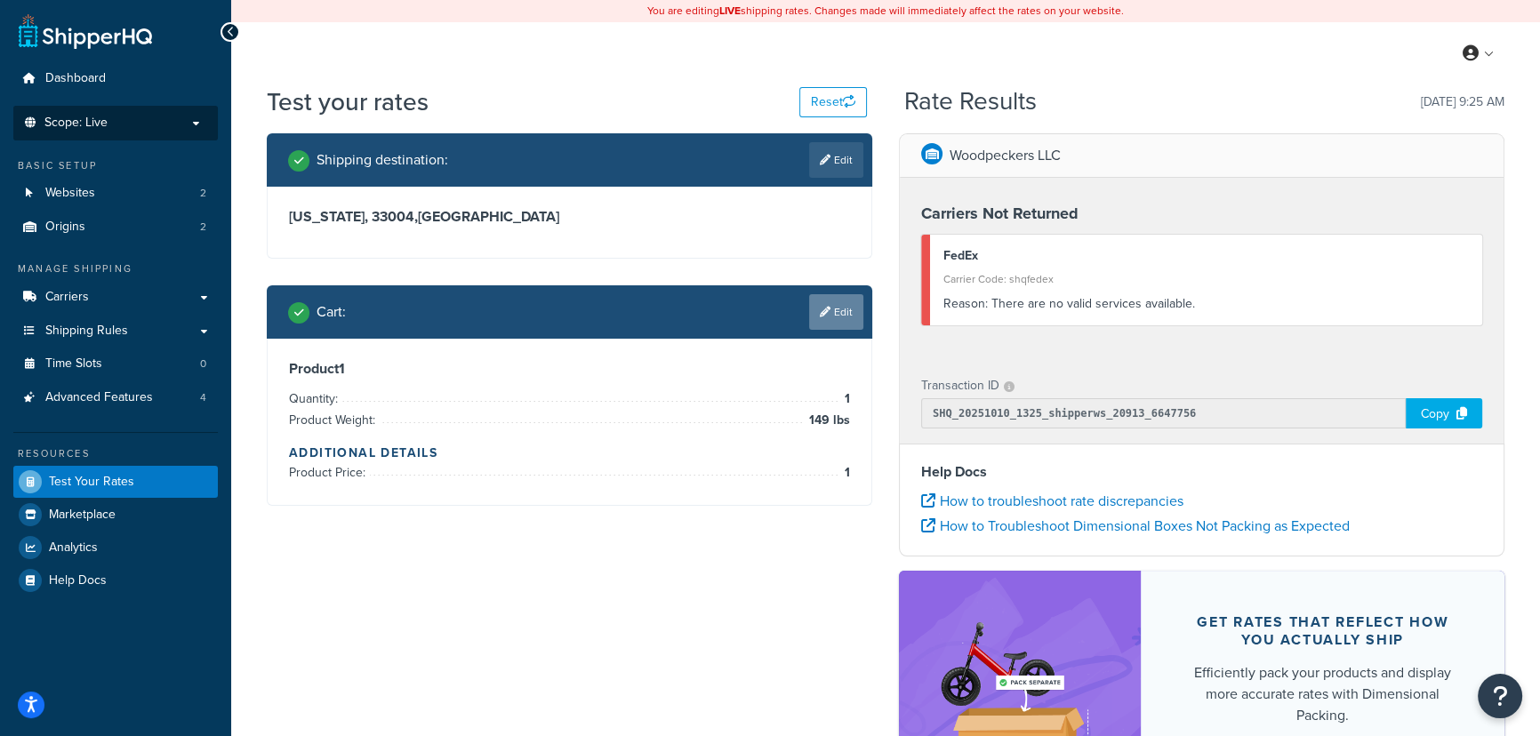
click at [837, 313] on link "Edit" at bounding box center [836, 312] width 54 height 36
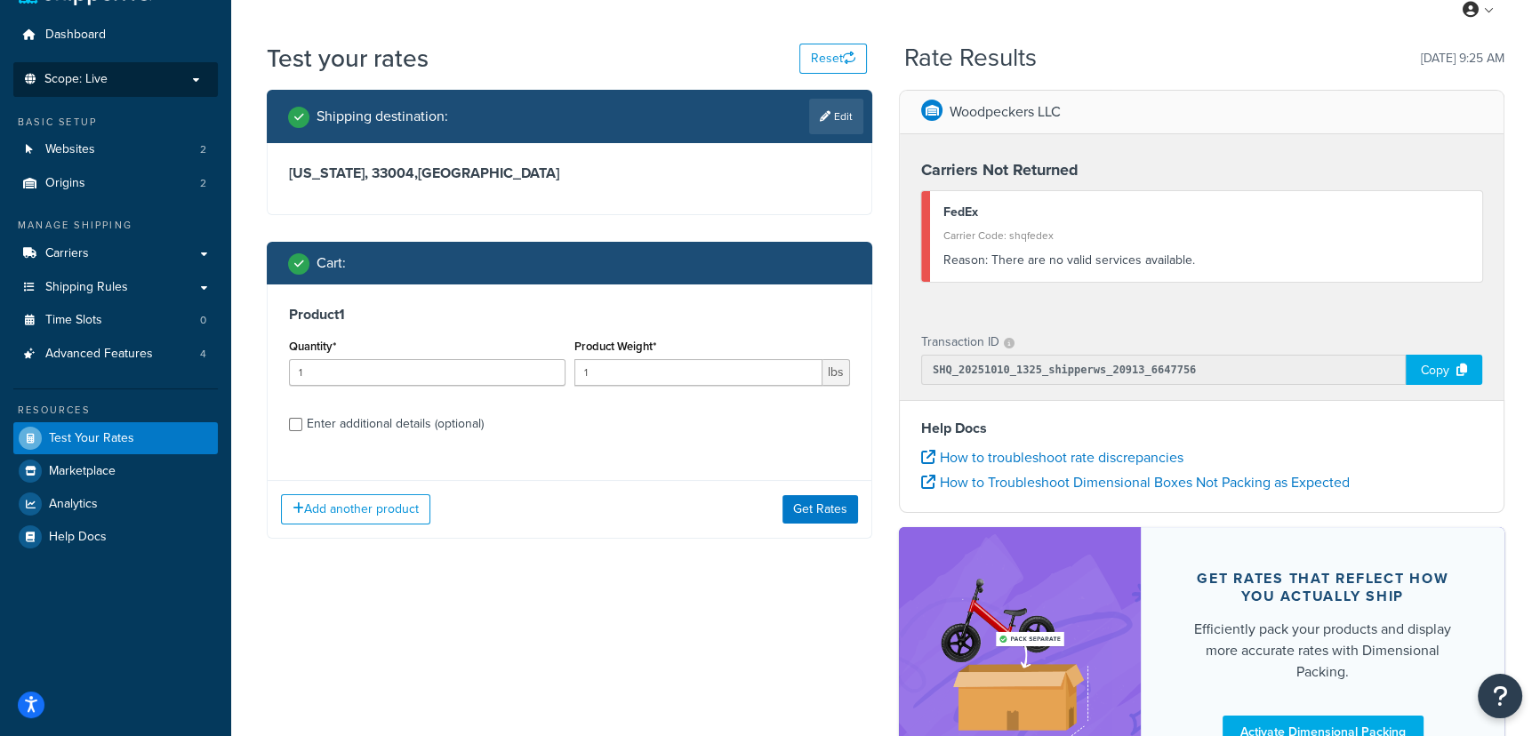
scroll to position [80, 0]
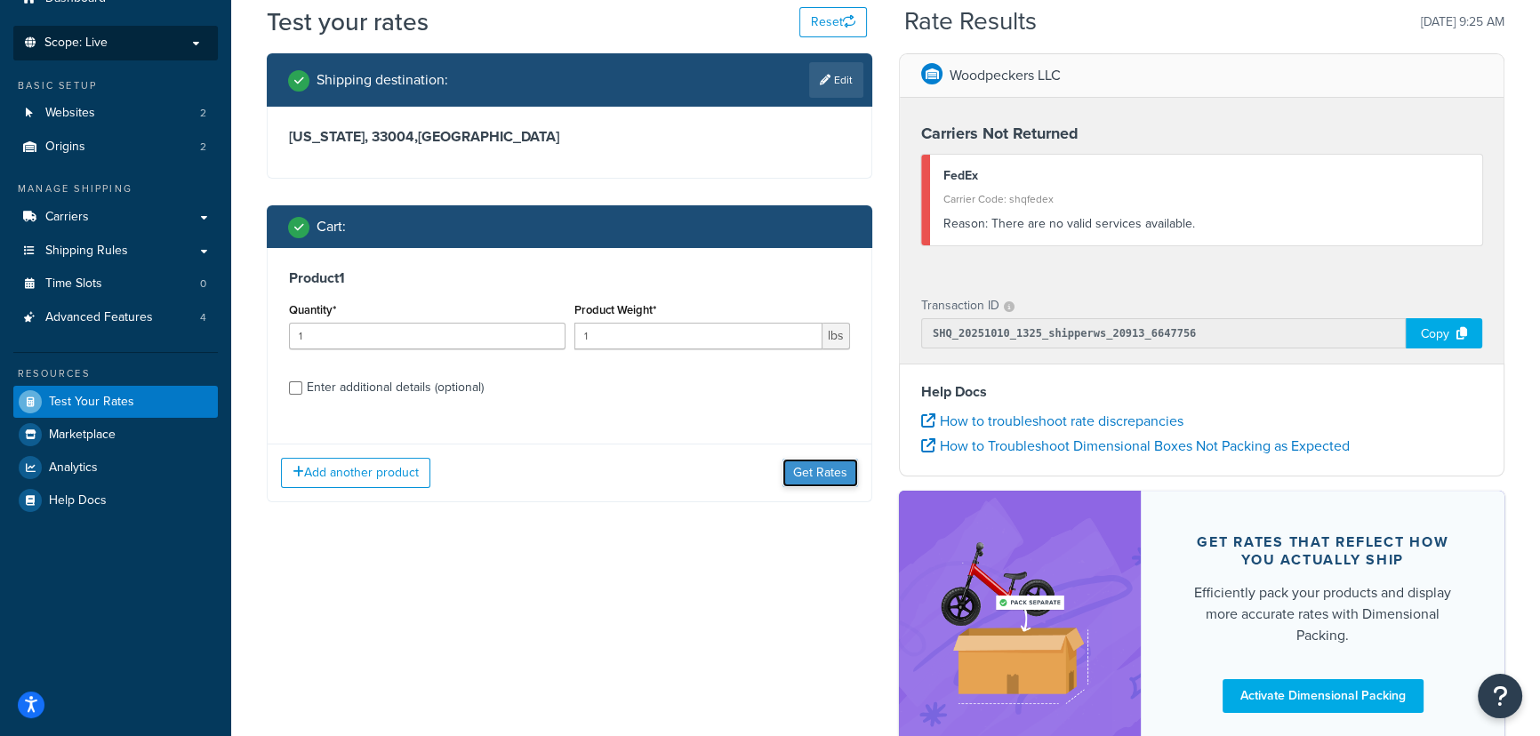
click at [829, 474] on button "Get Rates" at bounding box center [820, 473] width 76 height 28
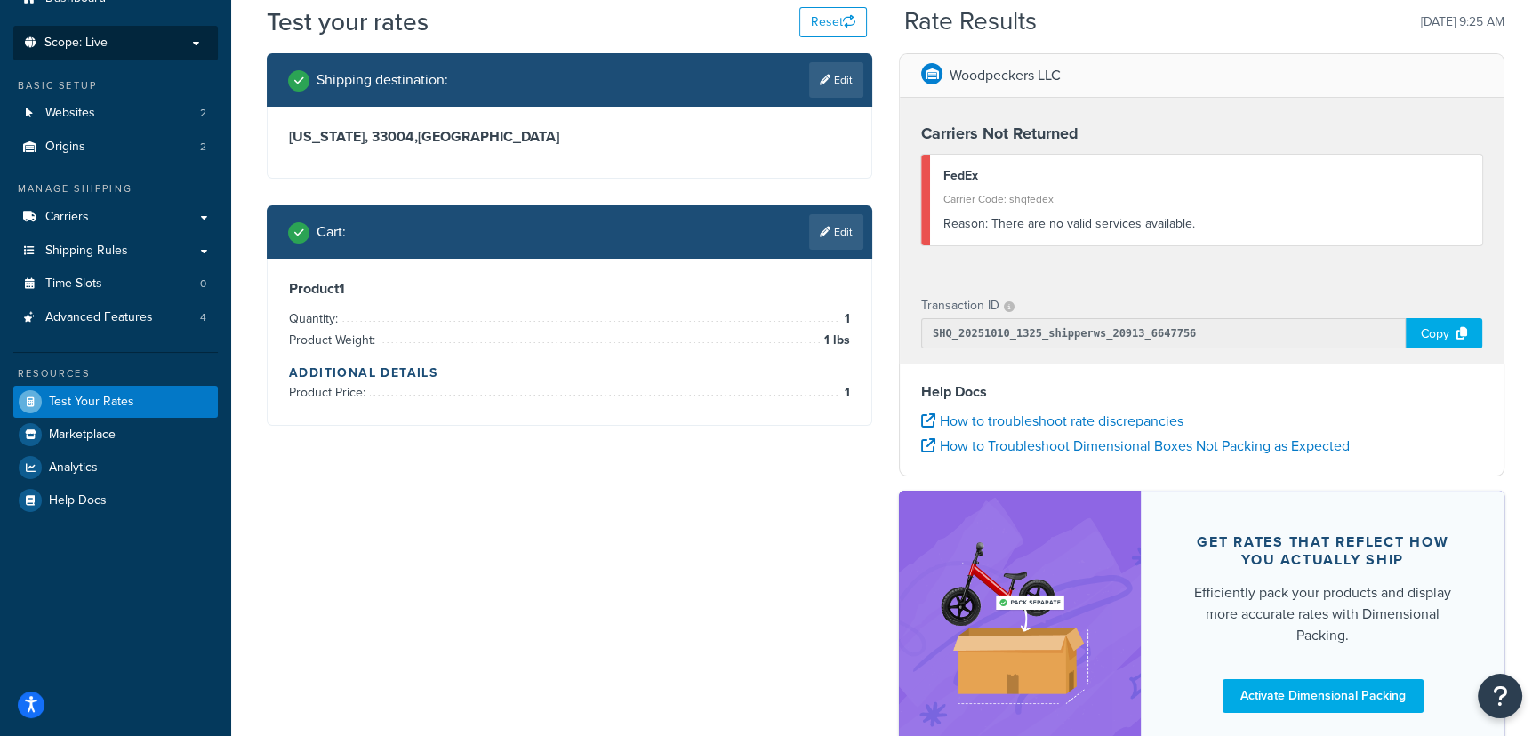
scroll to position [0, 0]
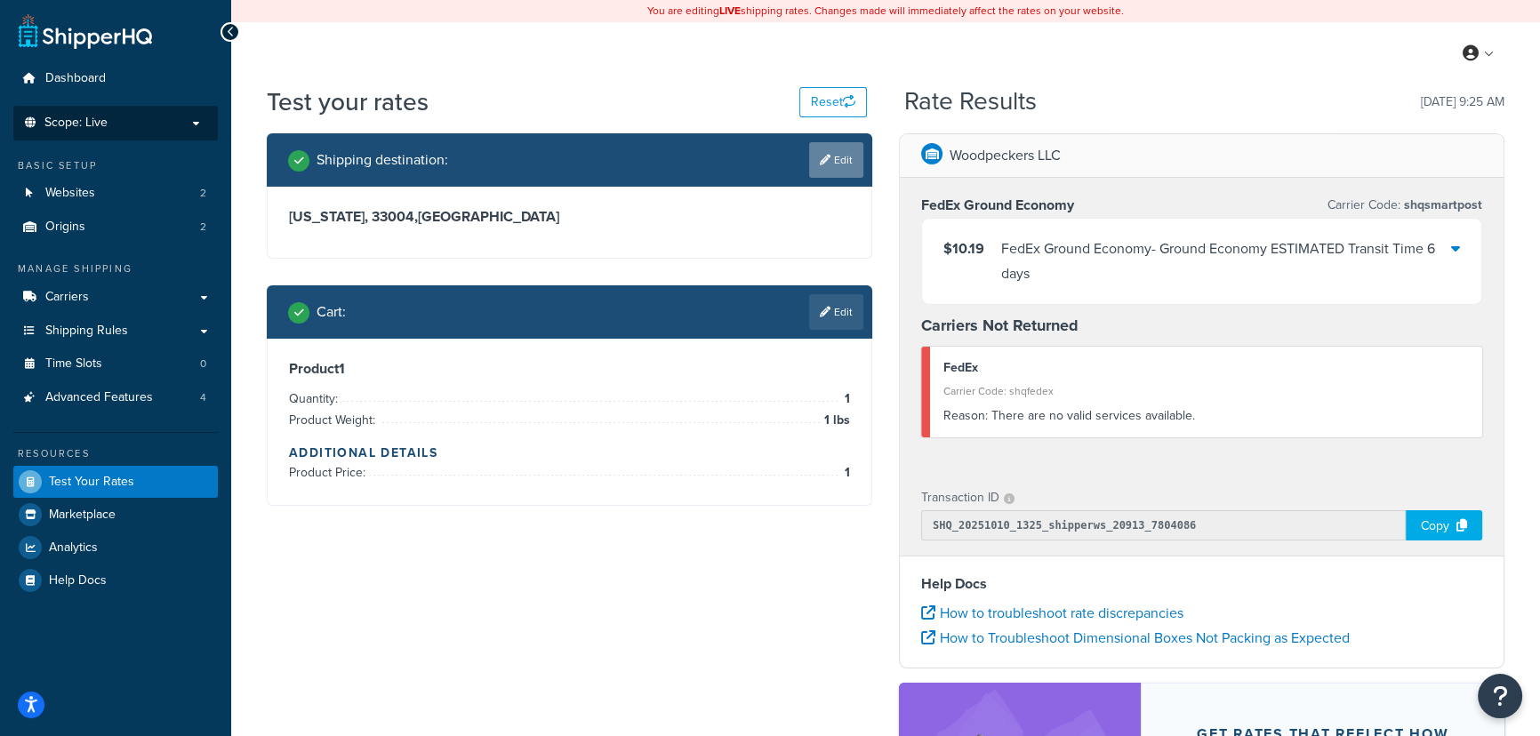
click at [829, 152] on link "Edit" at bounding box center [836, 160] width 54 height 36
select select "CA"
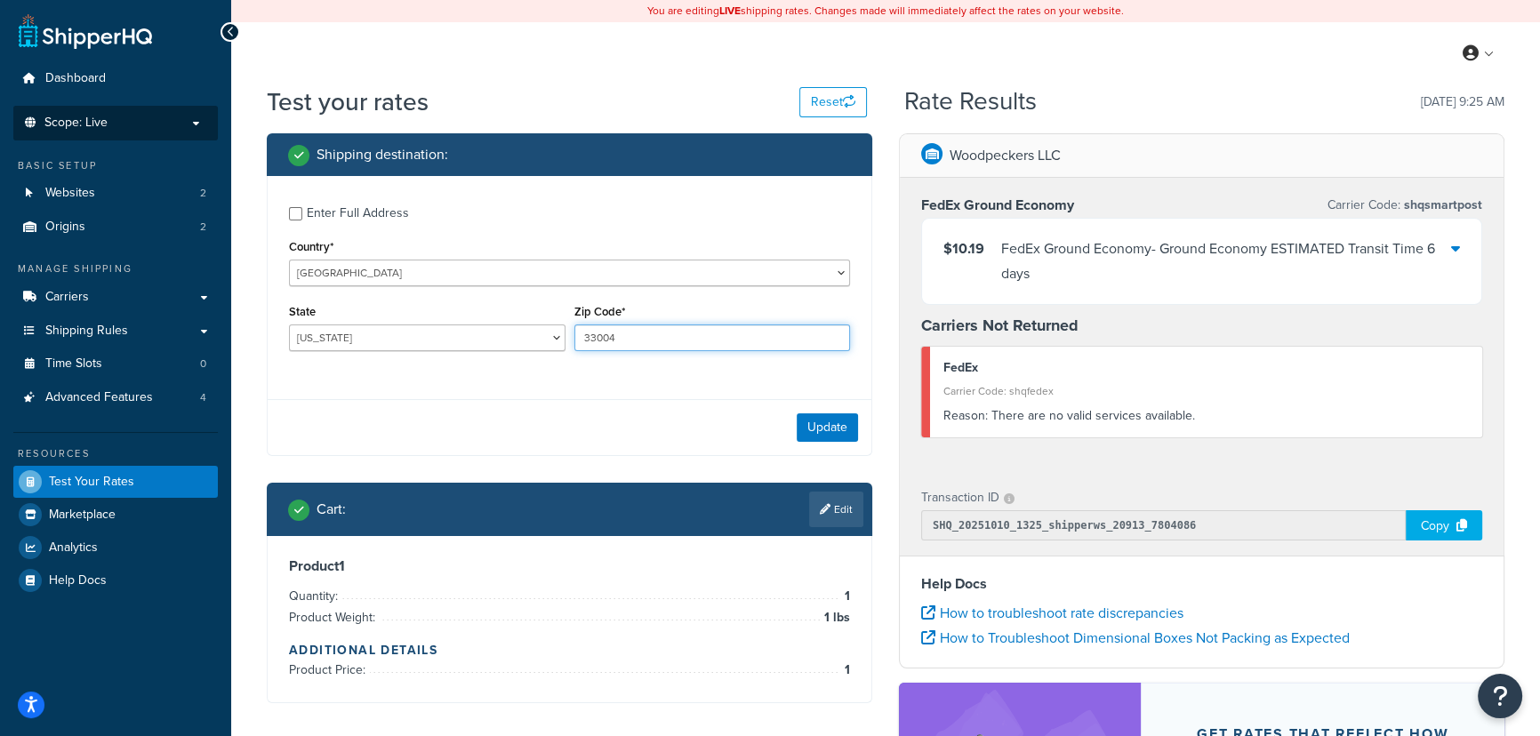
click at [639, 335] on input "33004" at bounding box center [712, 337] width 276 height 27
type input "33022"
click at [829, 436] on button "Update" at bounding box center [827, 427] width 61 height 28
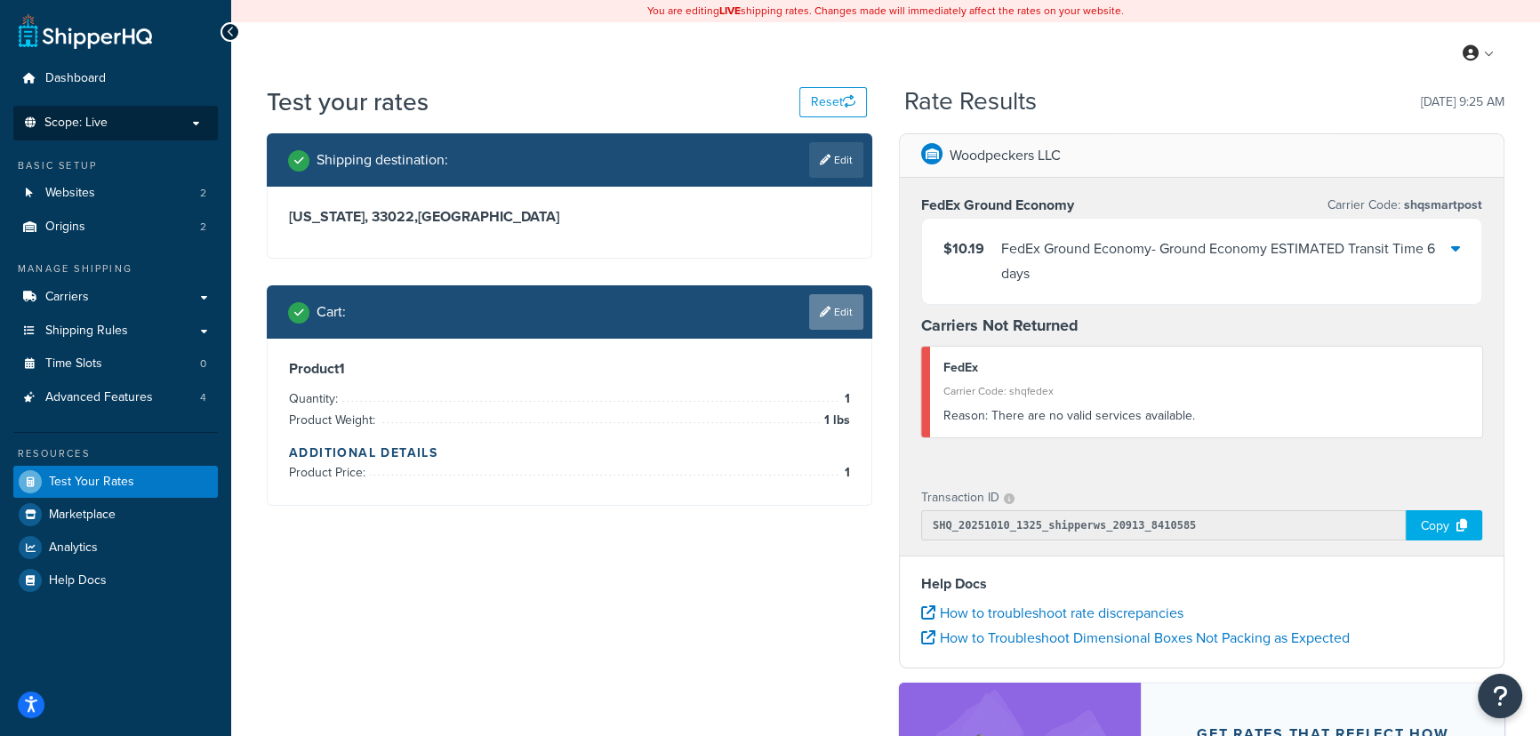
click at [844, 320] on link "Edit" at bounding box center [836, 312] width 54 height 36
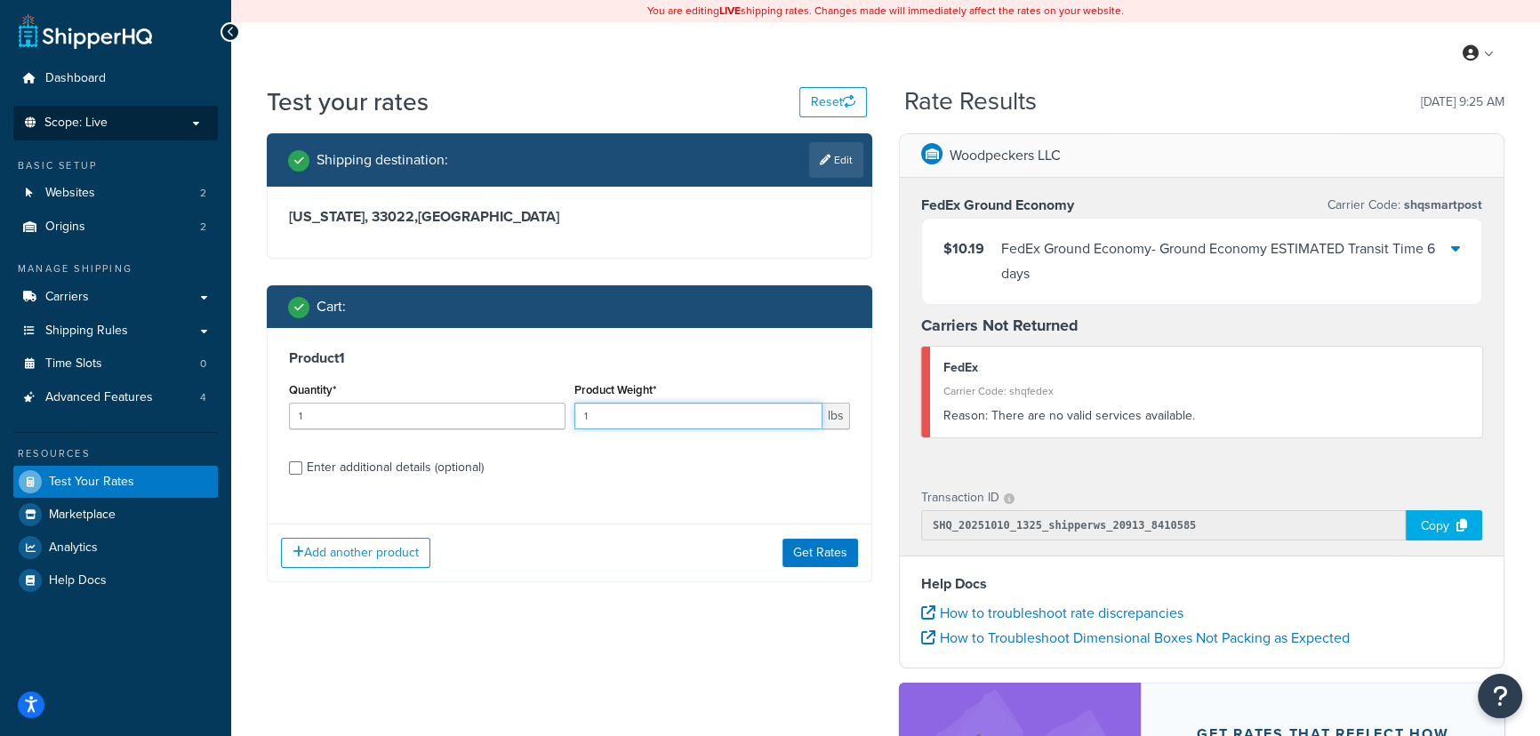
click at [688, 413] on input "1" at bounding box center [698, 416] width 249 height 27
type input "149"
click at [817, 556] on button "Get Rates" at bounding box center [820, 553] width 76 height 28
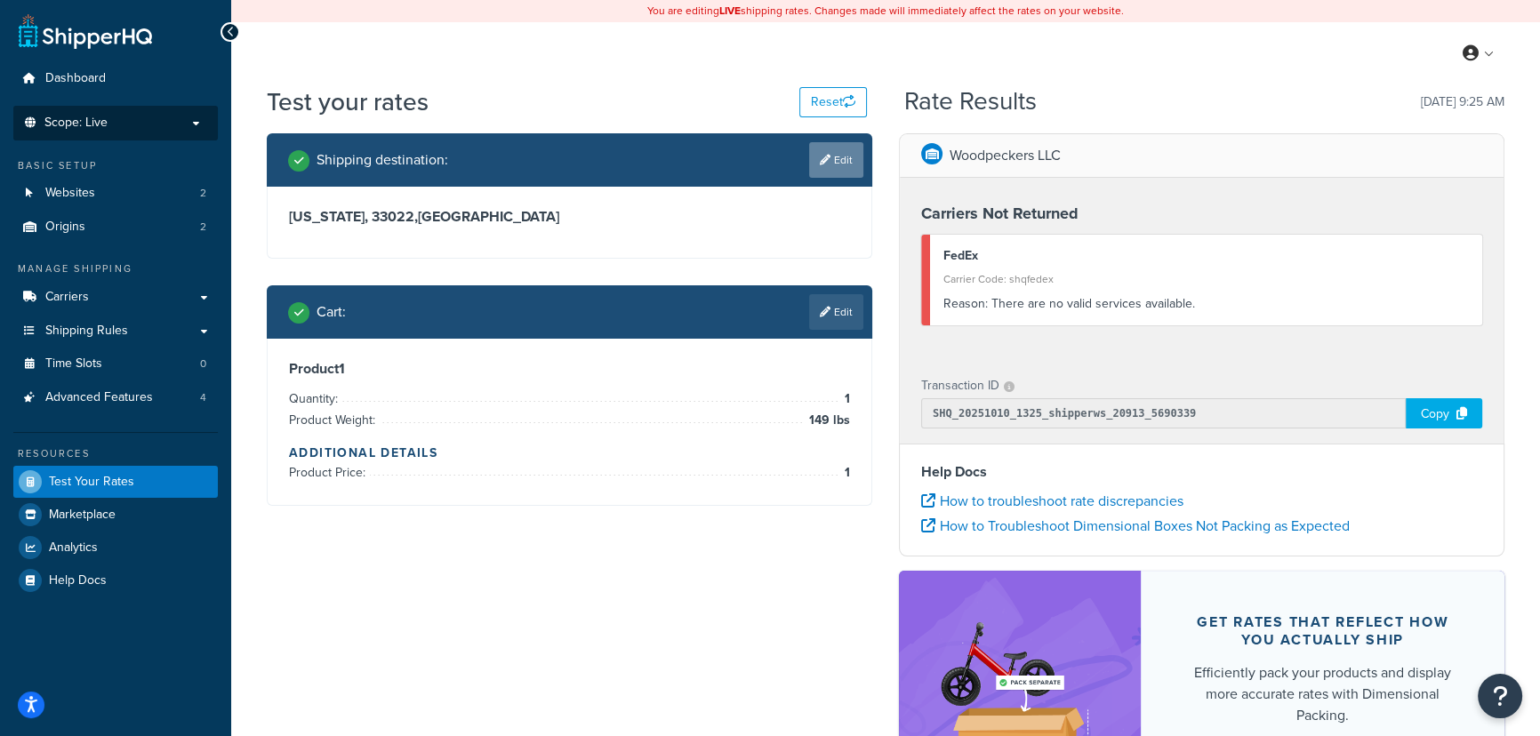
click at [837, 161] on link "Edit" at bounding box center [836, 160] width 54 height 36
select select "CA"
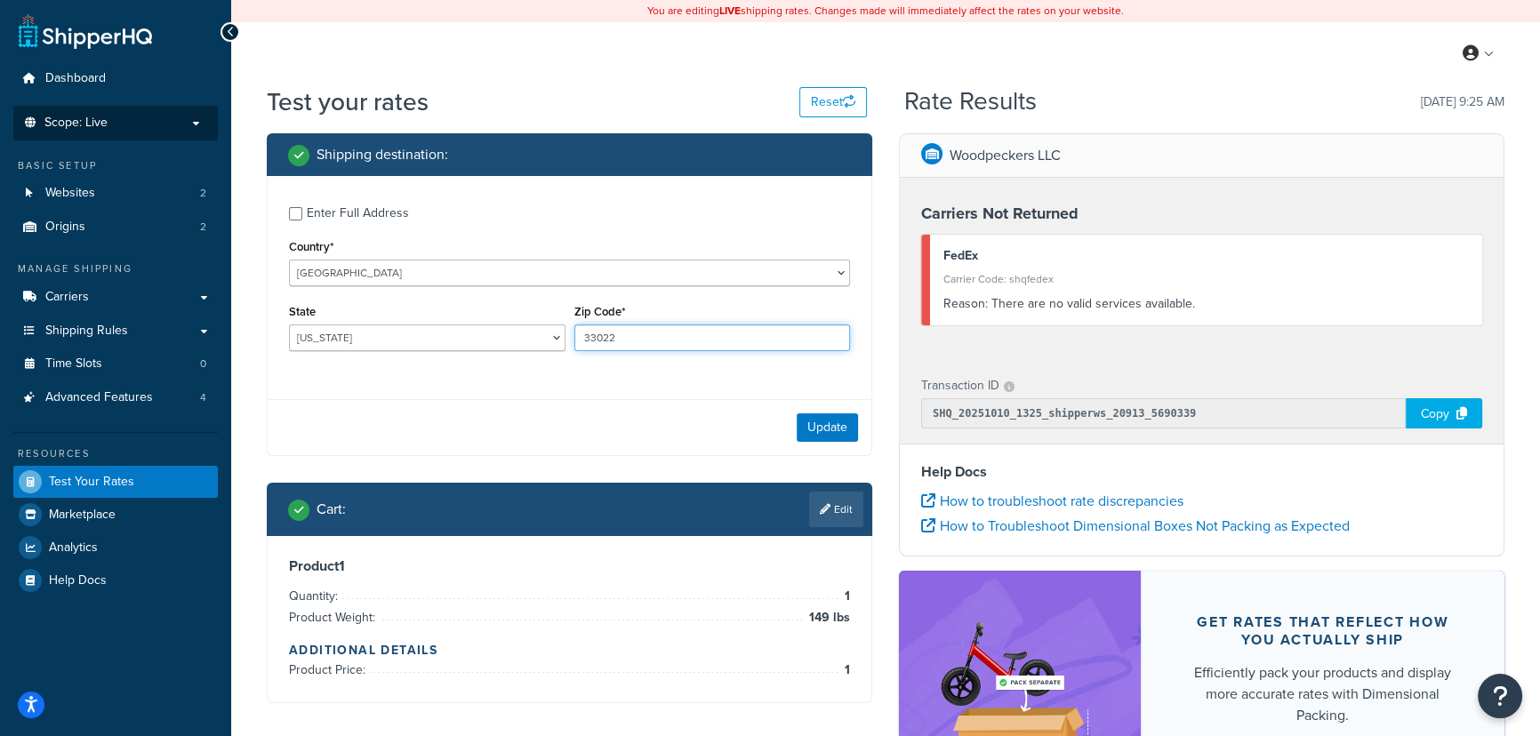
drag, startPoint x: 668, startPoint y: 339, endPoint x: 545, endPoint y: 350, distance: 123.2
click at [545, 350] on div "State Alabama Alaska American Samoa Arizona Arkansas Armed Forces Americas Arme…" at bounding box center [569, 332] width 570 height 65
type input "90028"
click at [847, 423] on button "Update" at bounding box center [827, 427] width 61 height 28
